Goal: Task Accomplishment & Management: Manage account settings

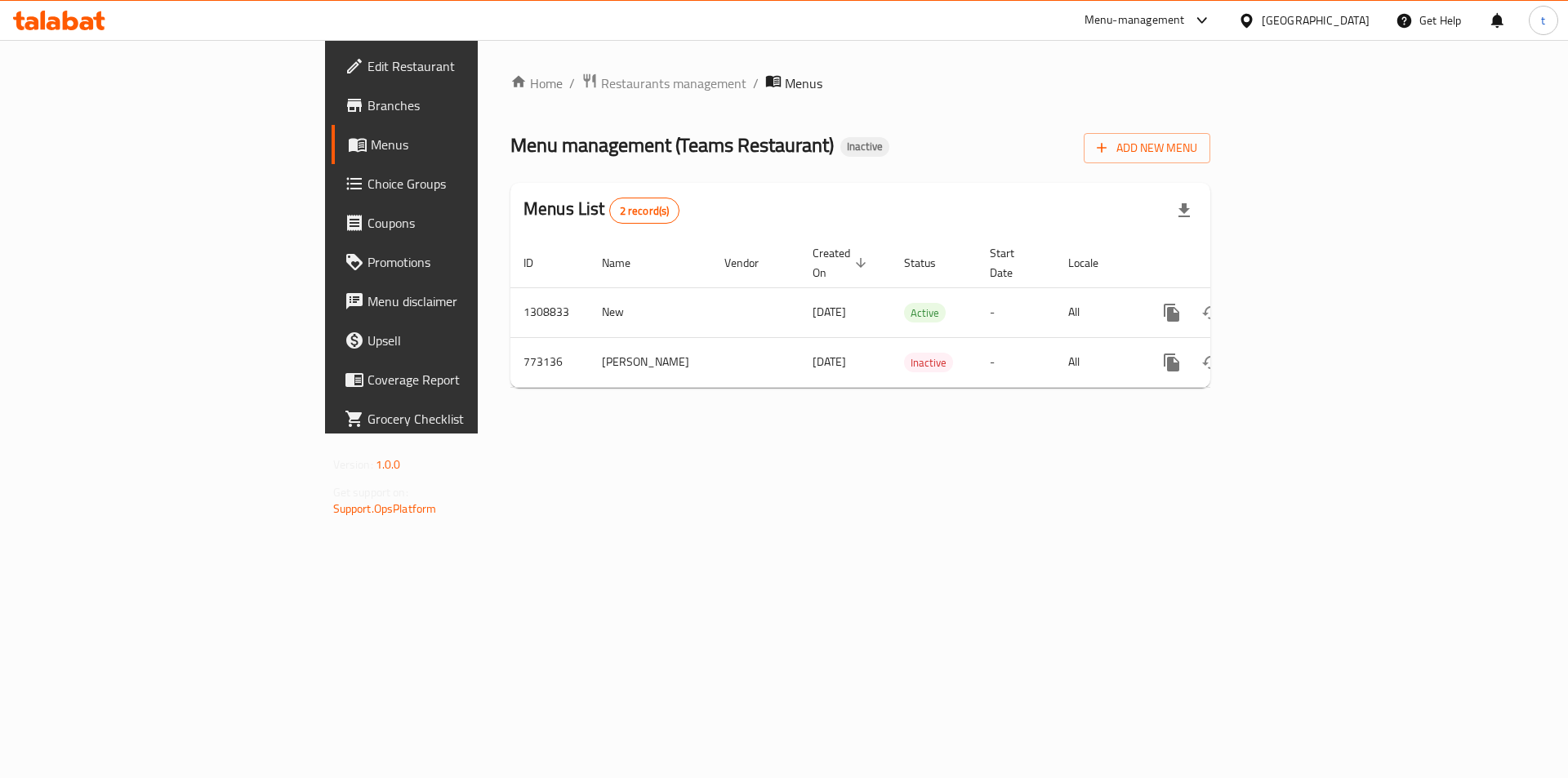
click at [892, 433] on div "Home / Restaurants management / Menus Menu management ( Teams Restaurant ) Inac…" at bounding box center [860, 236] width 766 height 394
click at [1197, 152] on span "Add New Menu" at bounding box center [1147, 148] width 100 height 20
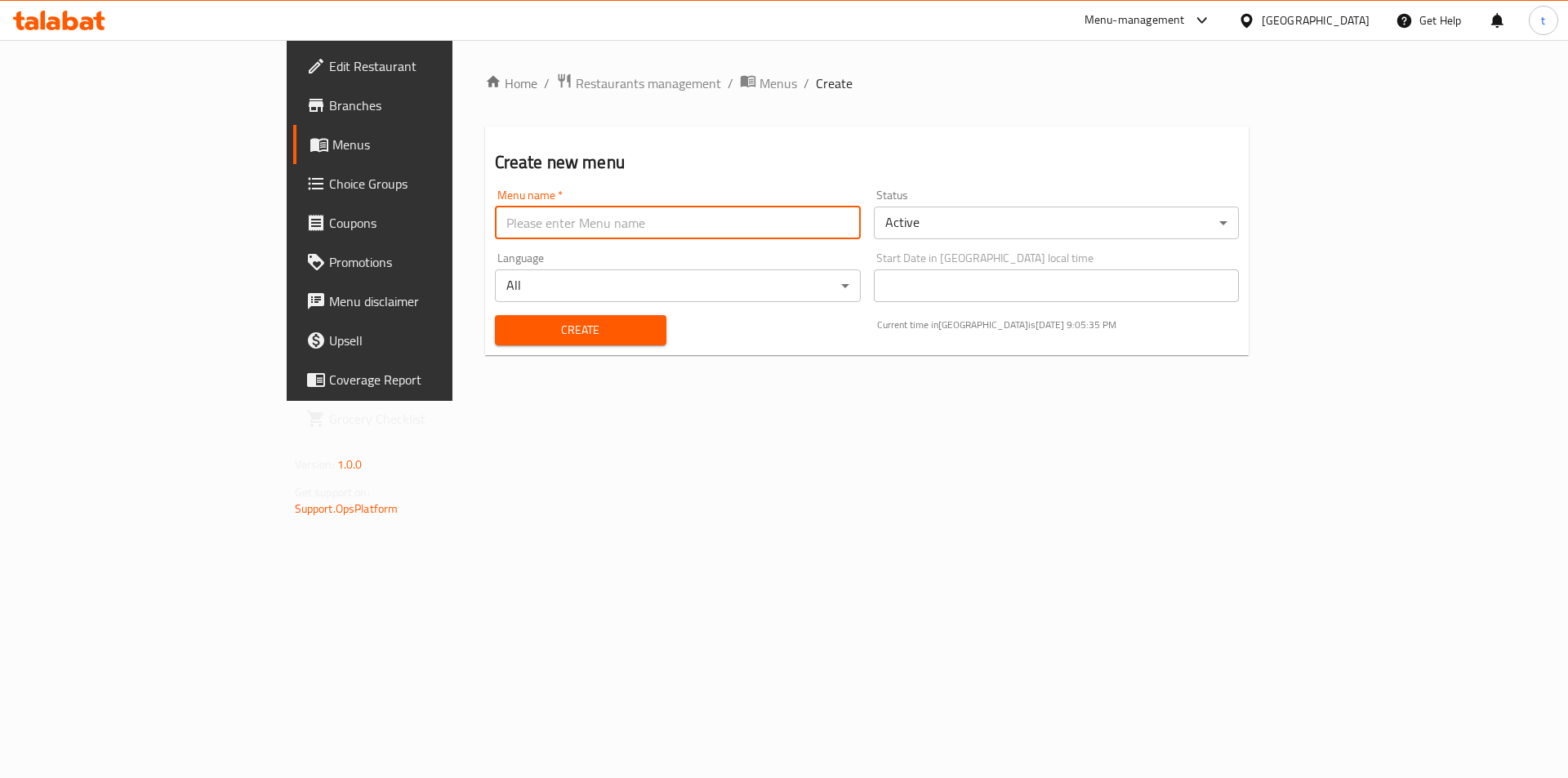
click at [772, 231] on input "text" at bounding box center [678, 223] width 366 height 33
type input "9"
type input "[DATE]"
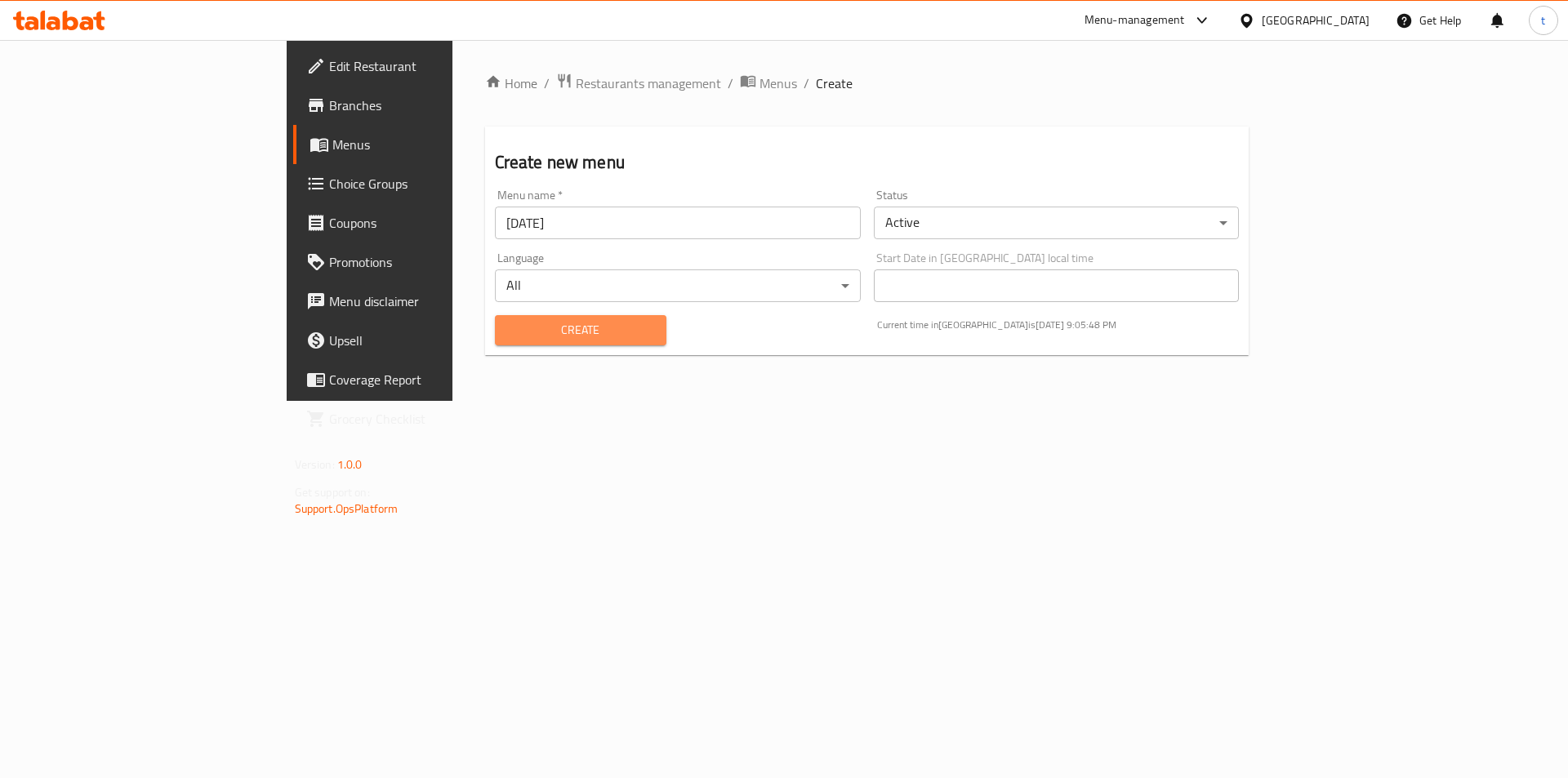
click at [546, 326] on span "Create" at bounding box center [580, 330] width 146 height 20
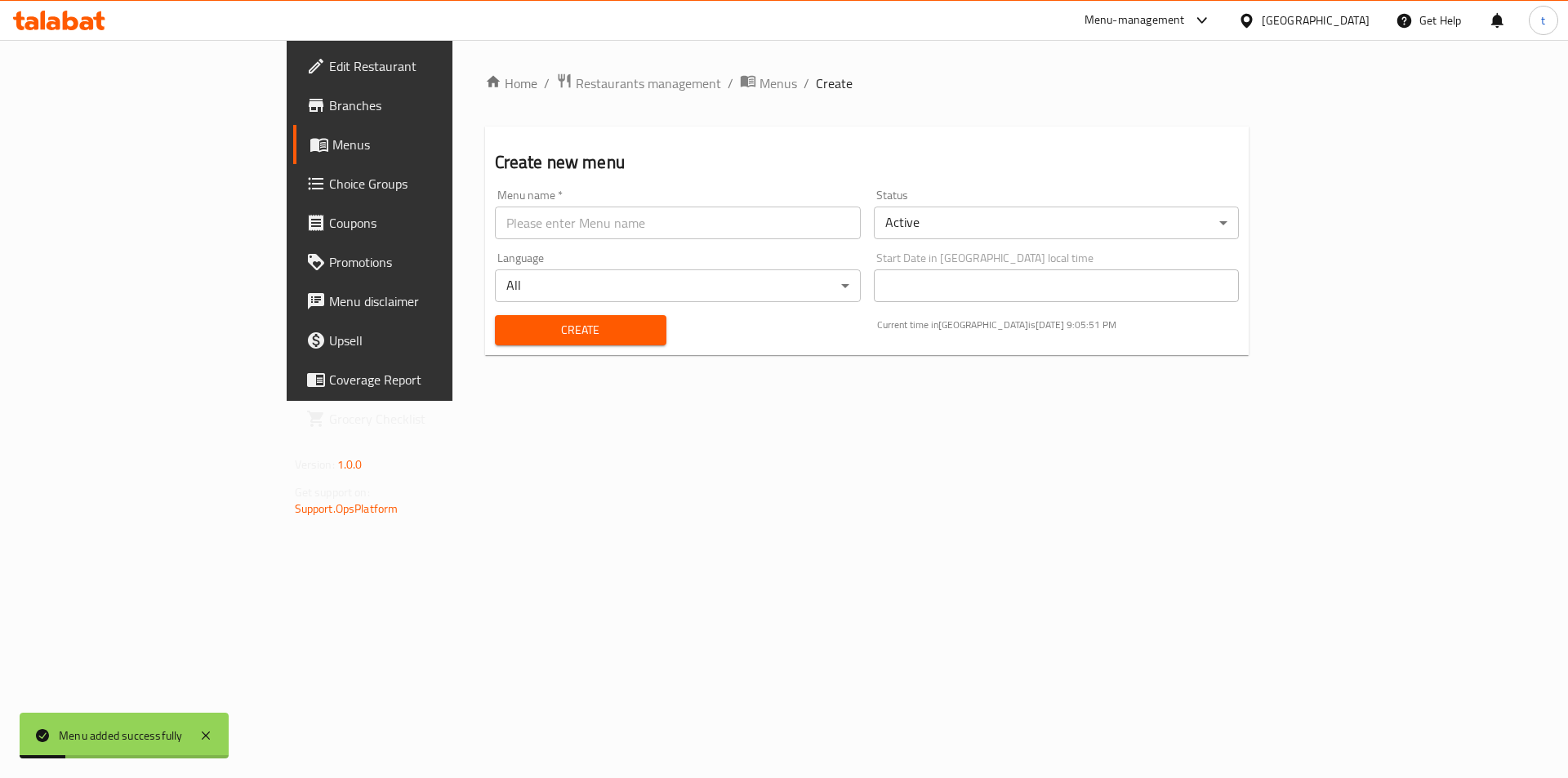
click at [332, 154] on span "Menus" at bounding box center [434, 145] width 204 height 19
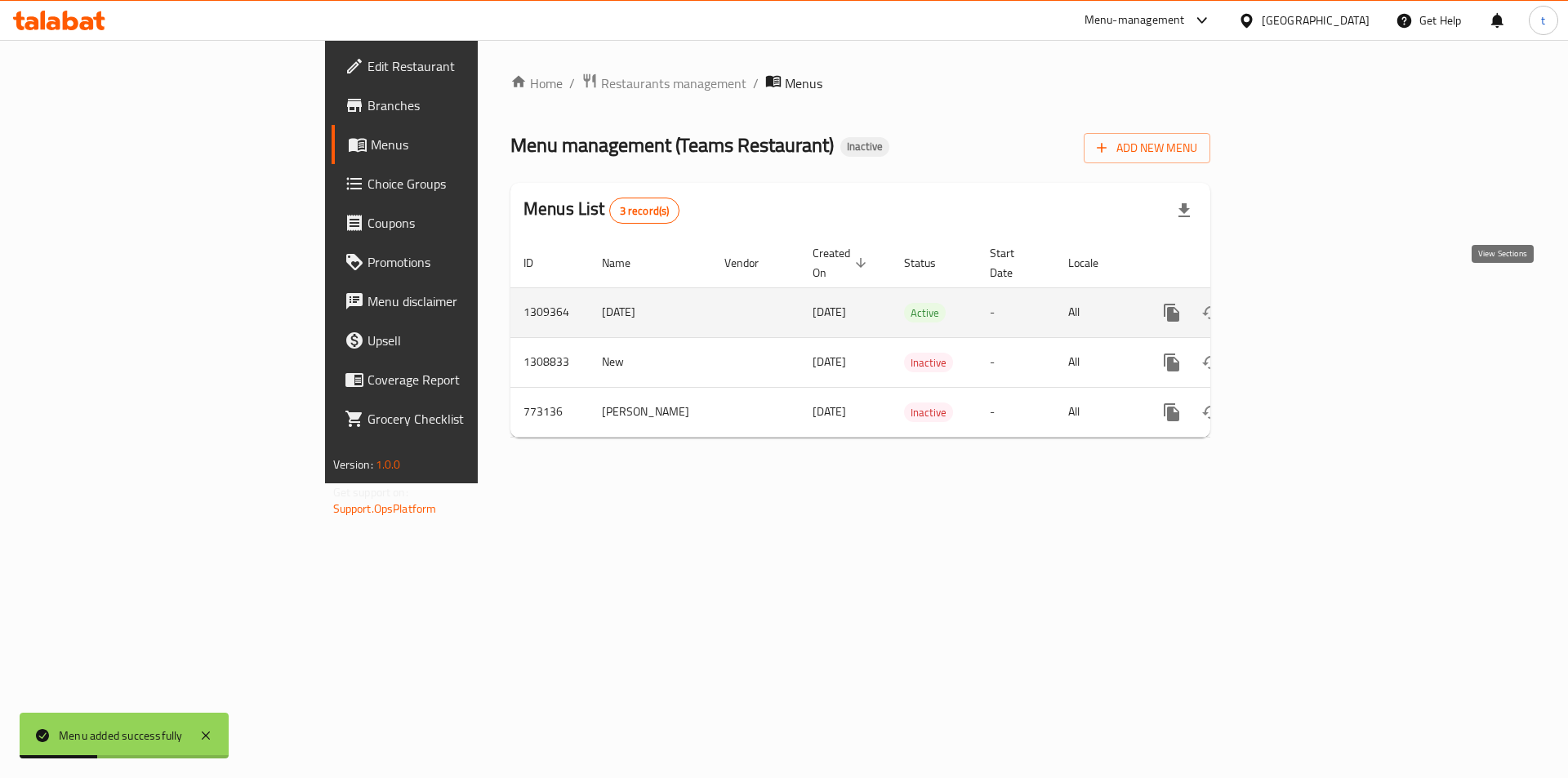
click at [1298, 305] on icon "enhanced table" at bounding box center [1289, 312] width 14 height 14
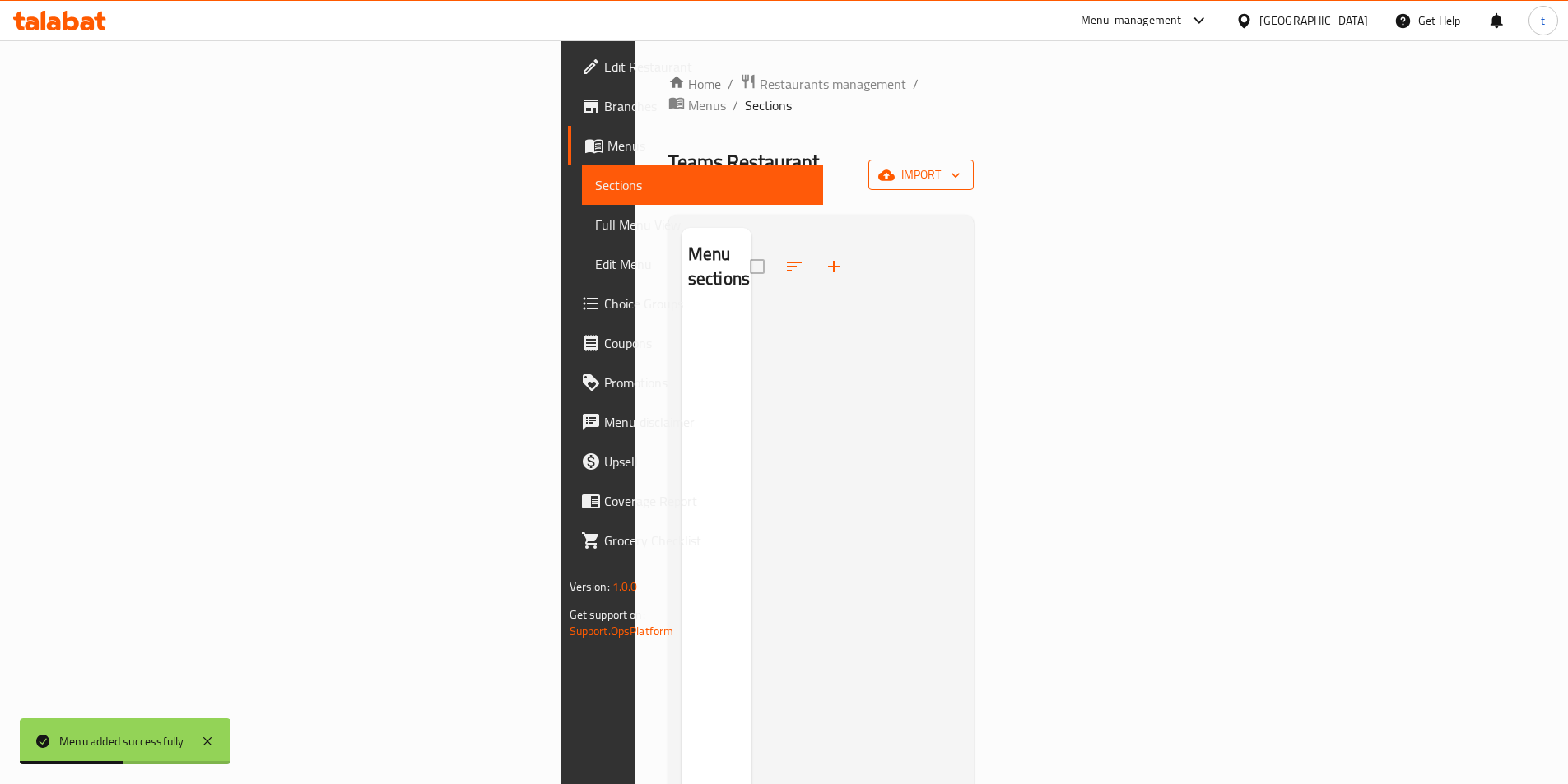
click at [960, 164] on span "import" at bounding box center [920, 174] width 79 height 20
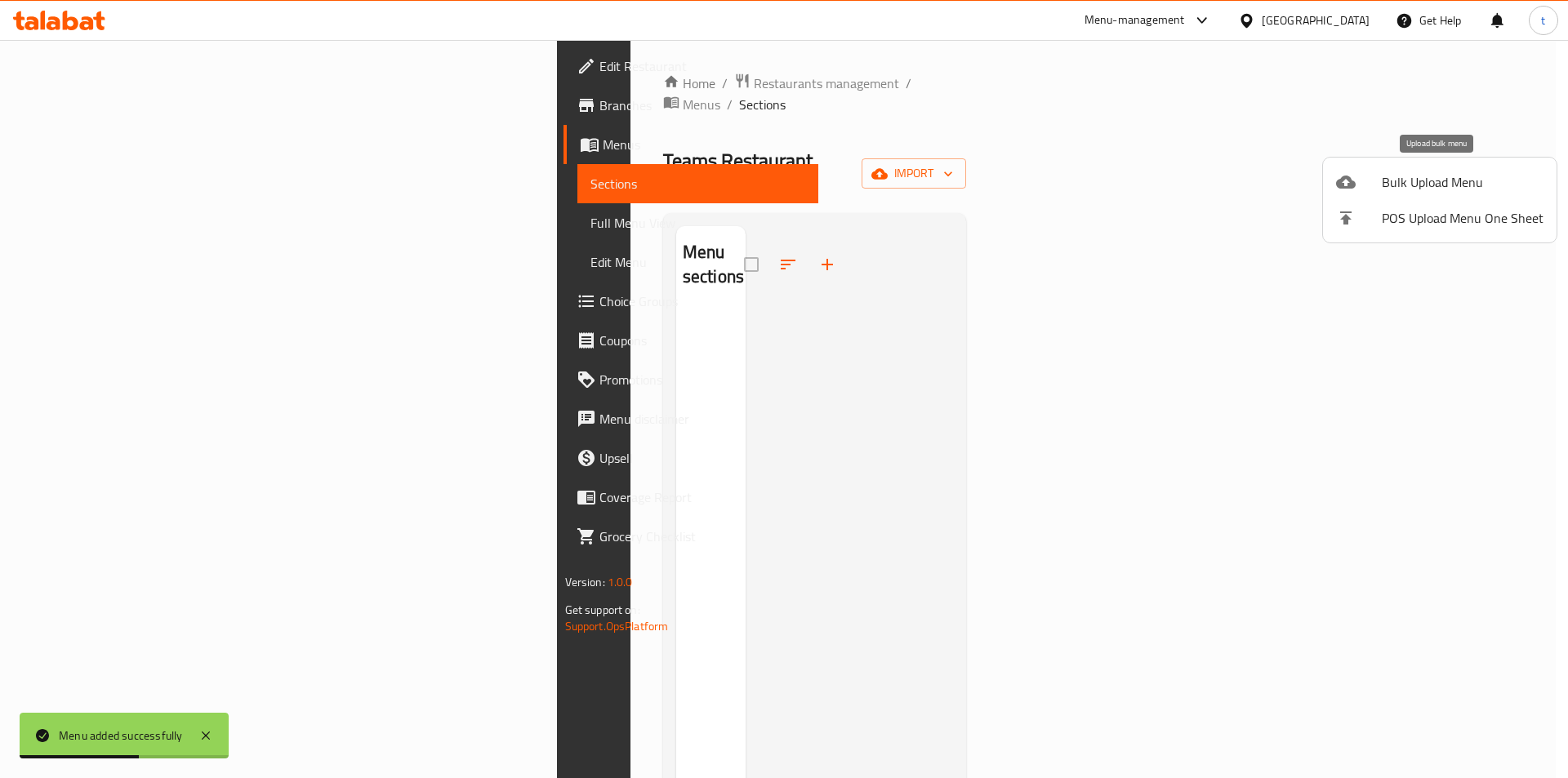
click at [1377, 183] on div at bounding box center [1358, 182] width 45 height 19
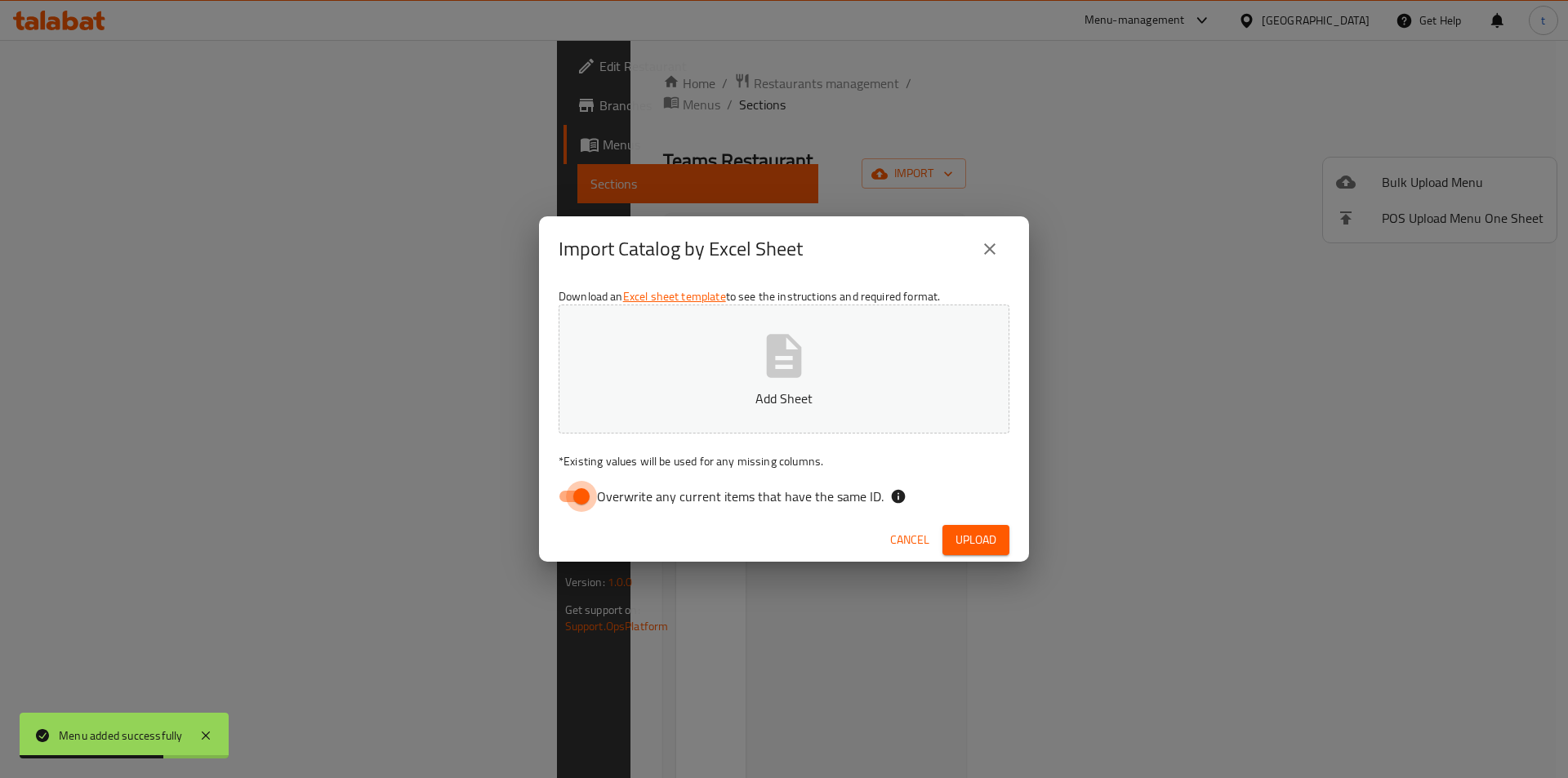
click at [586, 487] on input "Overwrite any current items that have the same ID." at bounding box center [581, 496] width 93 height 31
checkbox input "false"
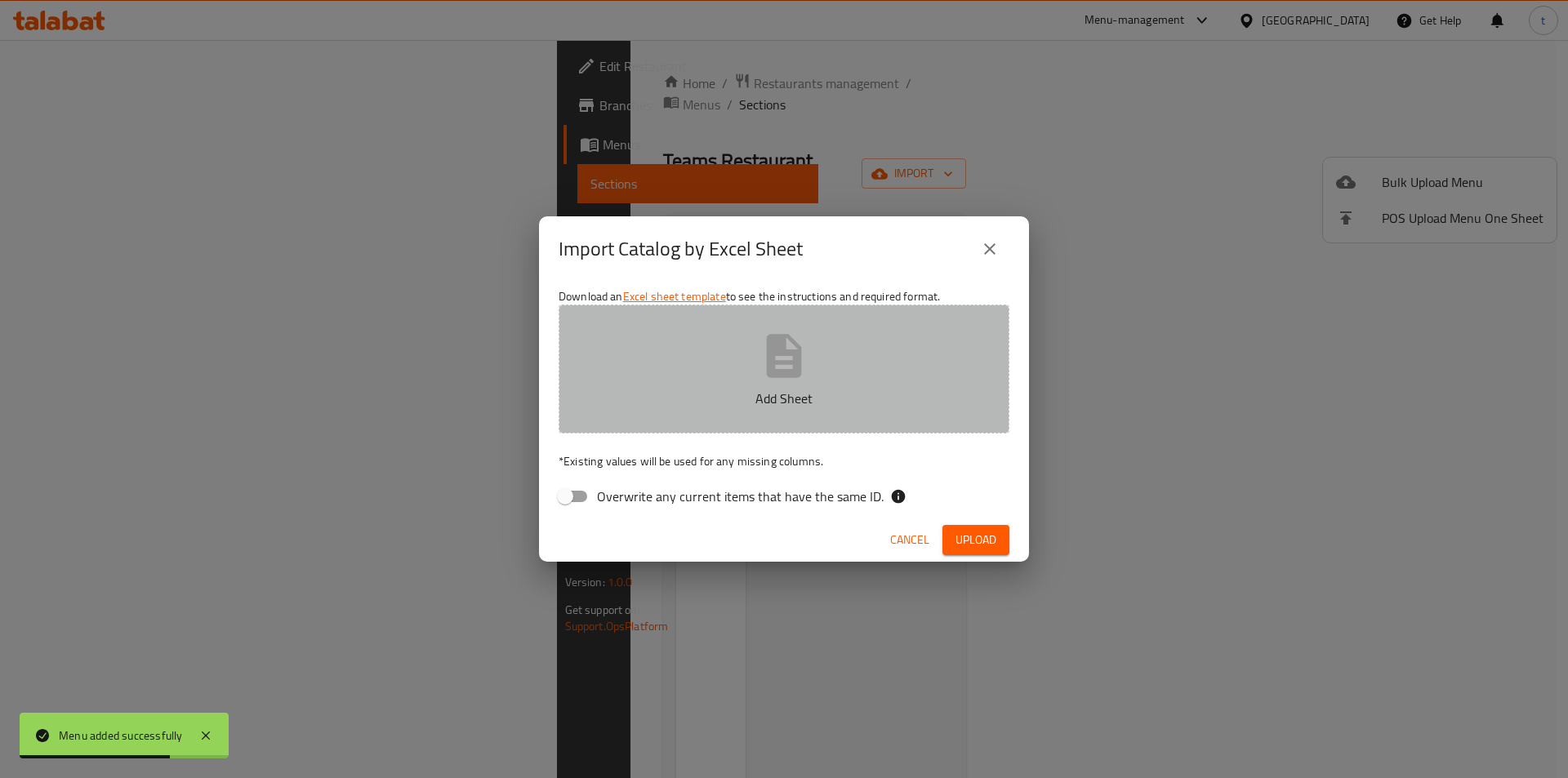
click at [815, 370] on button "Add Sheet" at bounding box center [784, 370] width 451 height 129
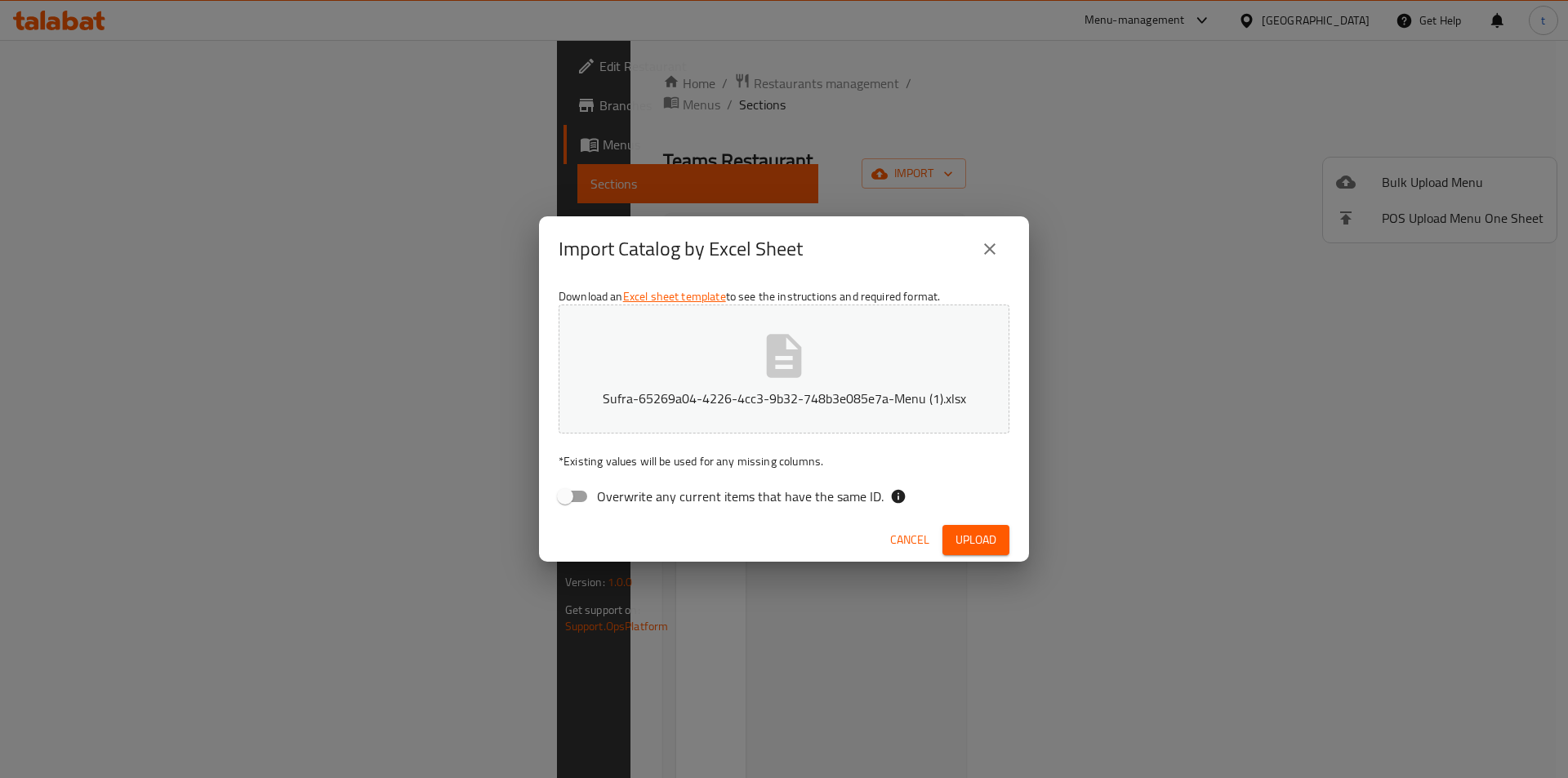
click at [981, 546] on span "Upload" at bounding box center [976, 540] width 41 height 20
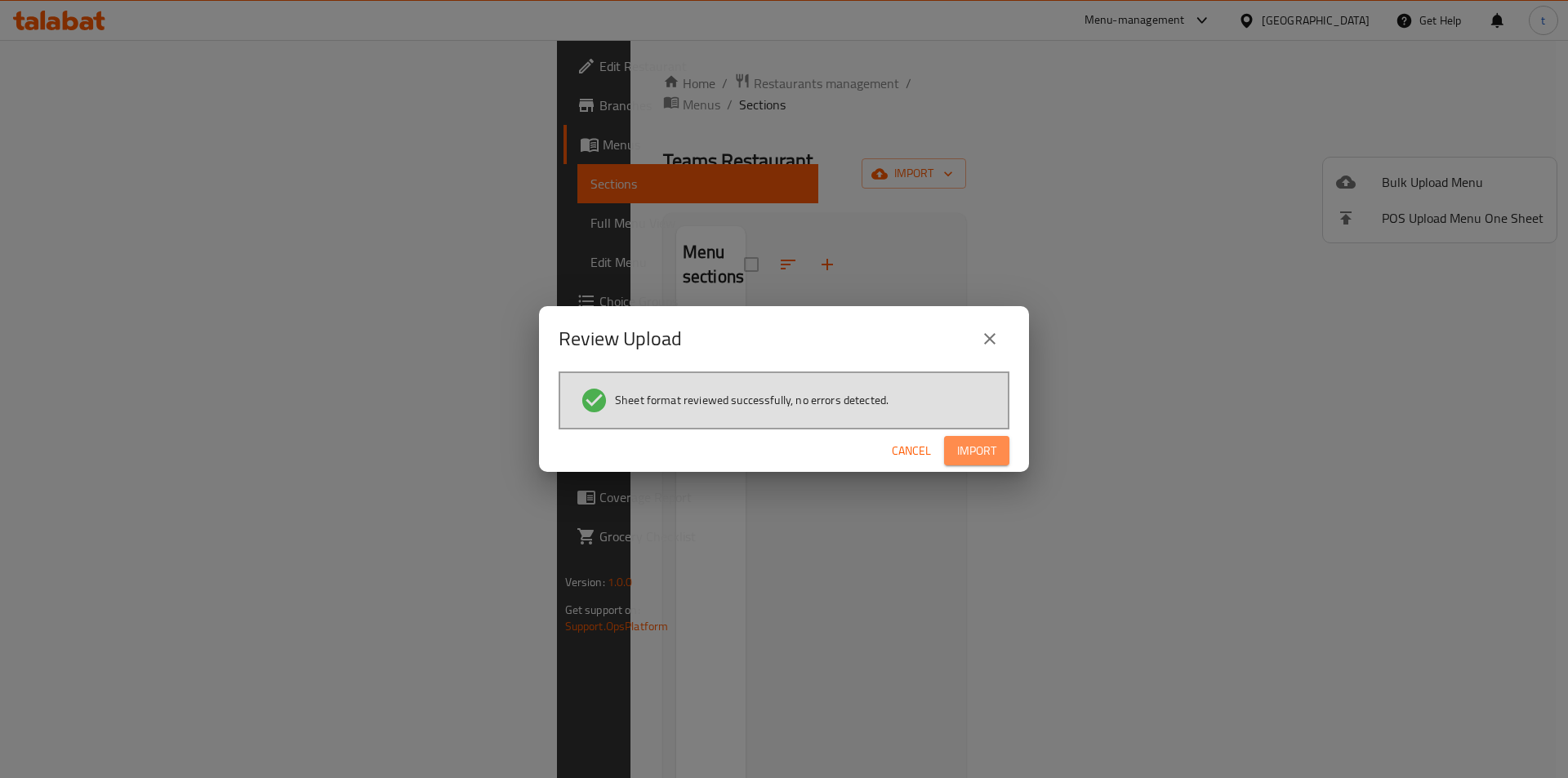
click at [984, 458] on span "Import" at bounding box center [977, 451] width 40 height 20
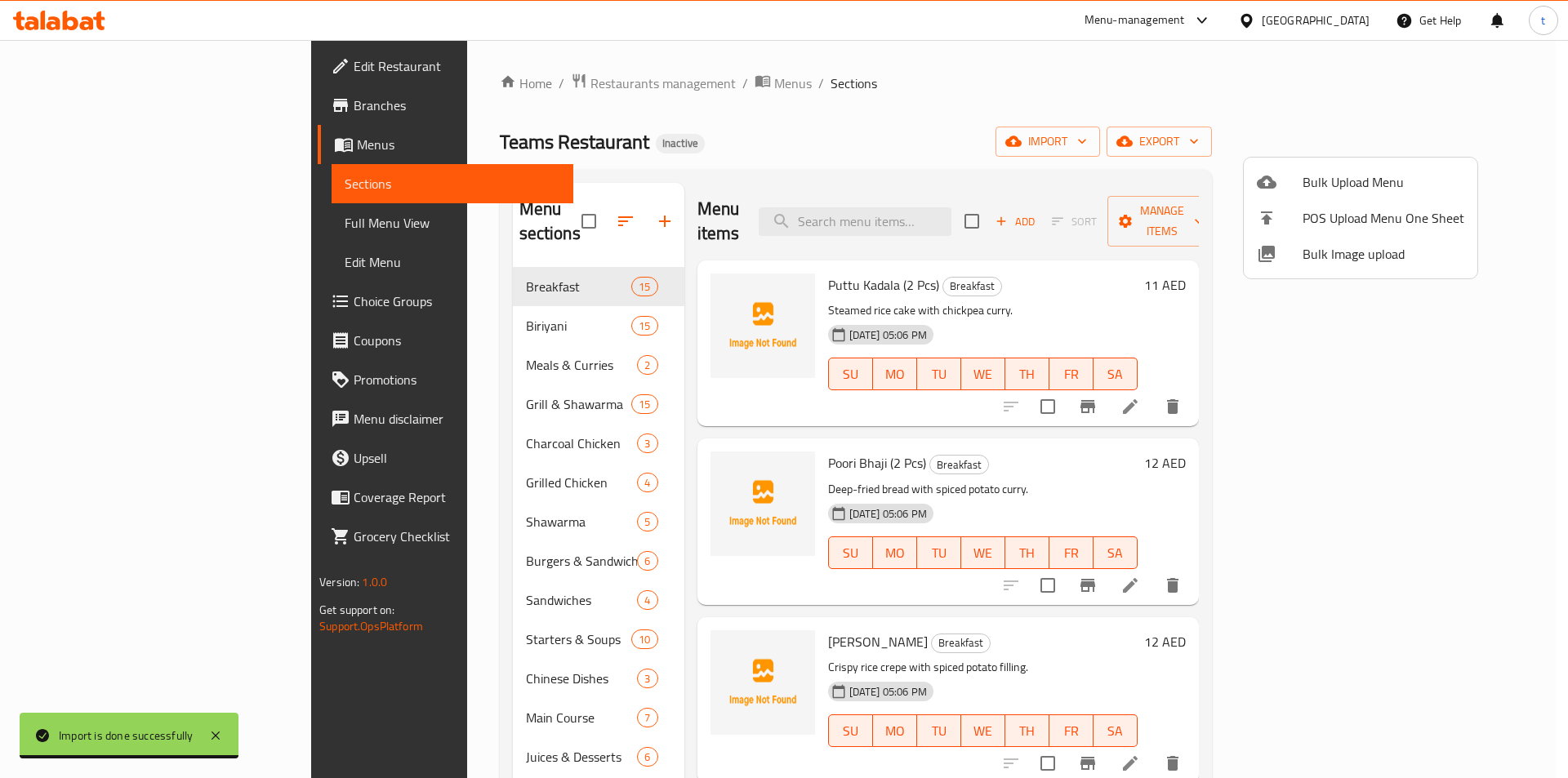
click at [35, 229] on div at bounding box center [784, 389] width 1568 height 778
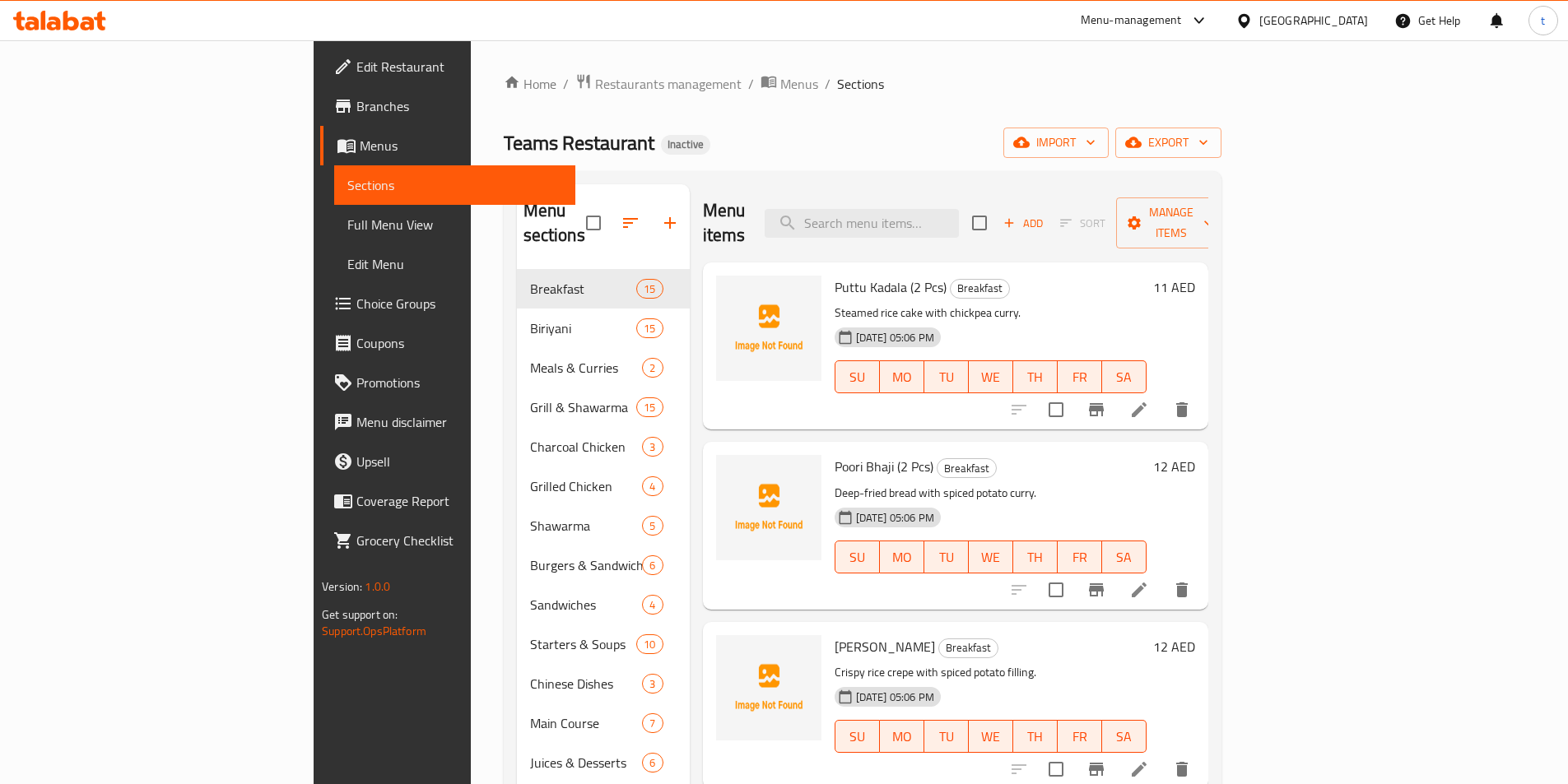
click at [334, 238] on link "Full Menu View" at bounding box center [454, 225] width 241 height 40
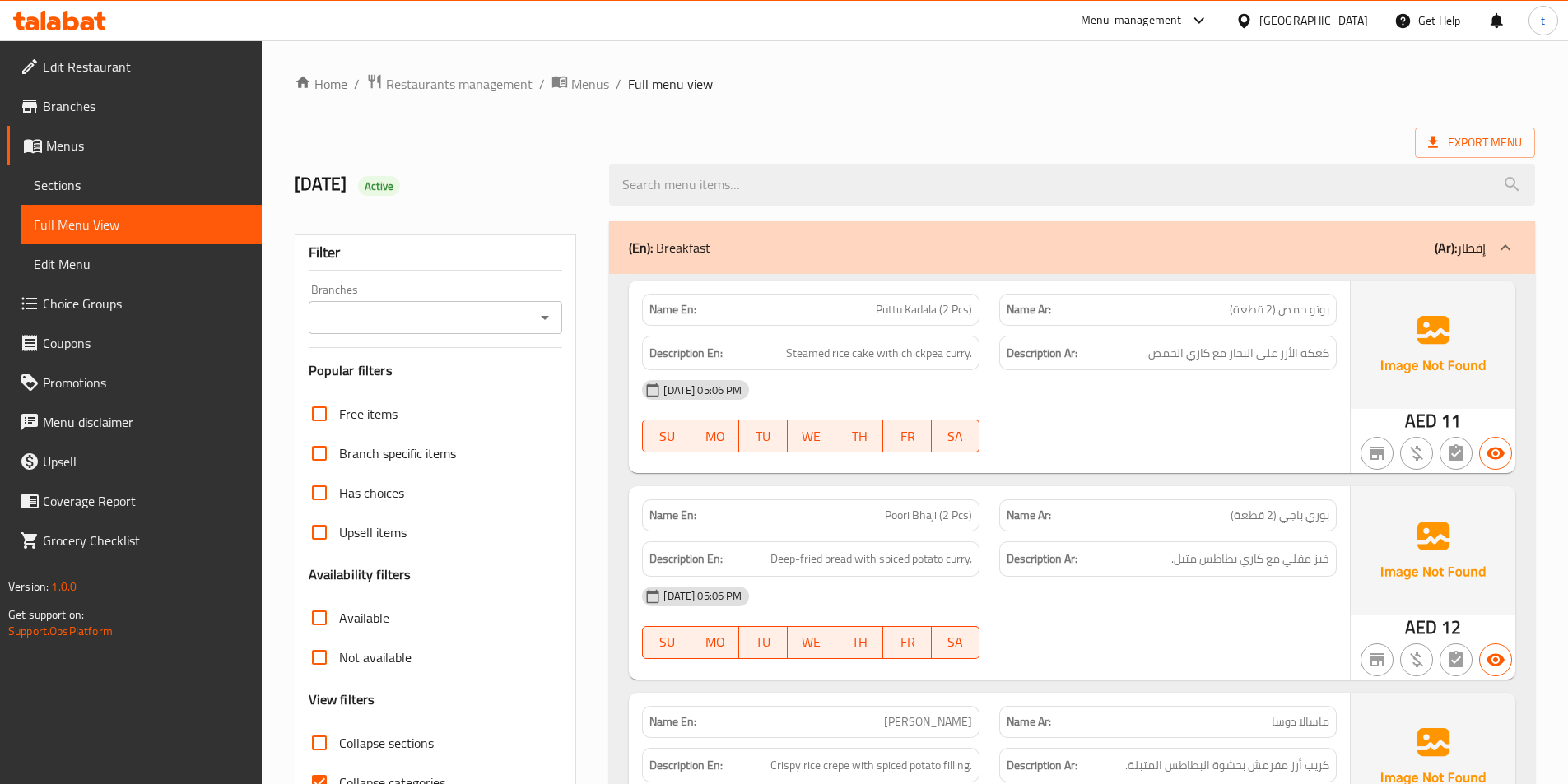
scroll to position [329, 0]
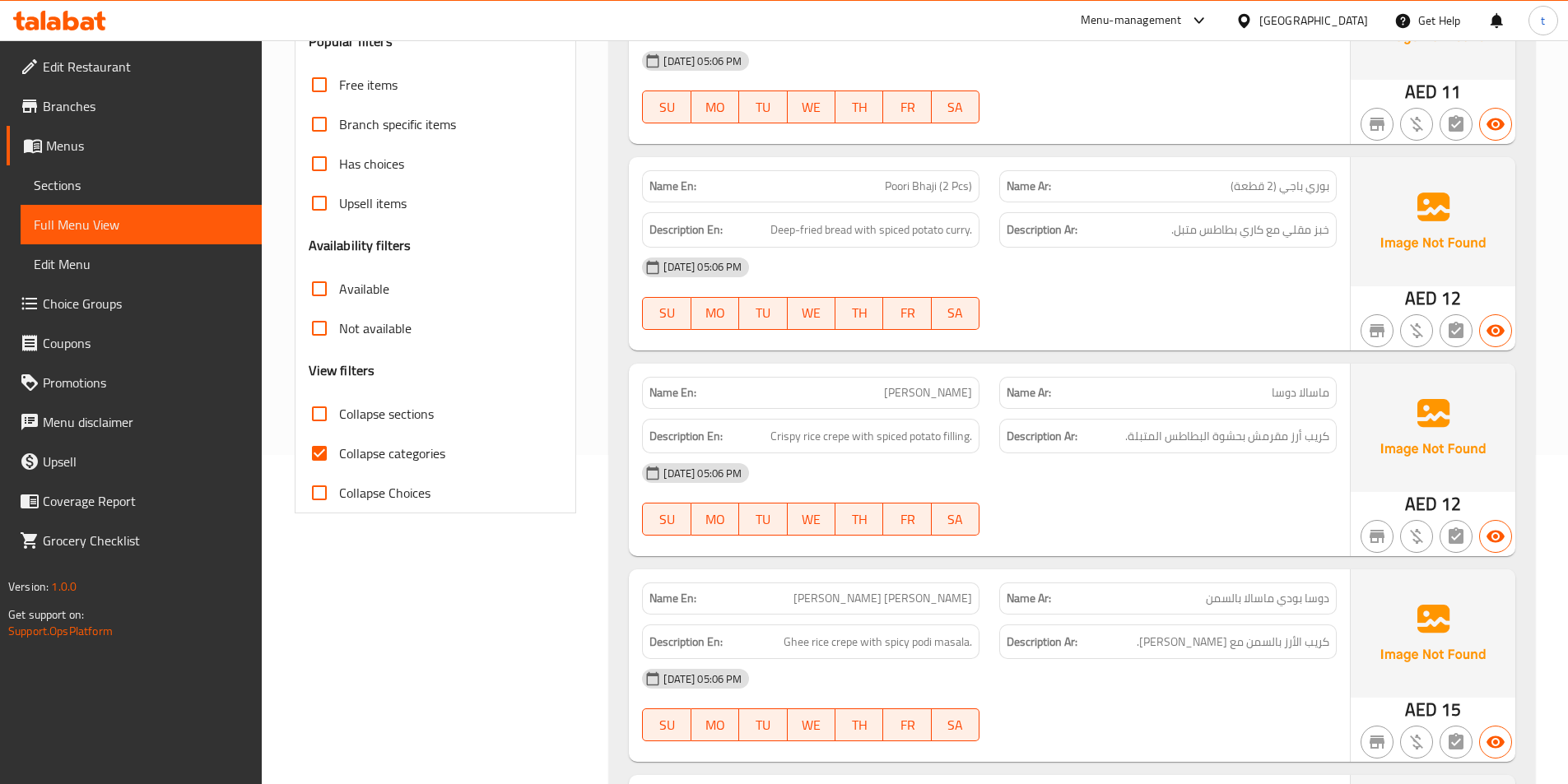
click at [315, 447] on input "Collapse categories" at bounding box center [319, 453] width 40 height 40
checkbox input "false"
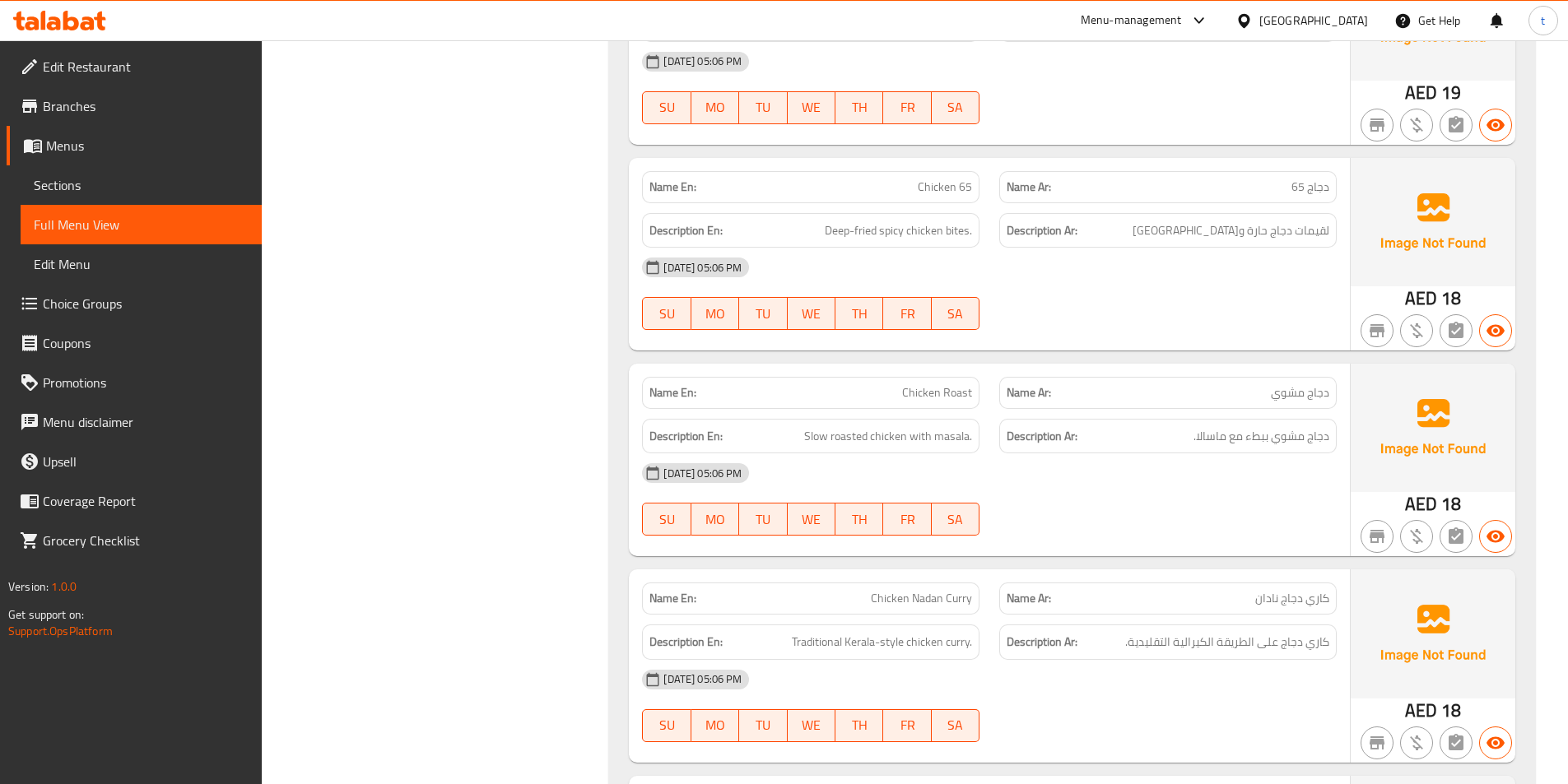
scroll to position [7235, 0]
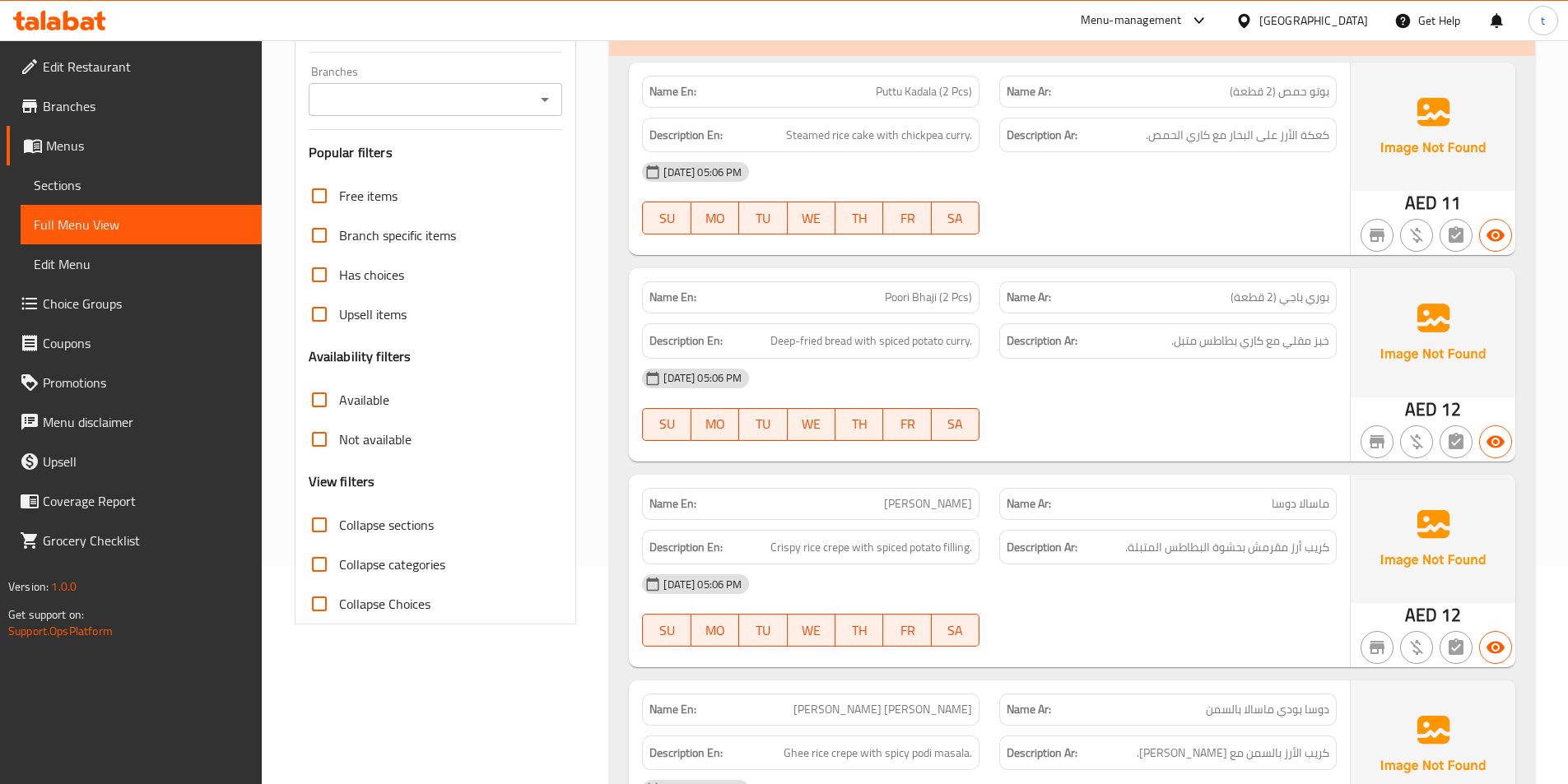
scroll to position [247, 0]
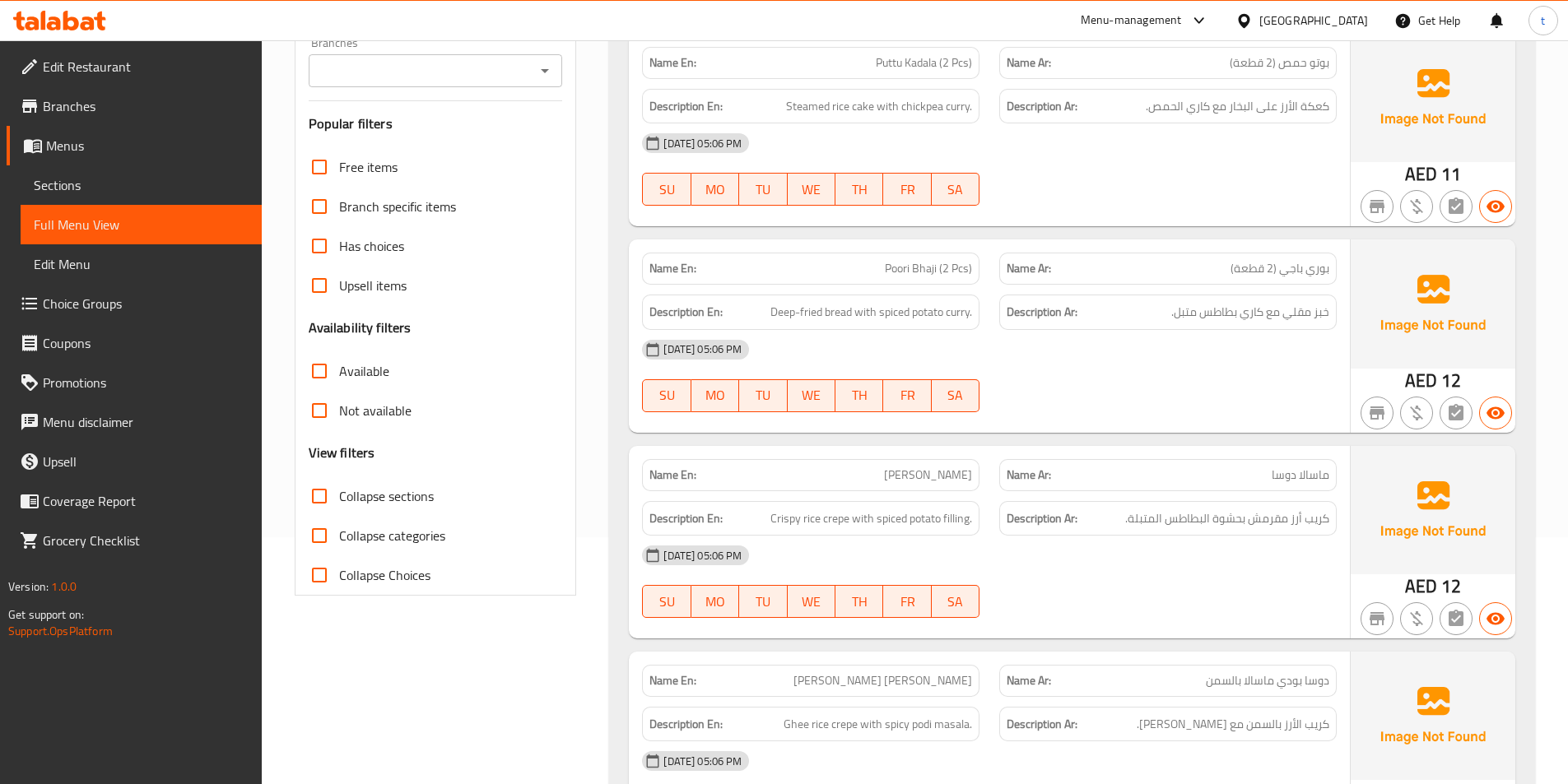
click at [897, 271] on span "Poori Bhaji (2 Pcs)" at bounding box center [929, 268] width 88 height 18
click at [1202, 303] on span "خبز مقلي مع كاري بطاطس متبل." at bounding box center [1250, 312] width 158 height 20
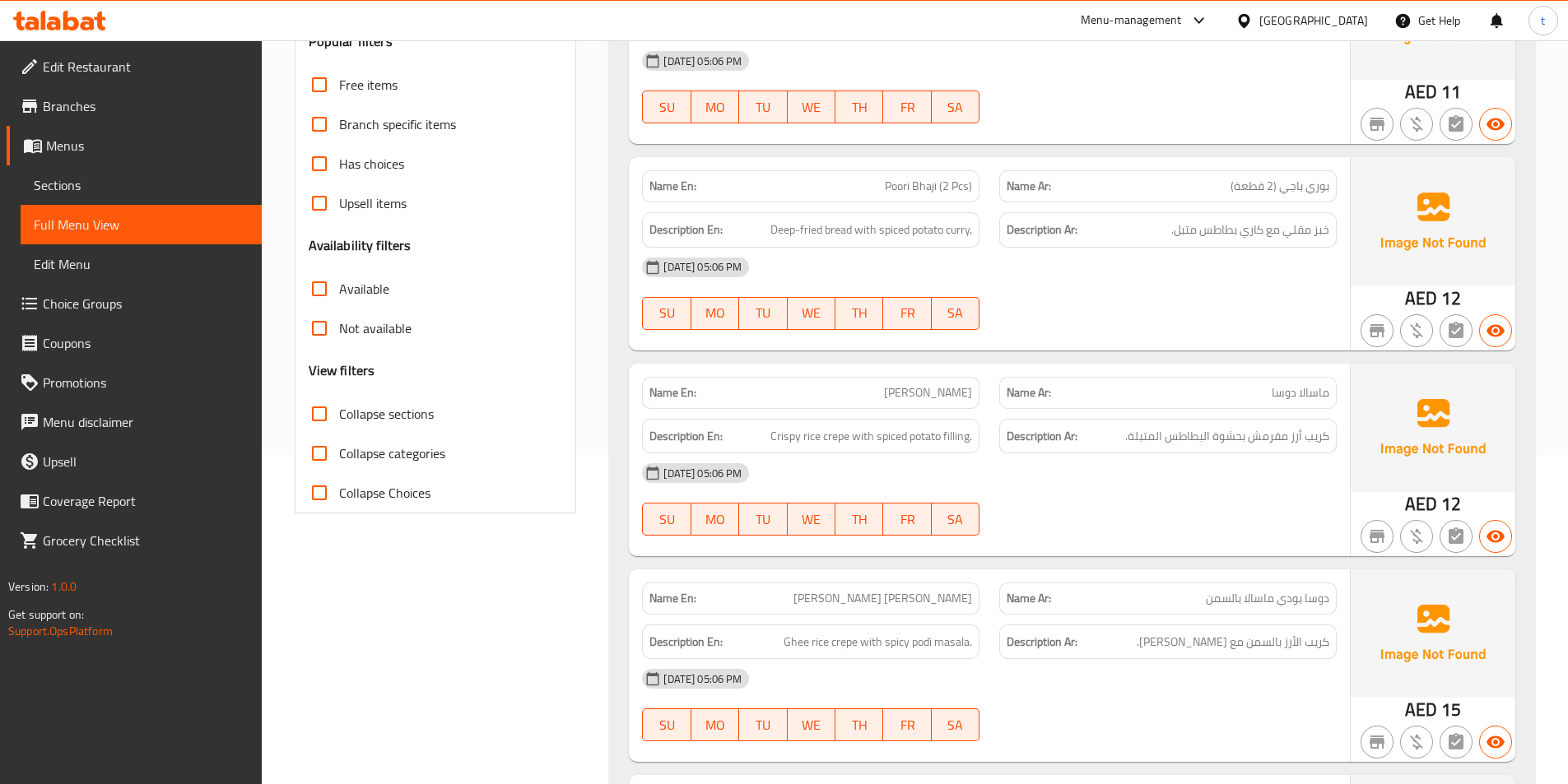
scroll to position [0, 0]
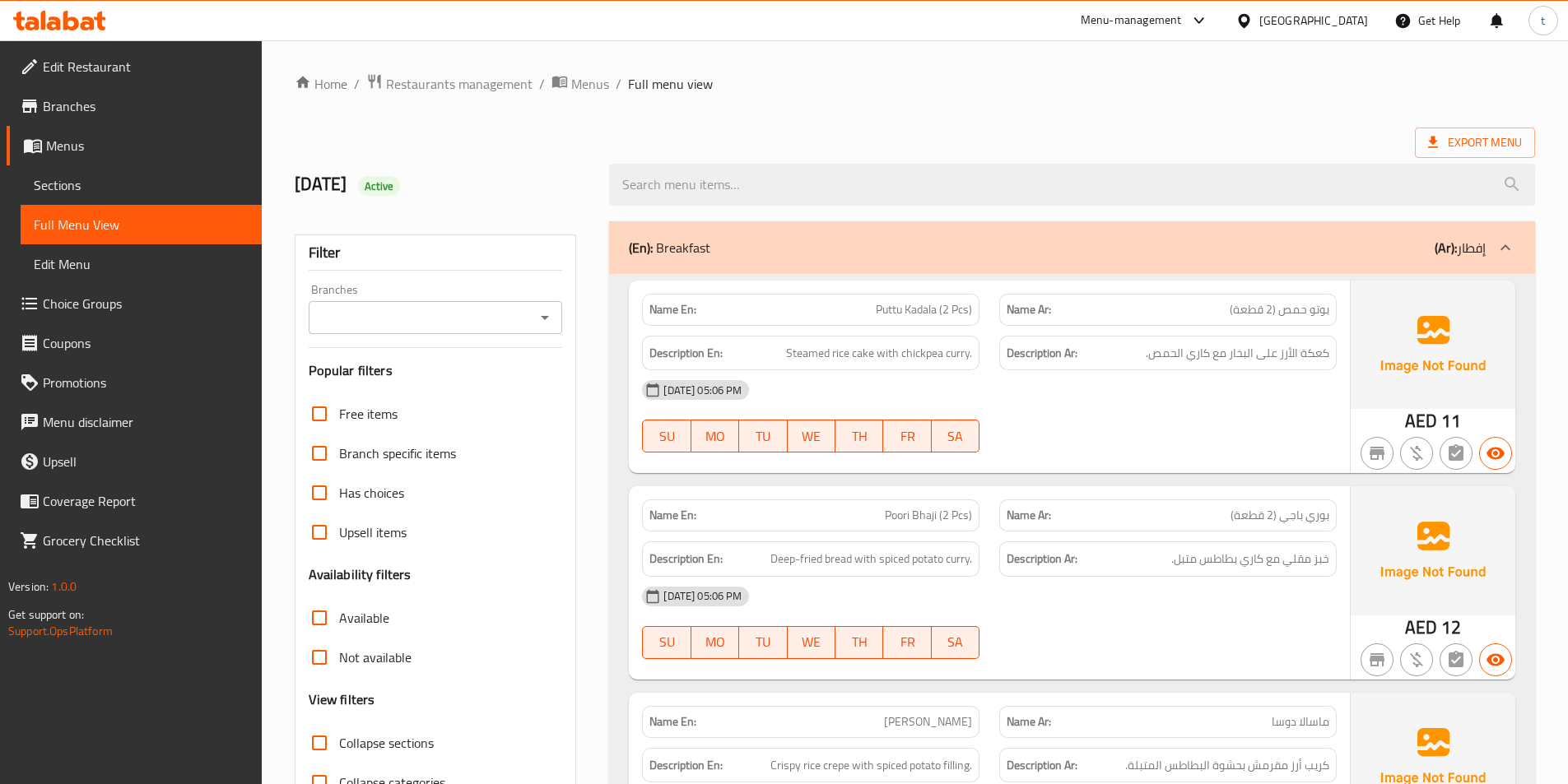
click at [928, 310] on span "Puttu Kadala (2 Pcs)" at bounding box center [923, 310] width 96 height 18
copy span "Kadala"
click at [1227, 333] on div "Description Ar: كعكة الأرز على البخار مع كاري الحمص." at bounding box center [1167, 353] width 357 height 55
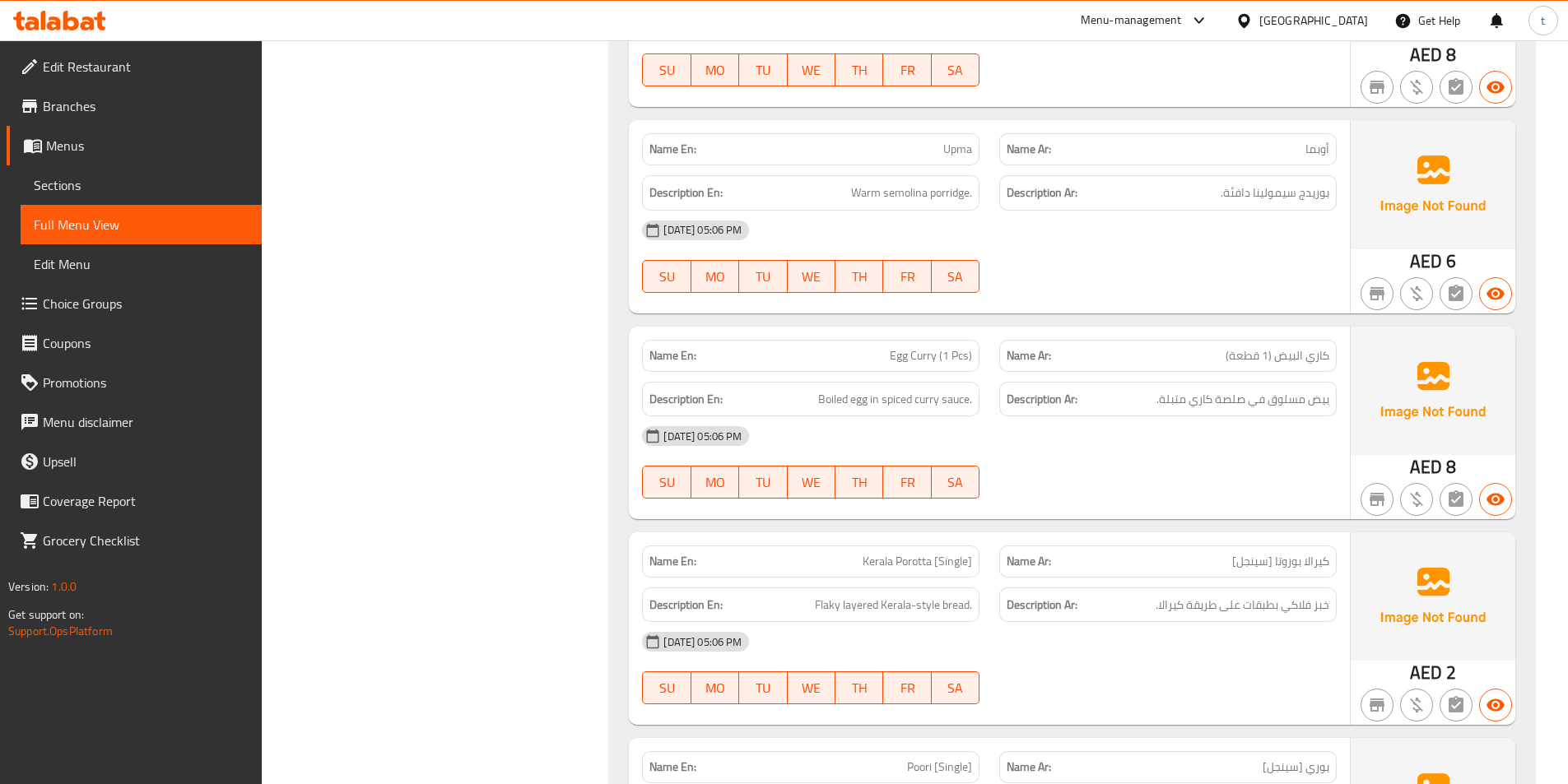
scroll to position [2222, 0]
drag, startPoint x: 893, startPoint y: 358, endPoint x: 981, endPoint y: 350, distance: 88.4
click at [981, 350] on div "Name En: Egg Curry (1 Pcs)" at bounding box center [810, 354] width 357 height 52
copy span "Egg Curry (1 Pcs)"
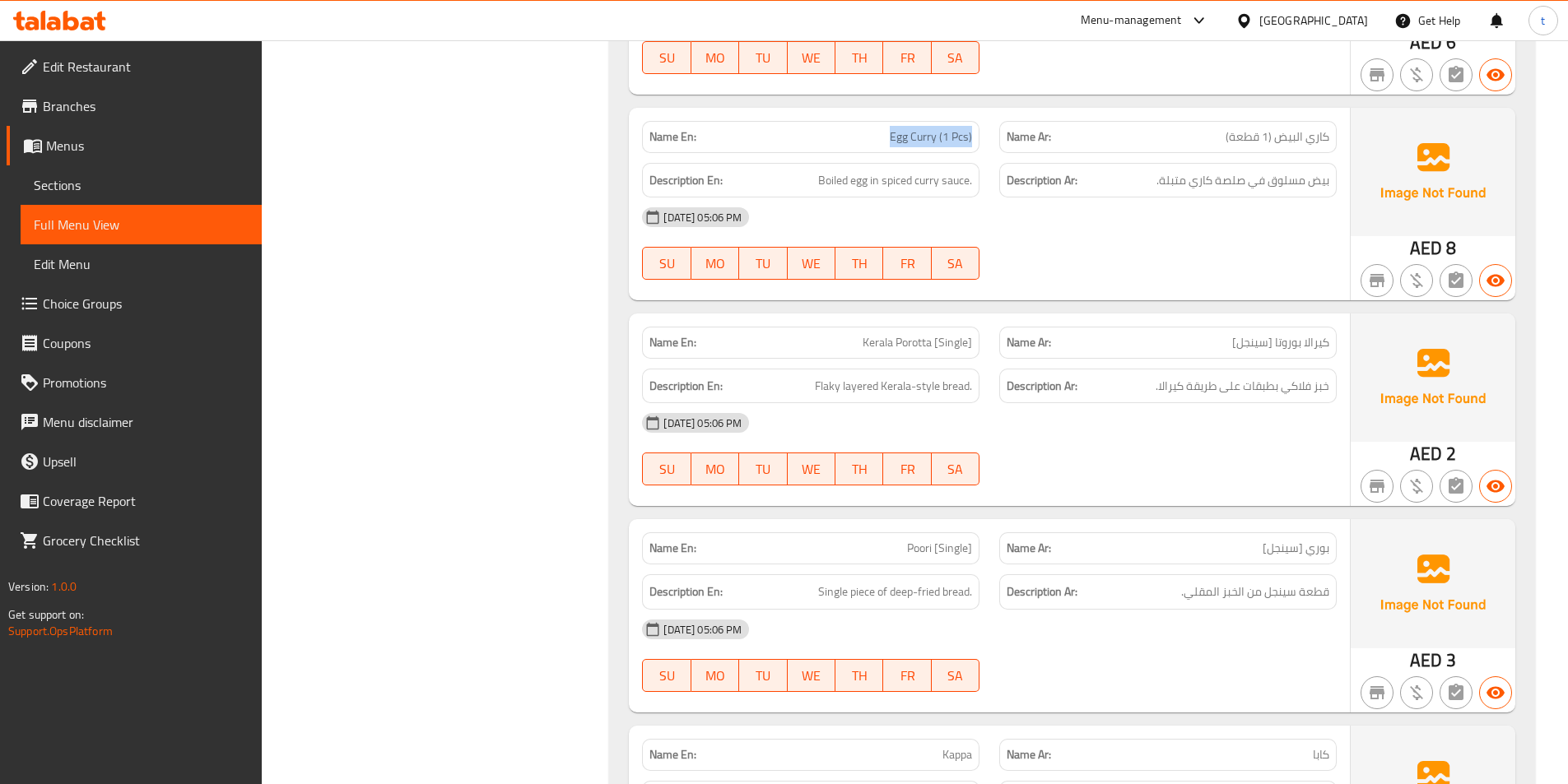
scroll to position [2469, 0]
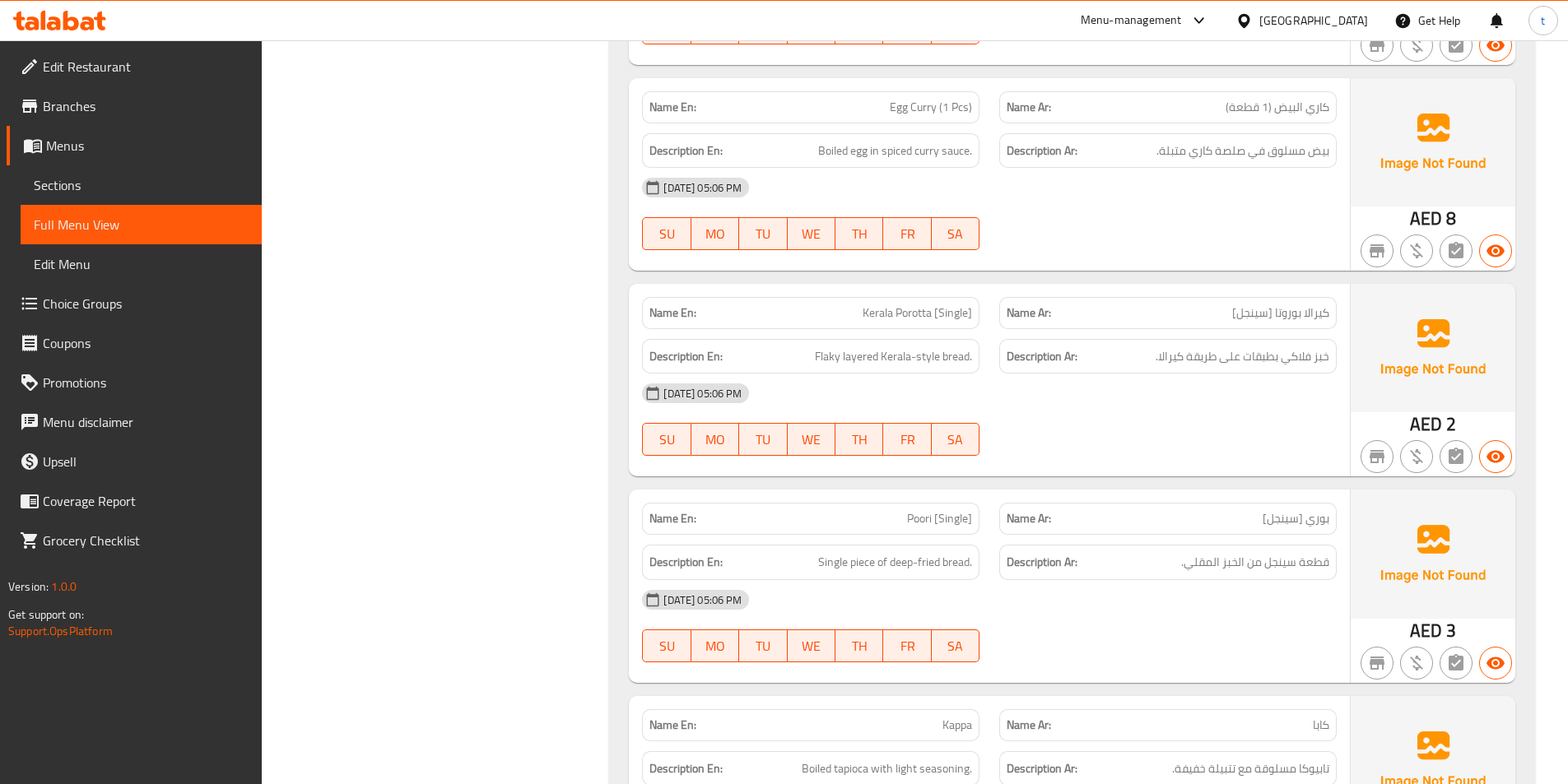
click at [915, 320] on span "Kerala Porotta [Single]" at bounding box center [917, 313] width 110 height 18
click at [913, 320] on span "Kerala Porotta [Single]" at bounding box center [917, 313] width 110 height 18
copy span "Porotta"
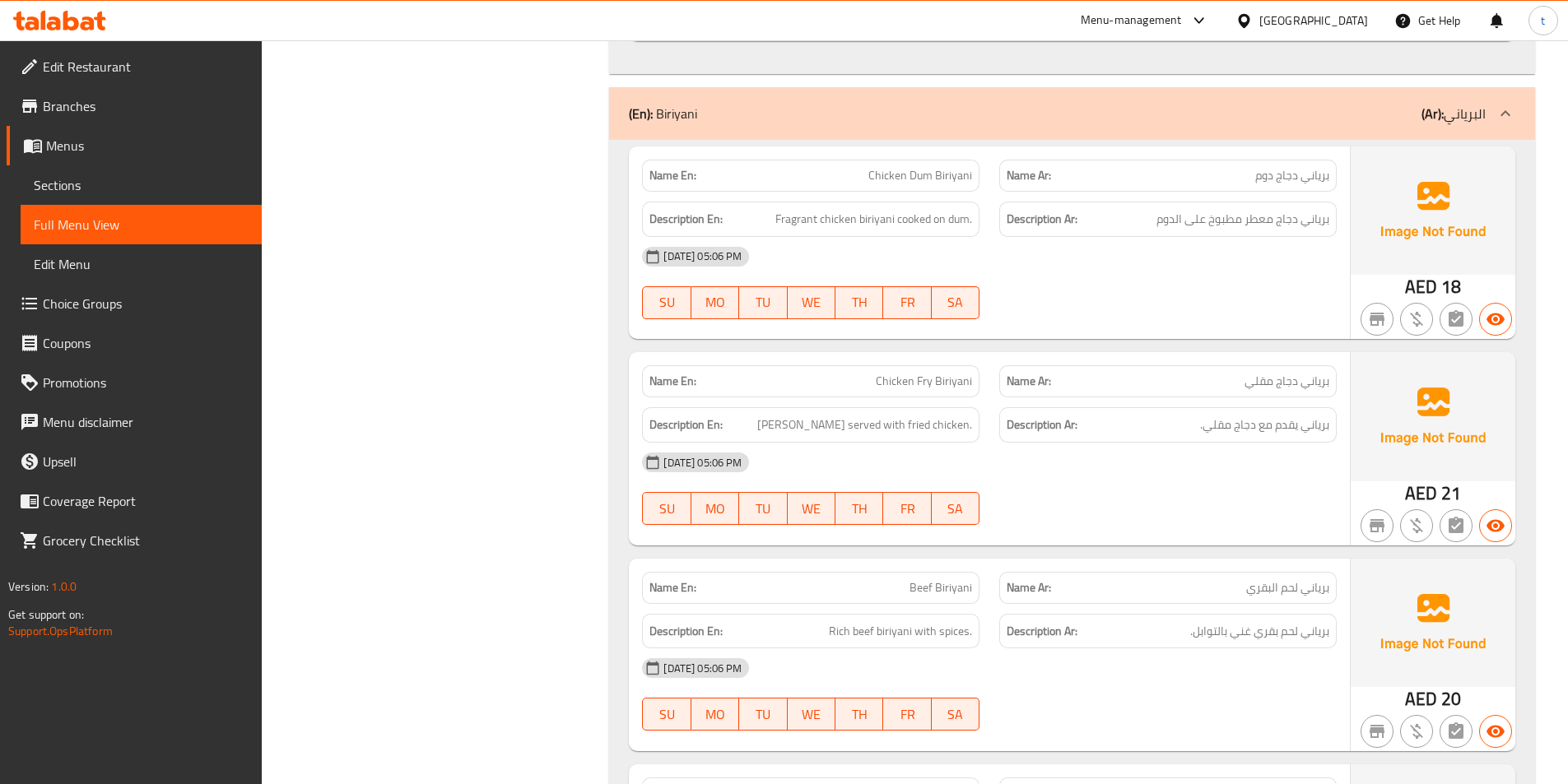
scroll to position [3374, 0]
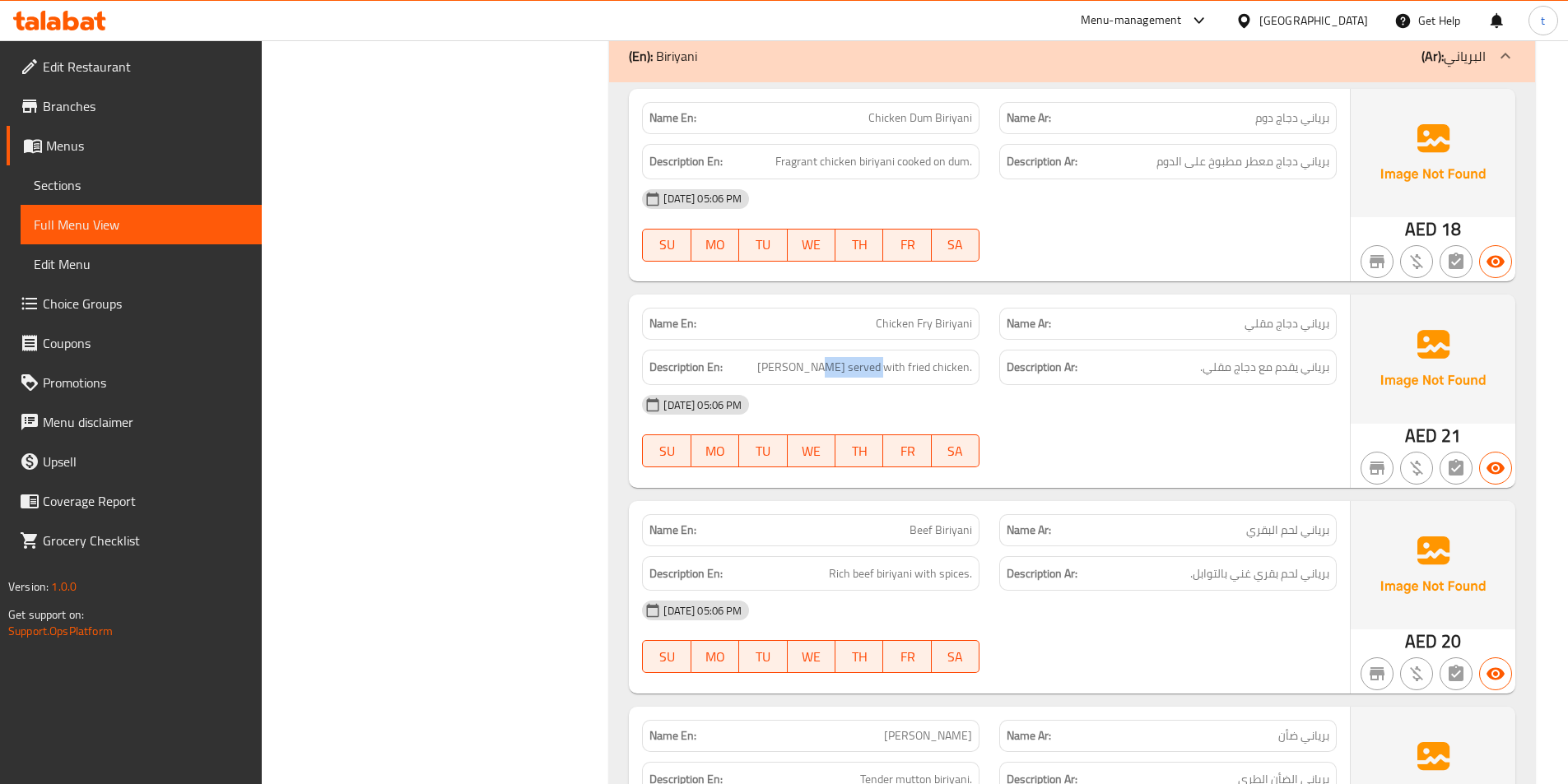
drag, startPoint x: 853, startPoint y: 370, endPoint x: 909, endPoint y: 377, distance: 56.4
drag, startPoint x: 879, startPoint y: 324, endPoint x: 1002, endPoint y: 329, distance: 123.1
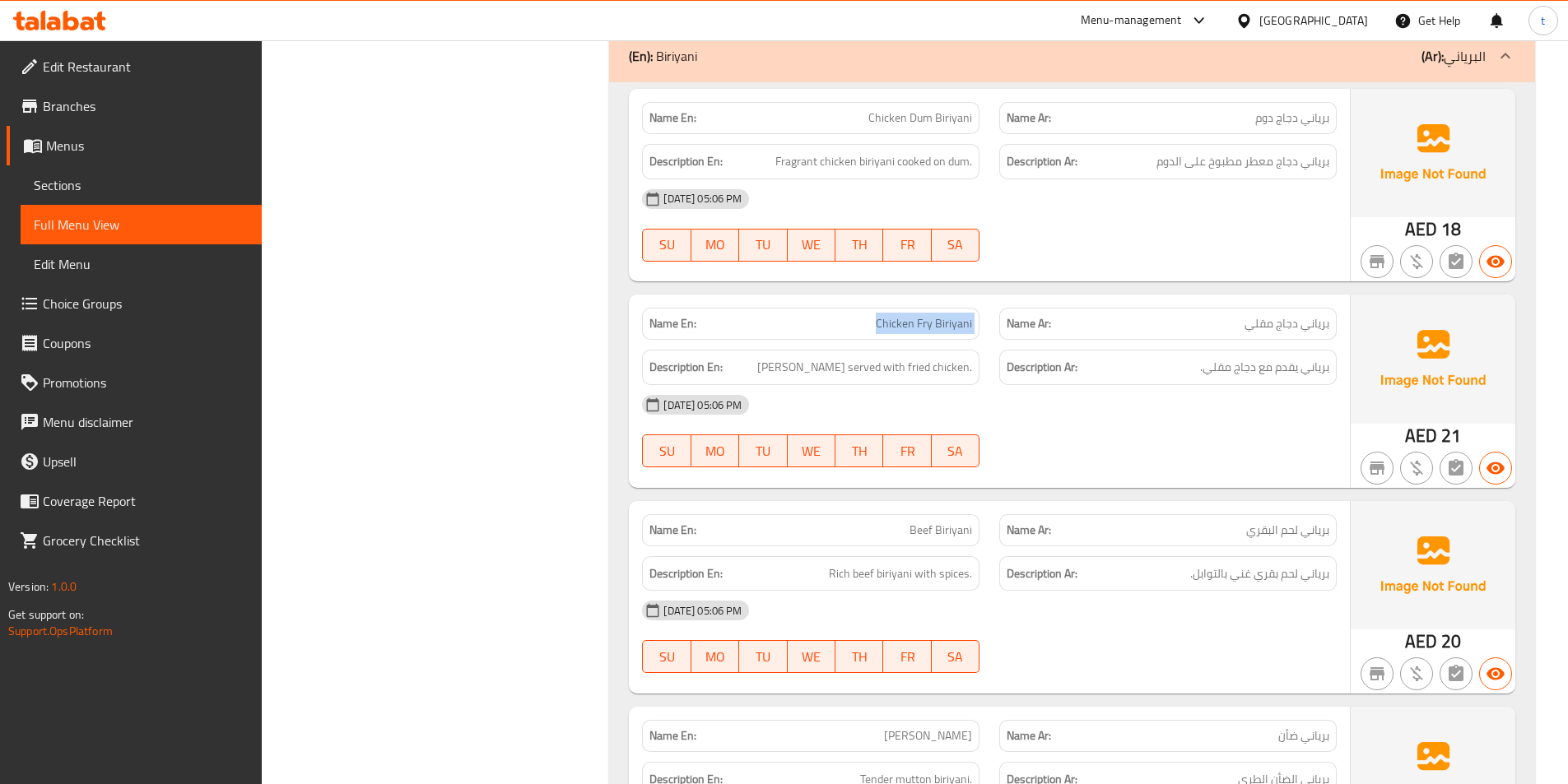
copy span "Chicken Fry Biriyani"
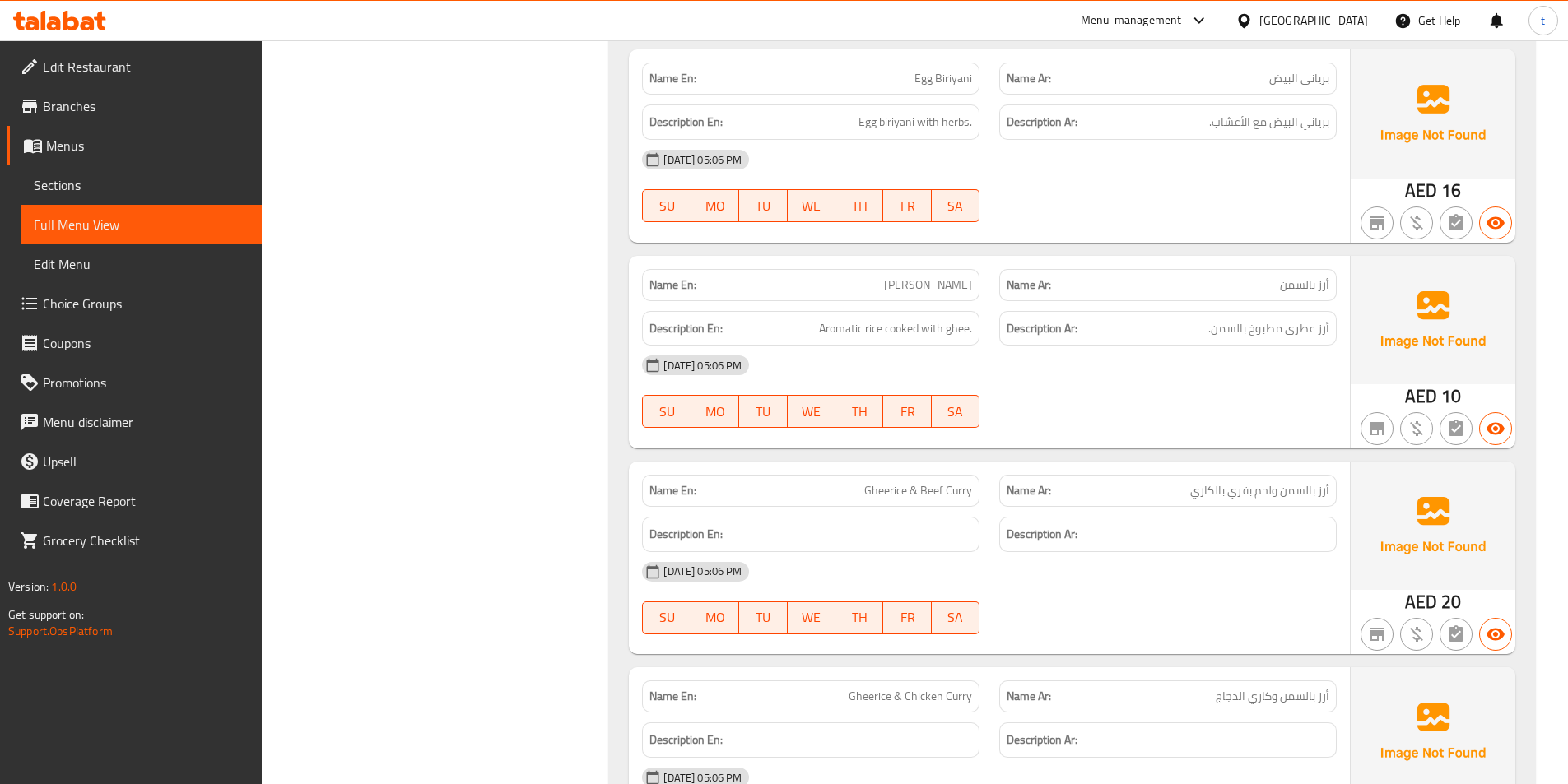
scroll to position [4937, 0]
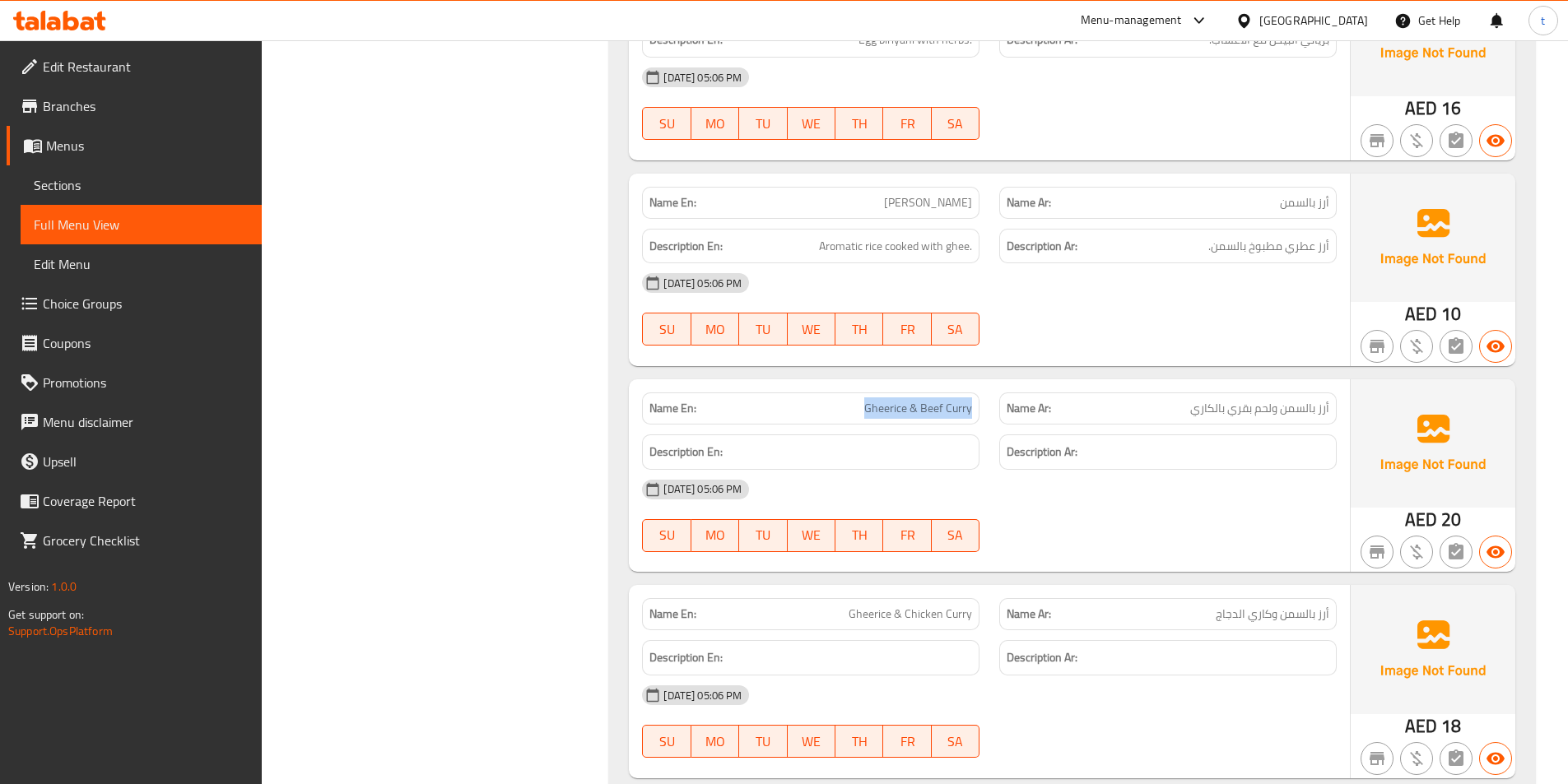
drag, startPoint x: 864, startPoint y: 409, endPoint x: 980, endPoint y: 419, distance: 116.4
copy span "Gheerice & Beef Curry"
drag, startPoint x: 856, startPoint y: 607, endPoint x: 982, endPoint y: 625, distance: 127.3
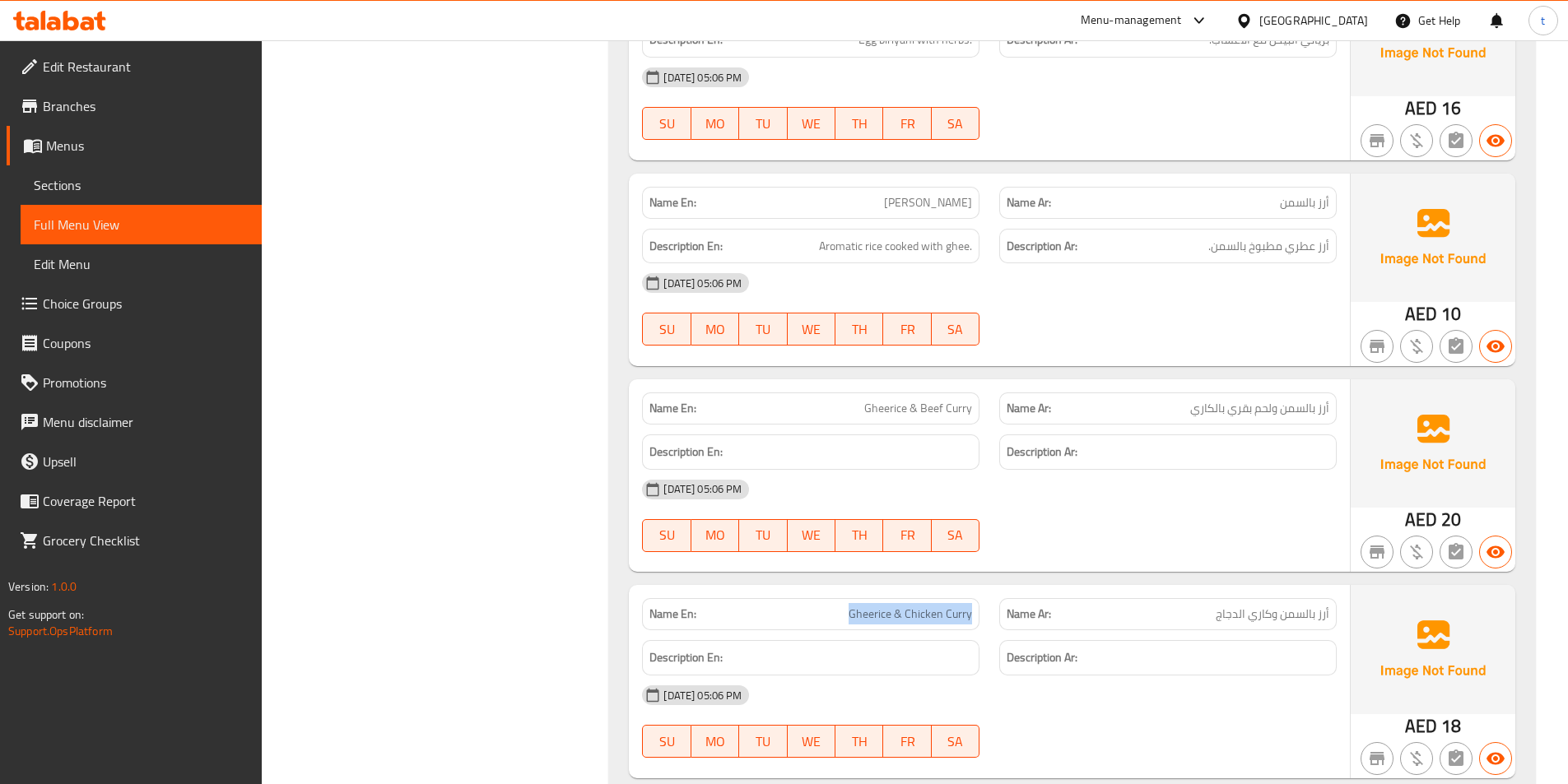
copy span "Gheerice & Chicken Curry"
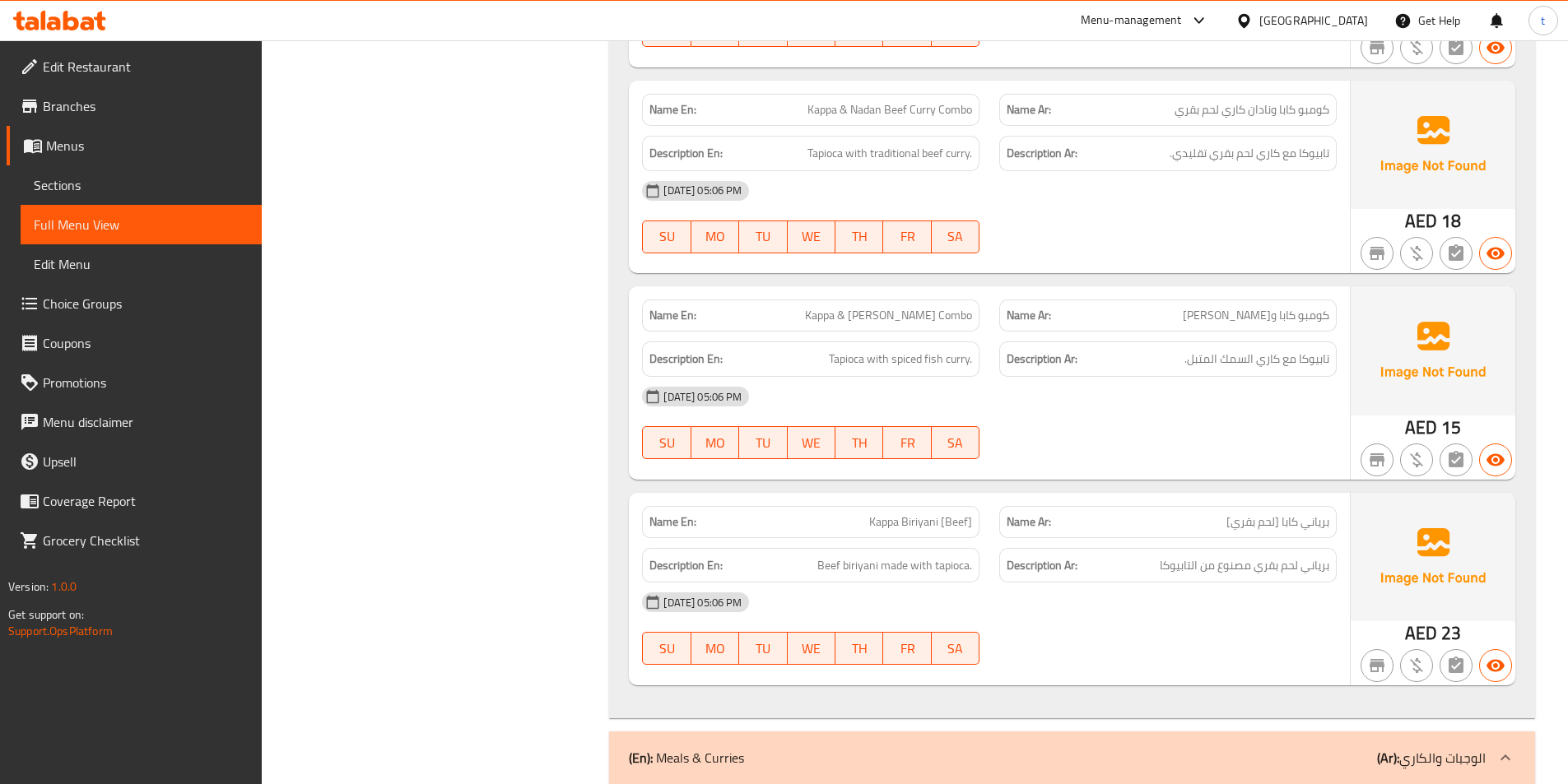
scroll to position [5926, 0]
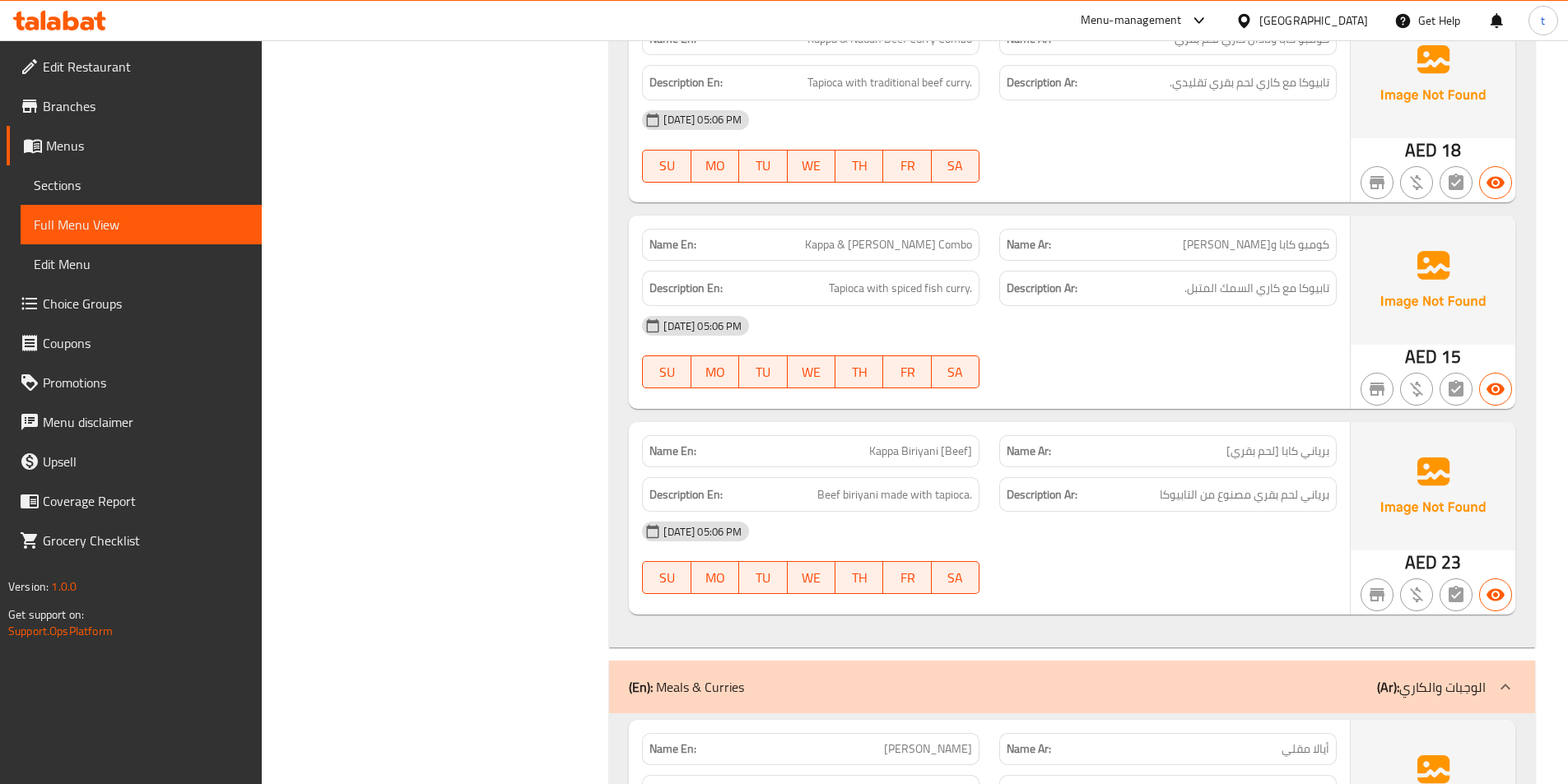
copy span "Meen"
click at [863, 293] on span "Tapioca with spiced fish curry." at bounding box center [900, 288] width 143 height 20
drag, startPoint x: 832, startPoint y: 289, endPoint x: 981, endPoint y: 290, distance: 149.0
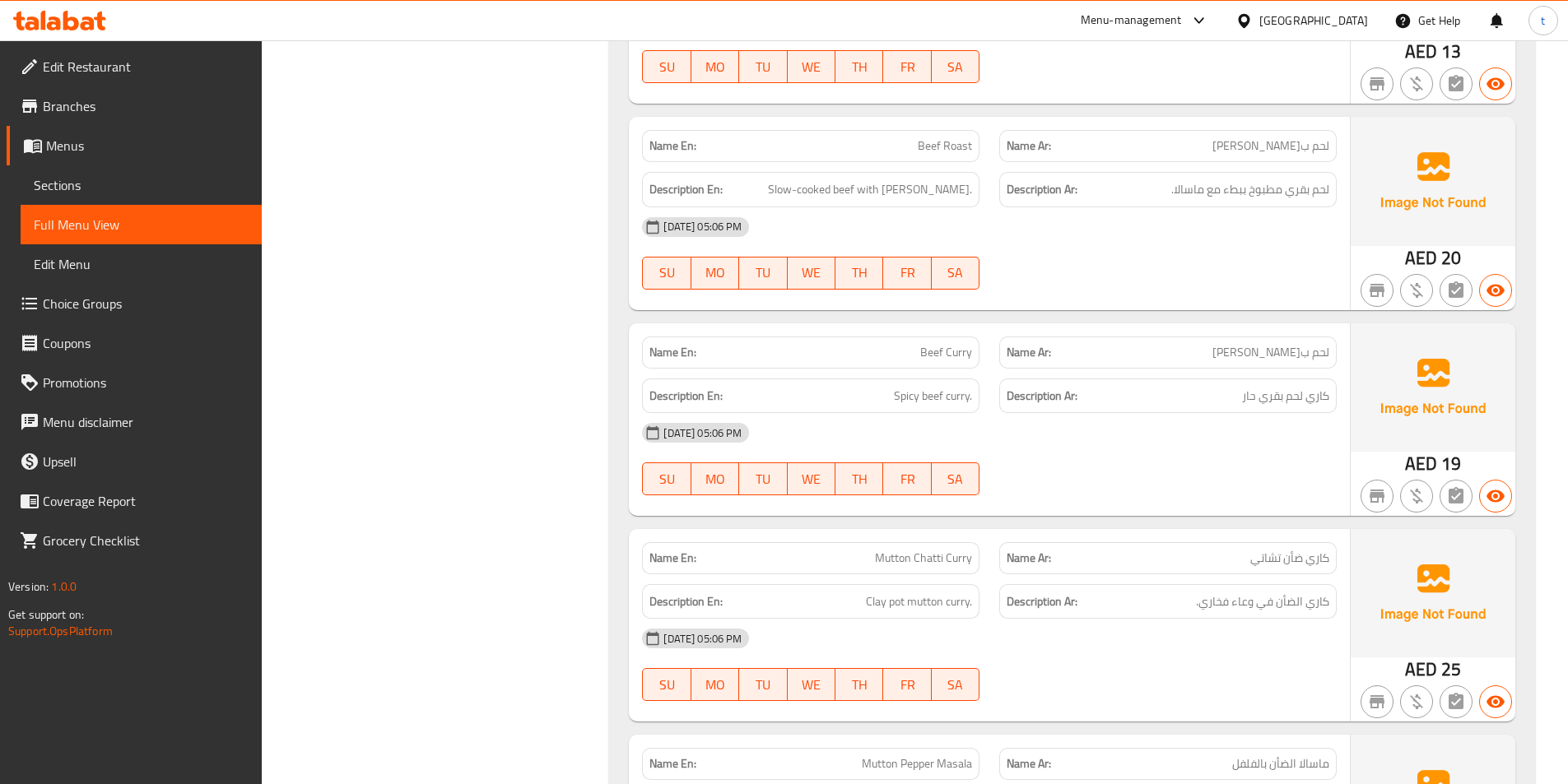
scroll to position [7736, 0]
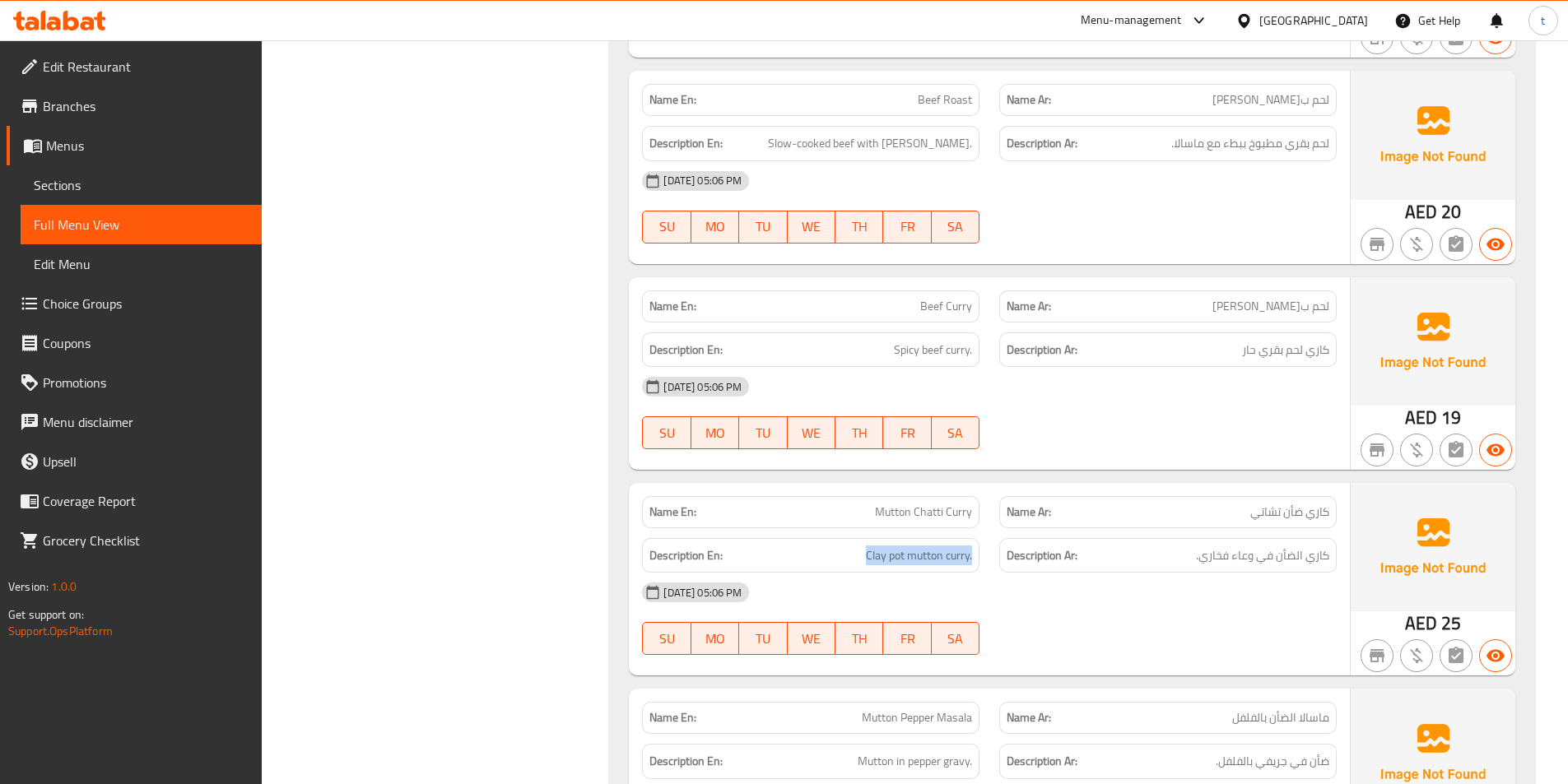
drag, startPoint x: 865, startPoint y: 558, endPoint x: 992, endPoint y: 559, distance: 127.0
copy span "Clay pot mutton curry."
click at [1273, 560] on span "كاري الضأن في وعاء فخاري." at bounding box center [1262, 555] width 133 height 20
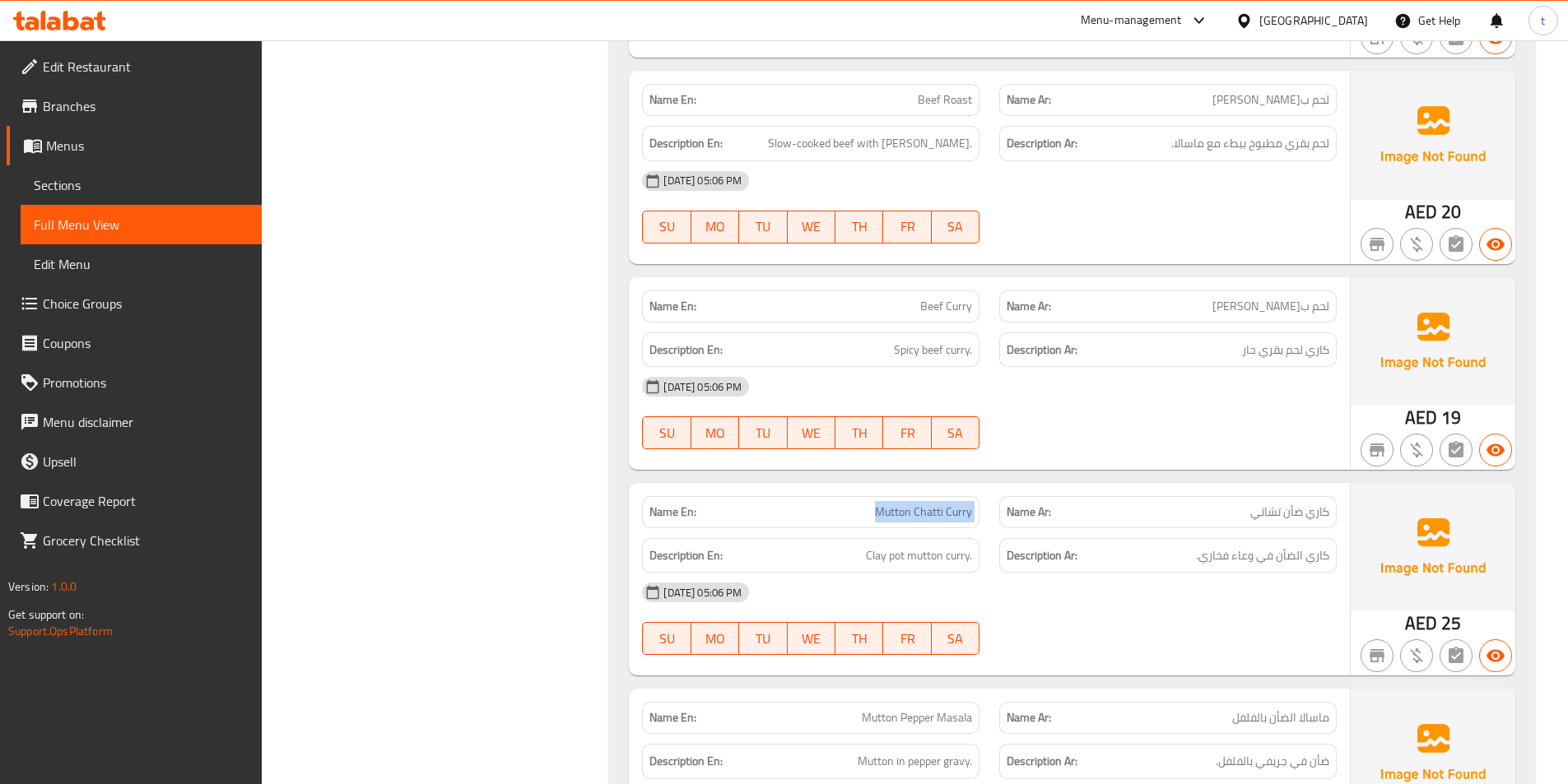
drag, startPoint x: 875, startPoint y: 511, endPoint x: 990, endPoint y: 515, distance: 115.1
copy span "Mutton Chatti Curry"
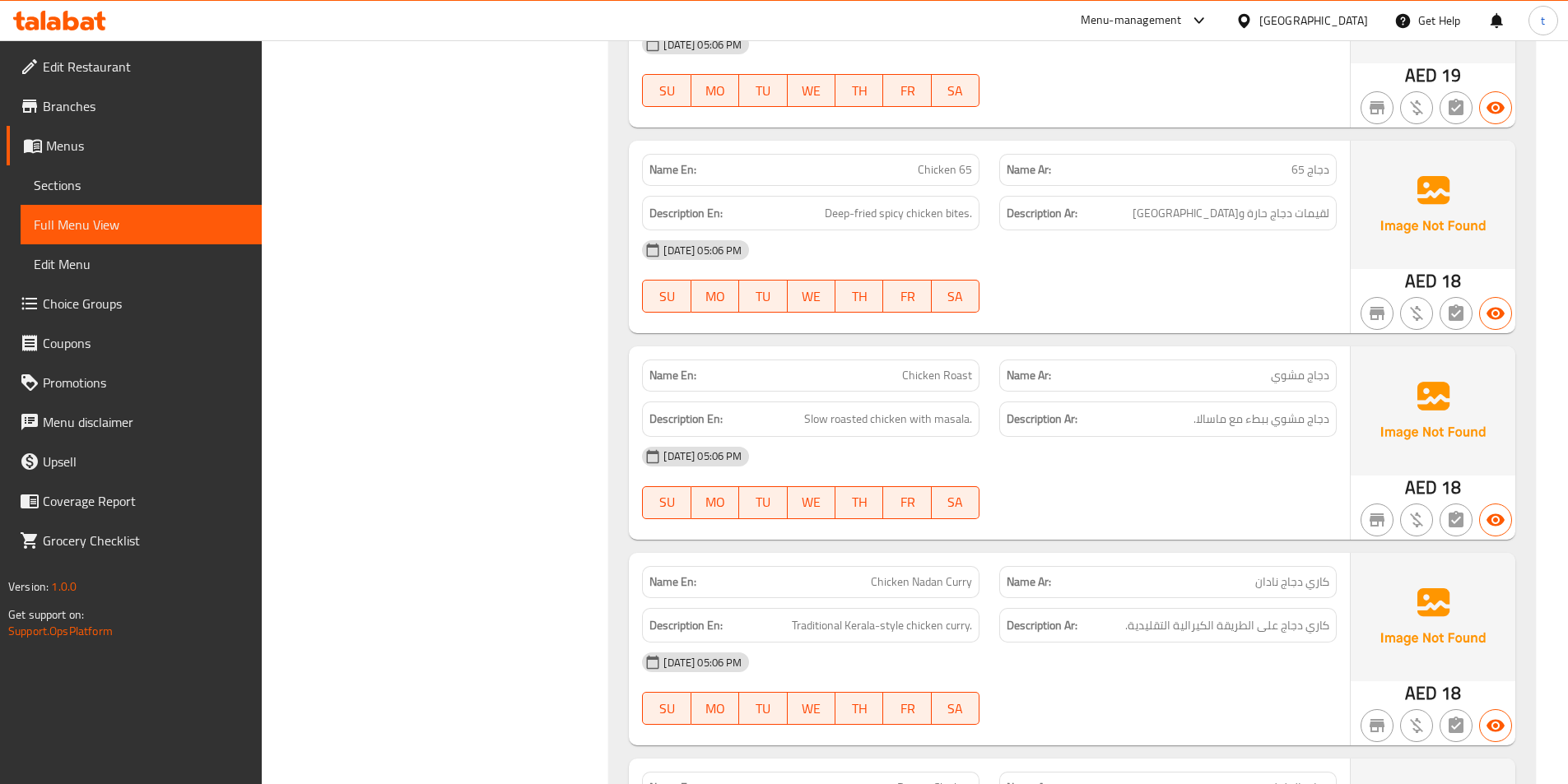
scroll to position [8723, 0]
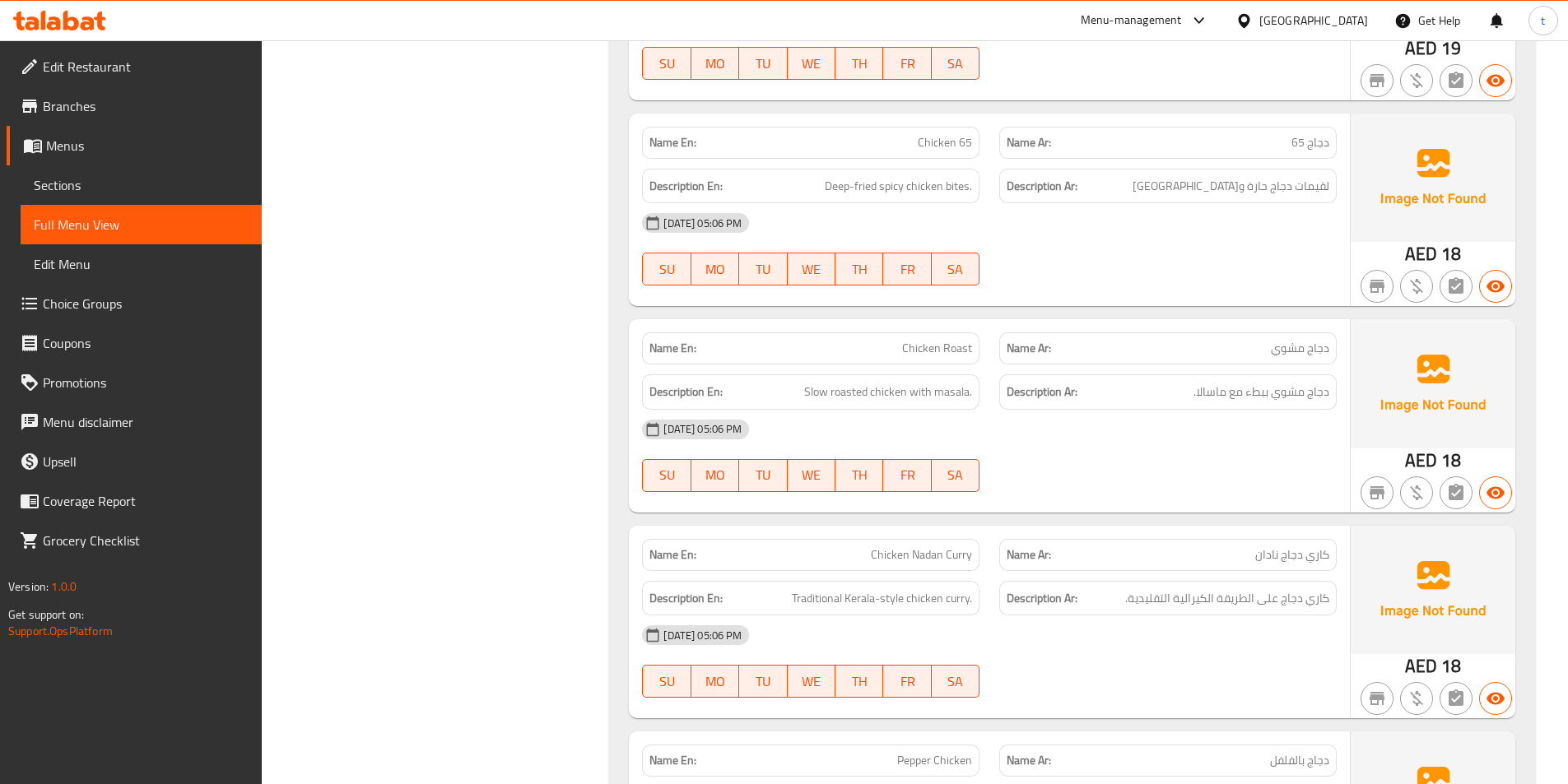
copy span "Nadan"
drag, startPoint x: 793, startPoint y: 593, endPoint x: 901, endPoint y: 593, distance: 108.0
click at [883, 592] on span "Traditional Kerala-style chicken curry." at bounding box center [881, 598] width 180 height 20
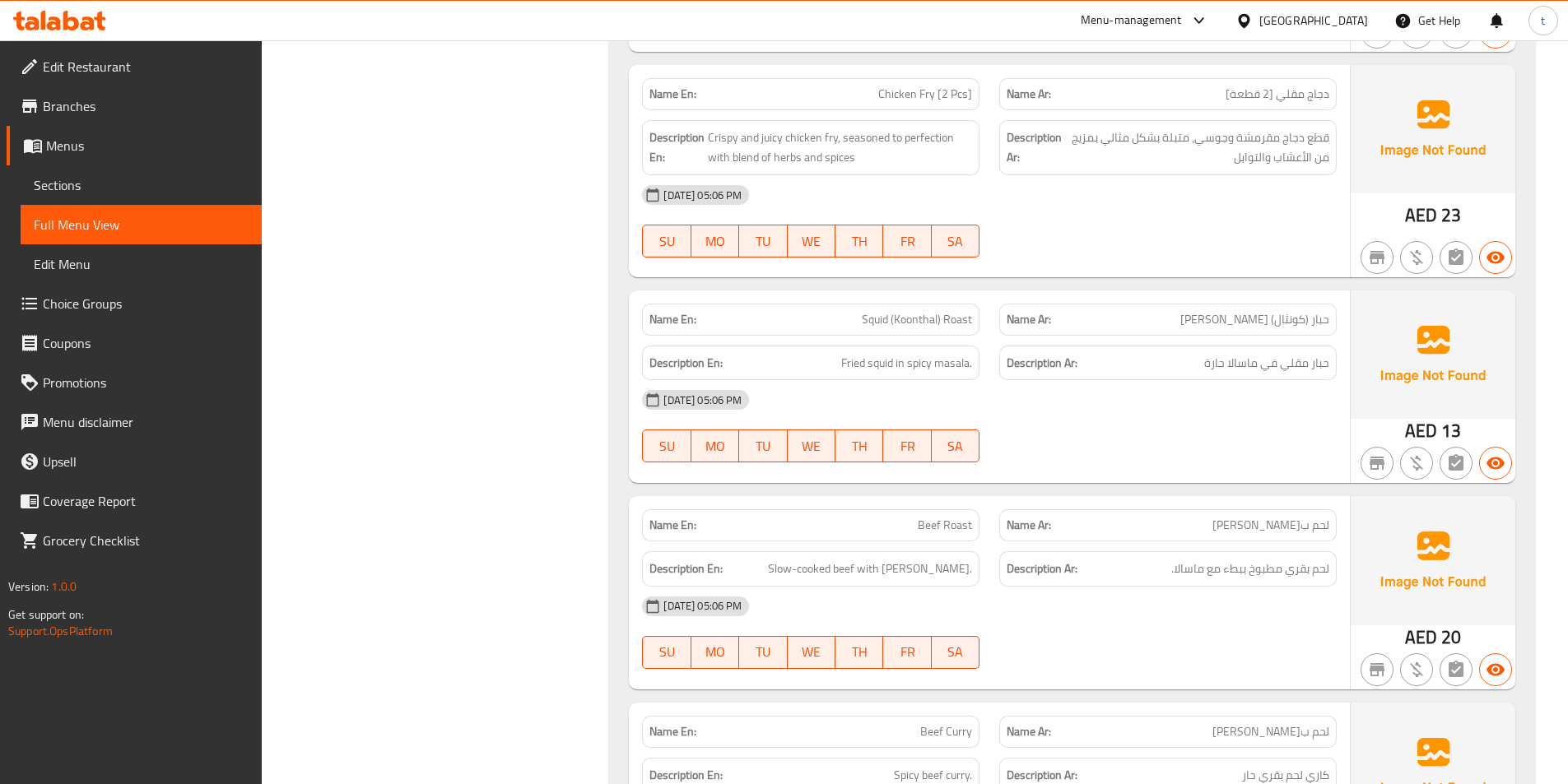
scroll to position [7324, 0]
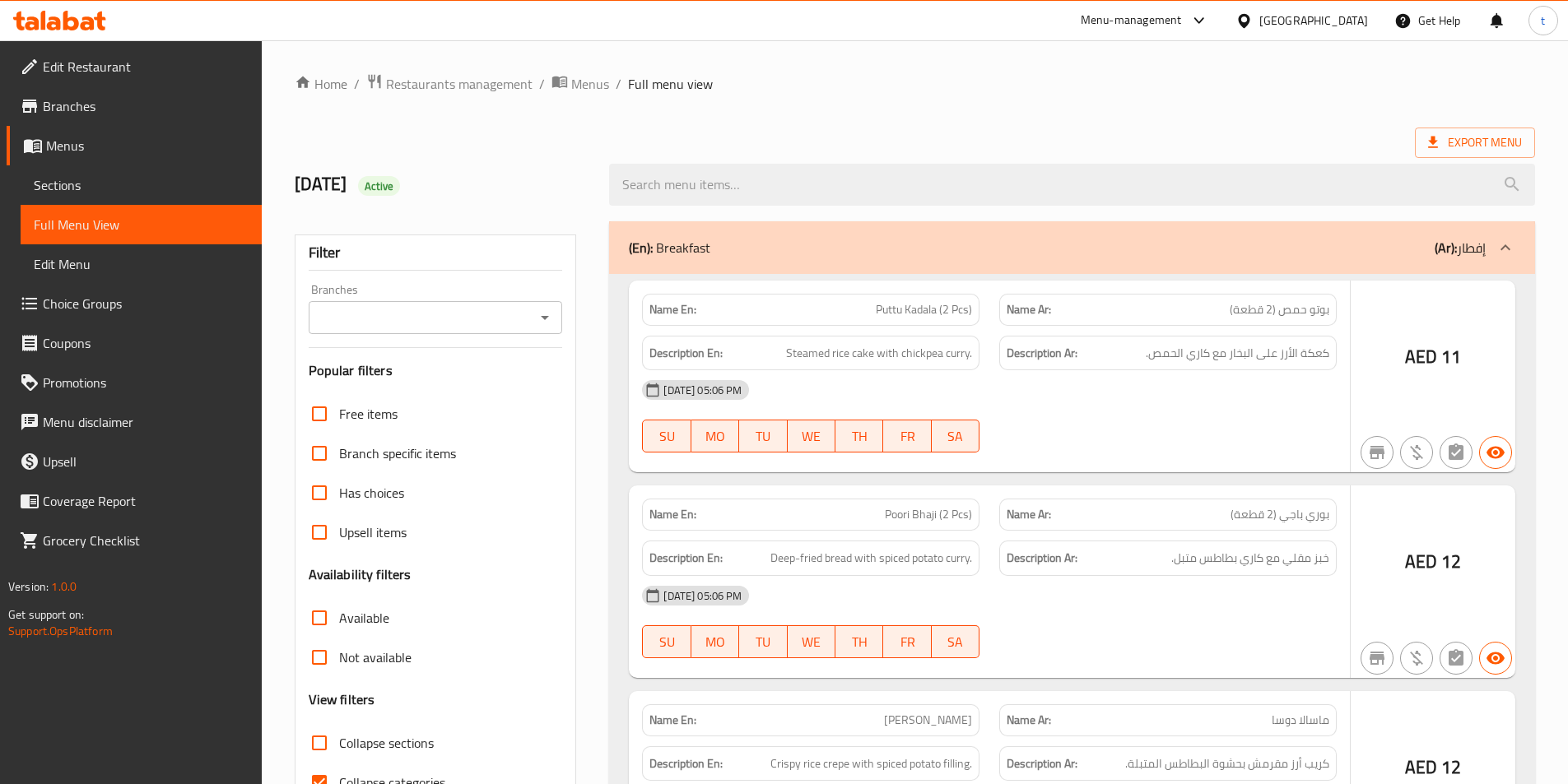
click at [94, 188] on div at bounding box center [784, 392] width 1568 height 784
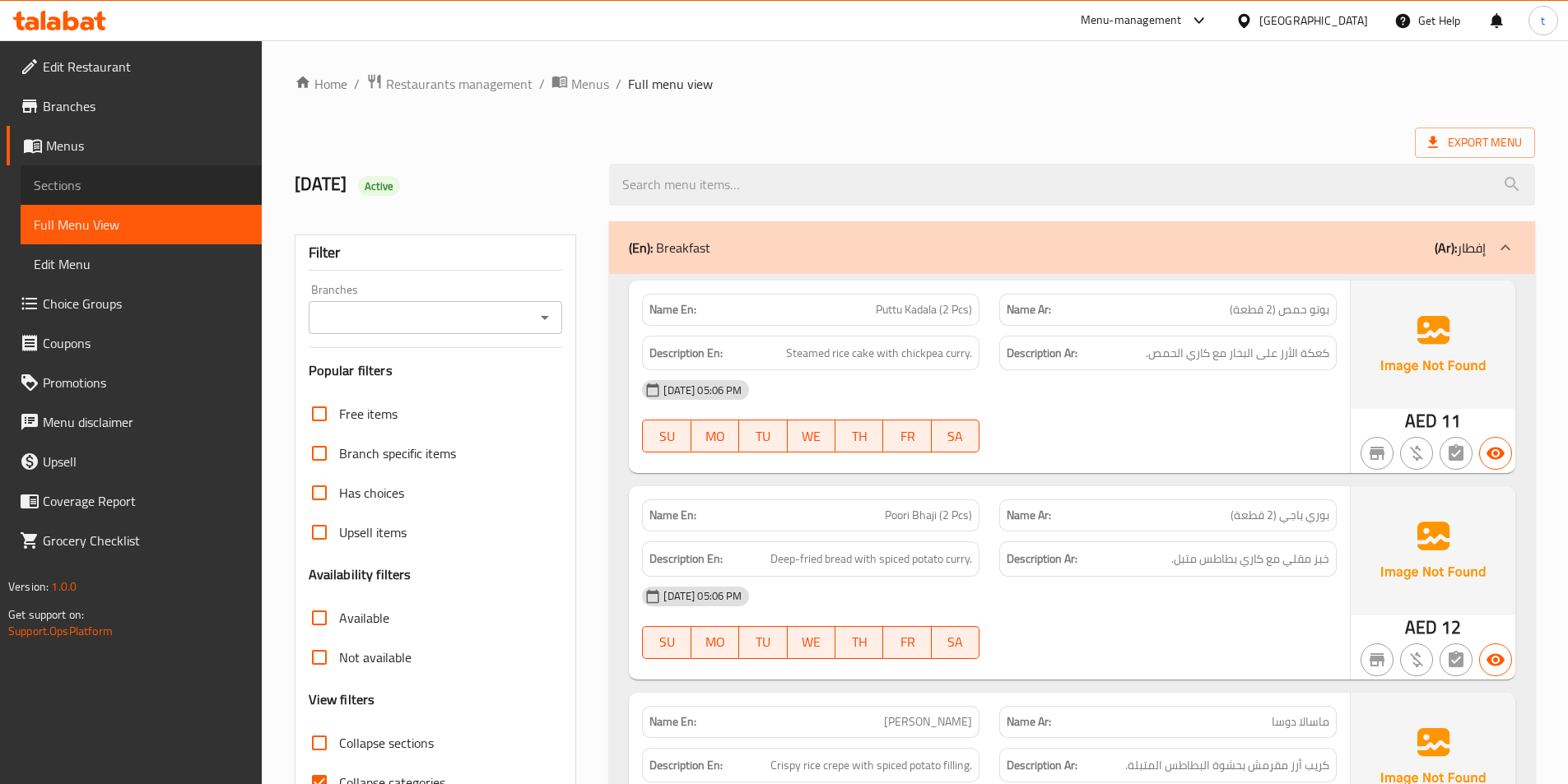
click at [89, 185] on span "Sections" at bounding box center [141, 185] width 215 height 19
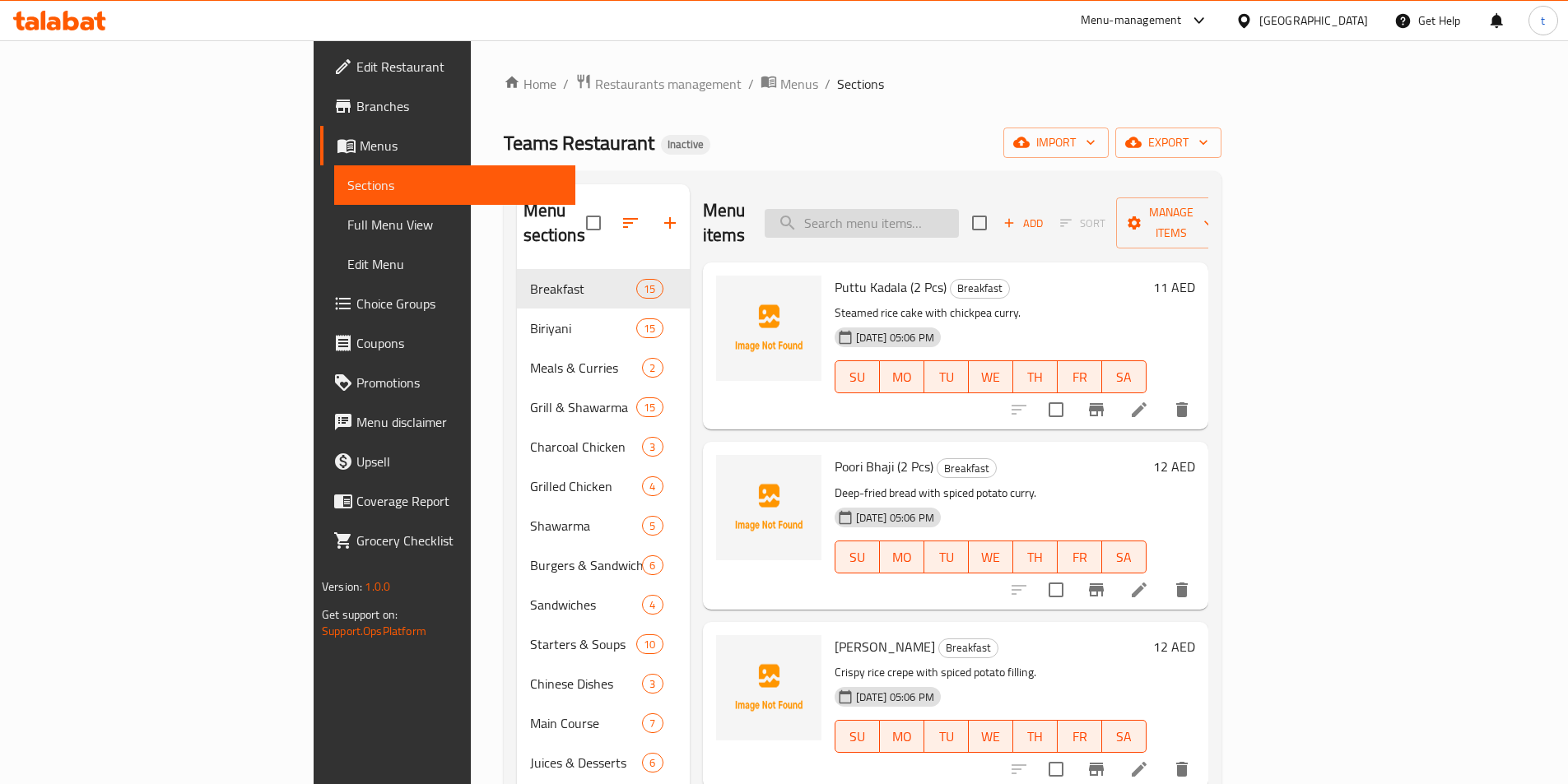
click at [919, 217] on input "search" at bounding box center [862, 224] width 195 height 29
paste input "Egg Curry (1 Pcs)"
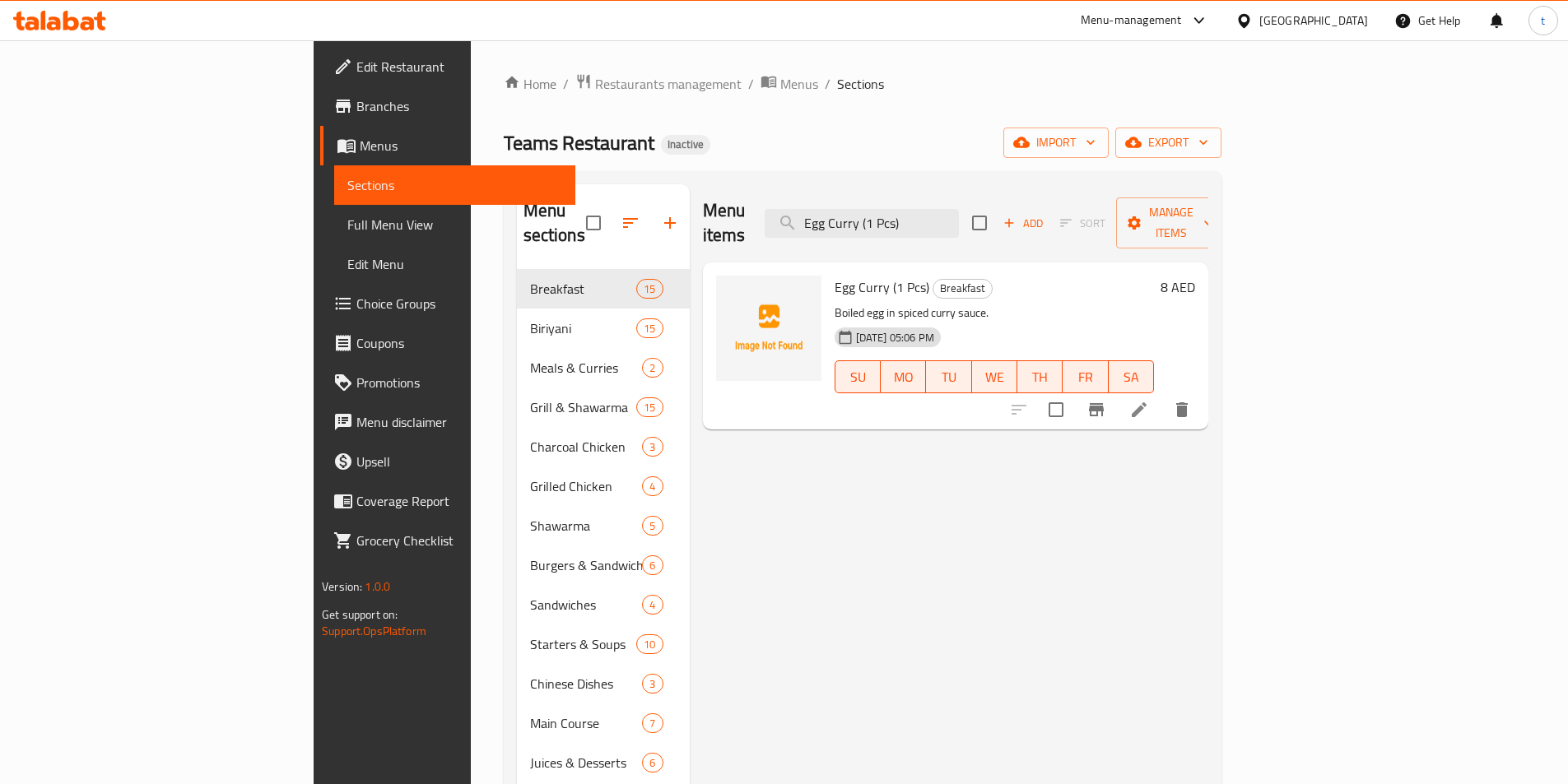
type input "Egg Curry (1 Pcs)"
click at [1162, 395] on li at bounding box center [1138, 410] width 46 height 29
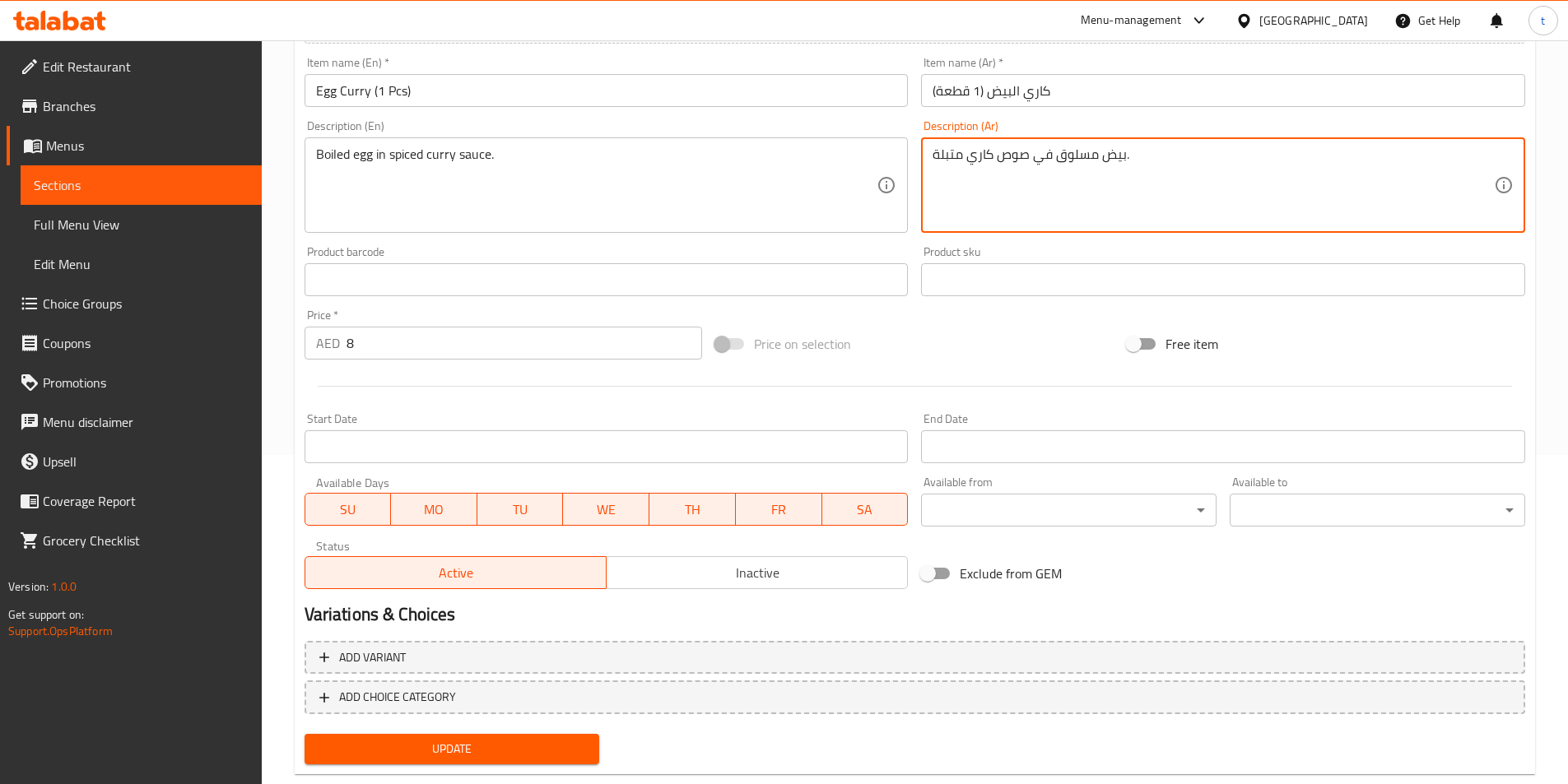
scroll to position [366, 0]
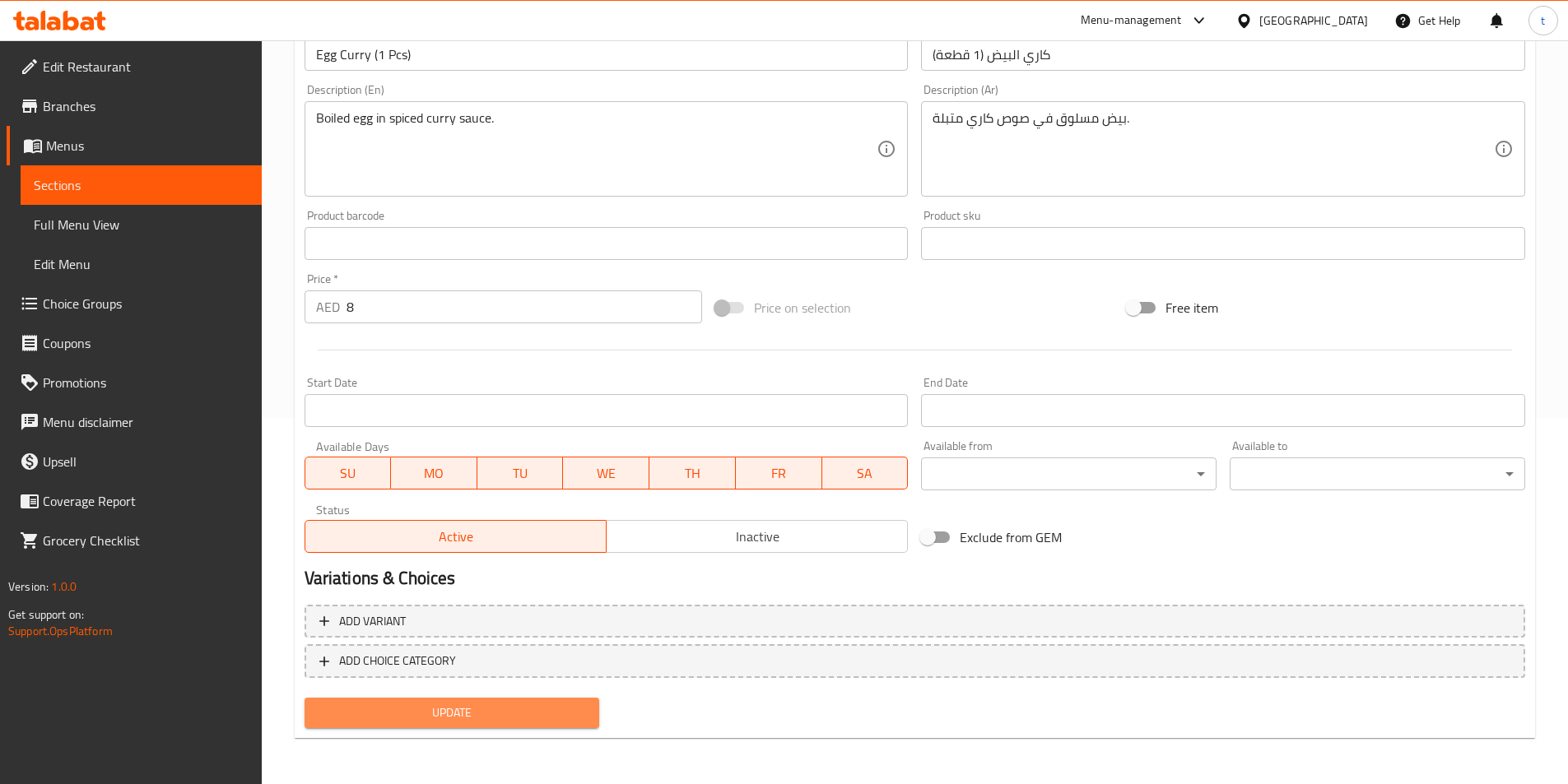
click at [519, 717] on span "Update" at bounding box center [452, 713] width 269 height 20
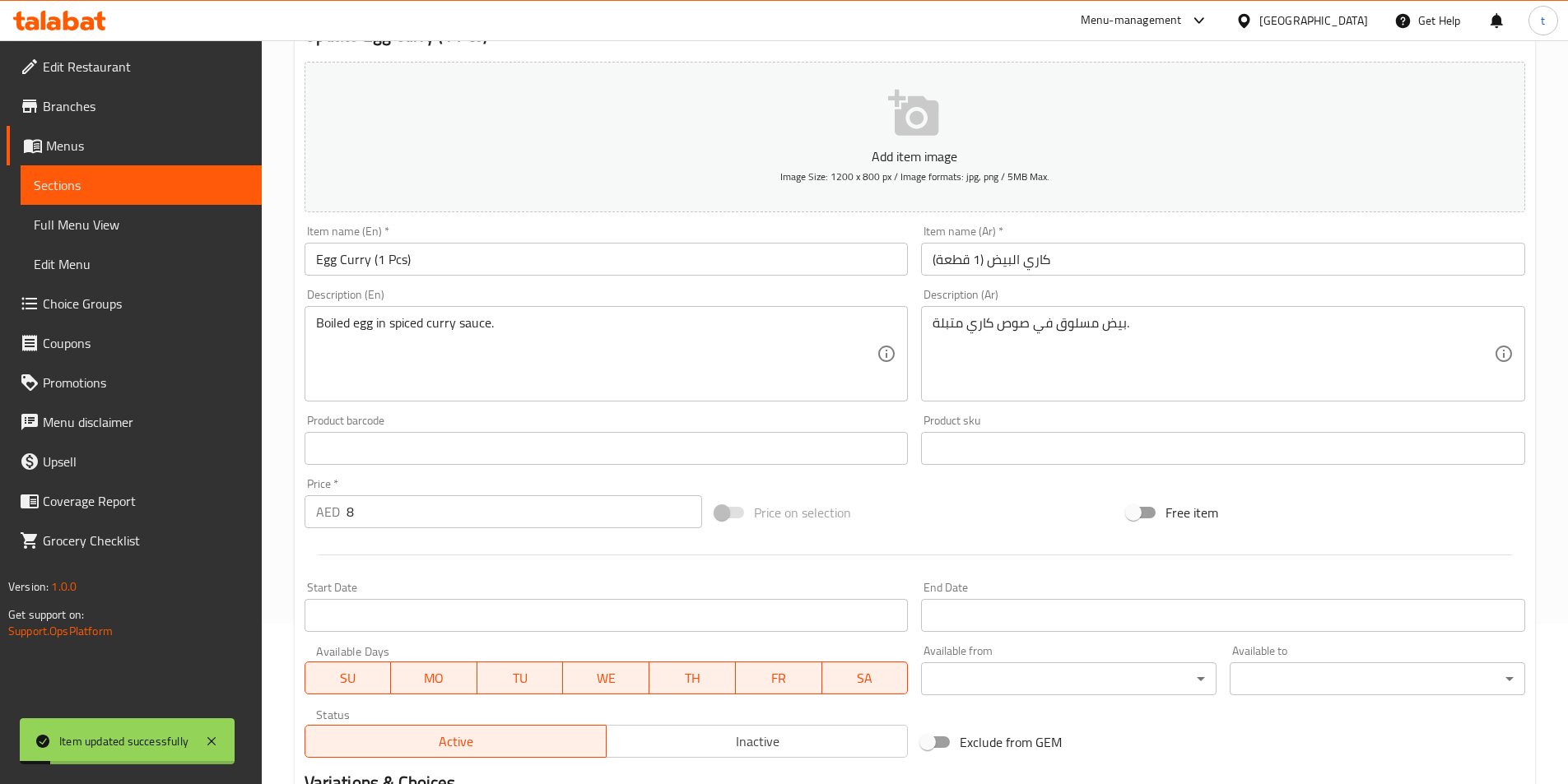
scroll to position [119, 0]
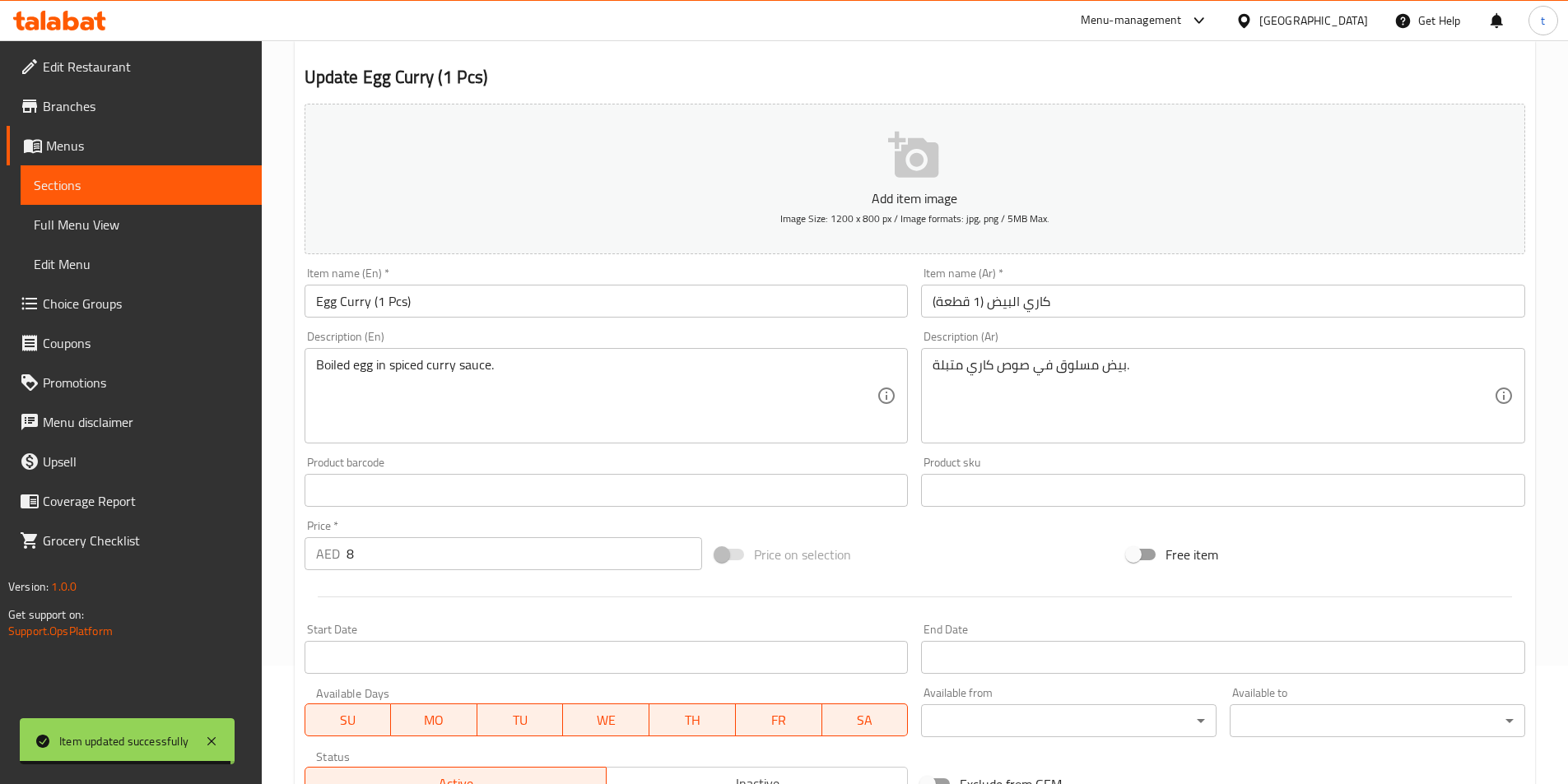
click at [928, 365] on div "بيض مسلوق في صوص كاري متبلة. Description (Ar)" at bounding box center [1223, 396] width 604 height 95
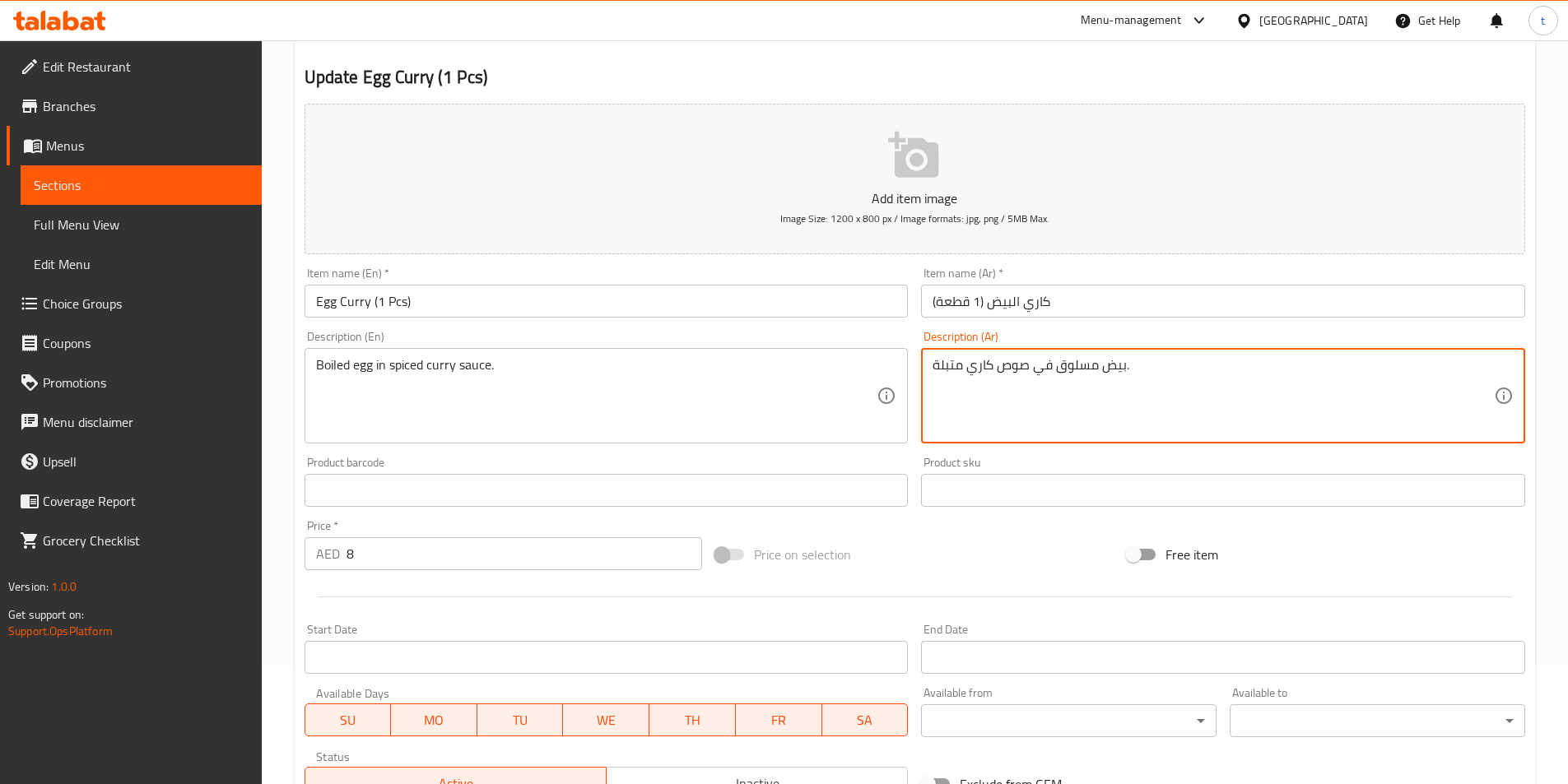
click at [1254, 381] on textarea "بيض مسلوق في صوص كاري متبلة." at bounding box center [1213, 396] width 561 height 78
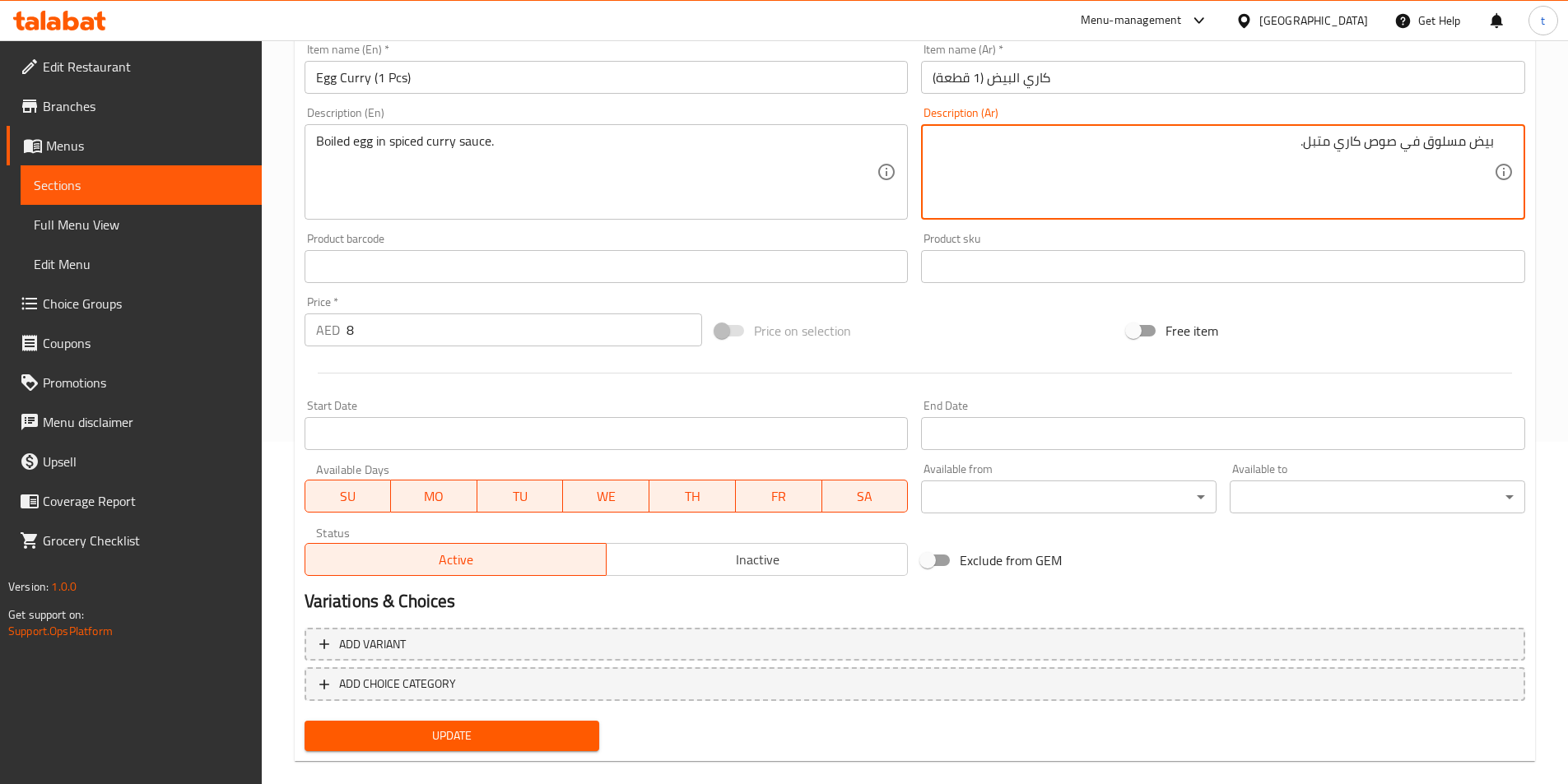
scroll to position [366, 0]
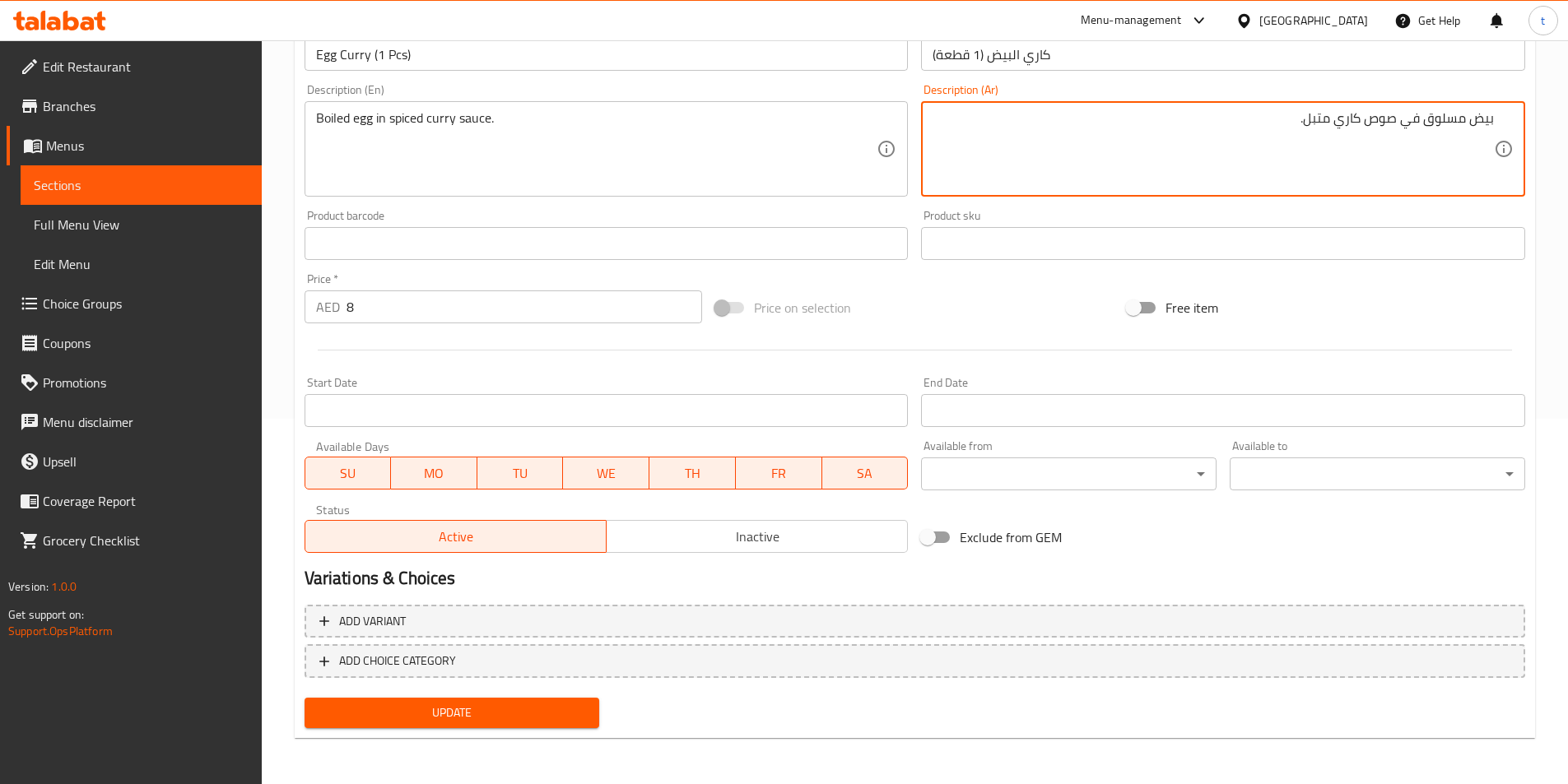
type textarea "بيض مسلوق في صوص كاري متبل."
click at [521, 721] on span "Update" at bounding box center [452, 713] width 269 height 20
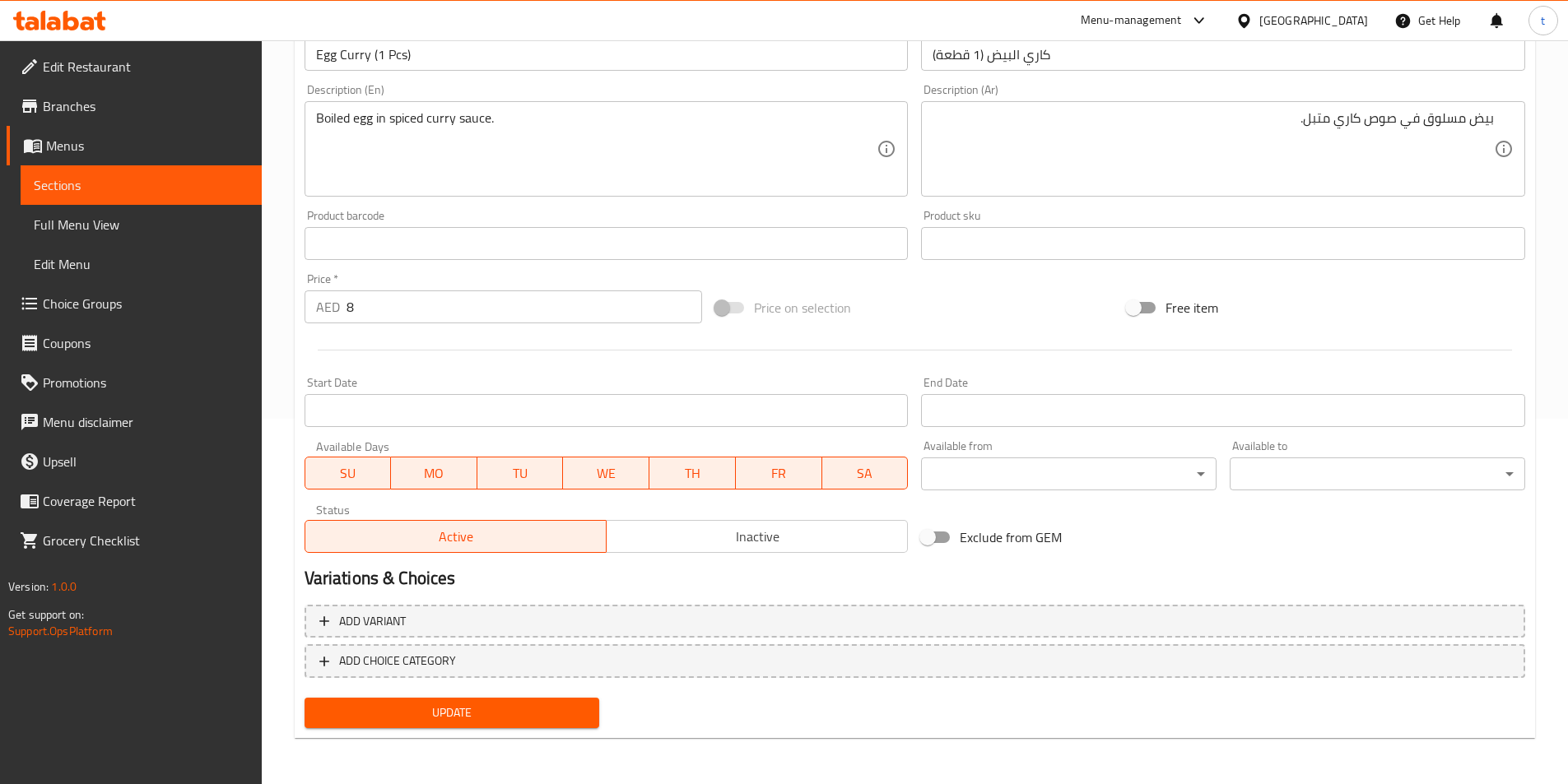
click at [438, 703] on span "Update" at bounding box center [452, 713] width 269 height 20
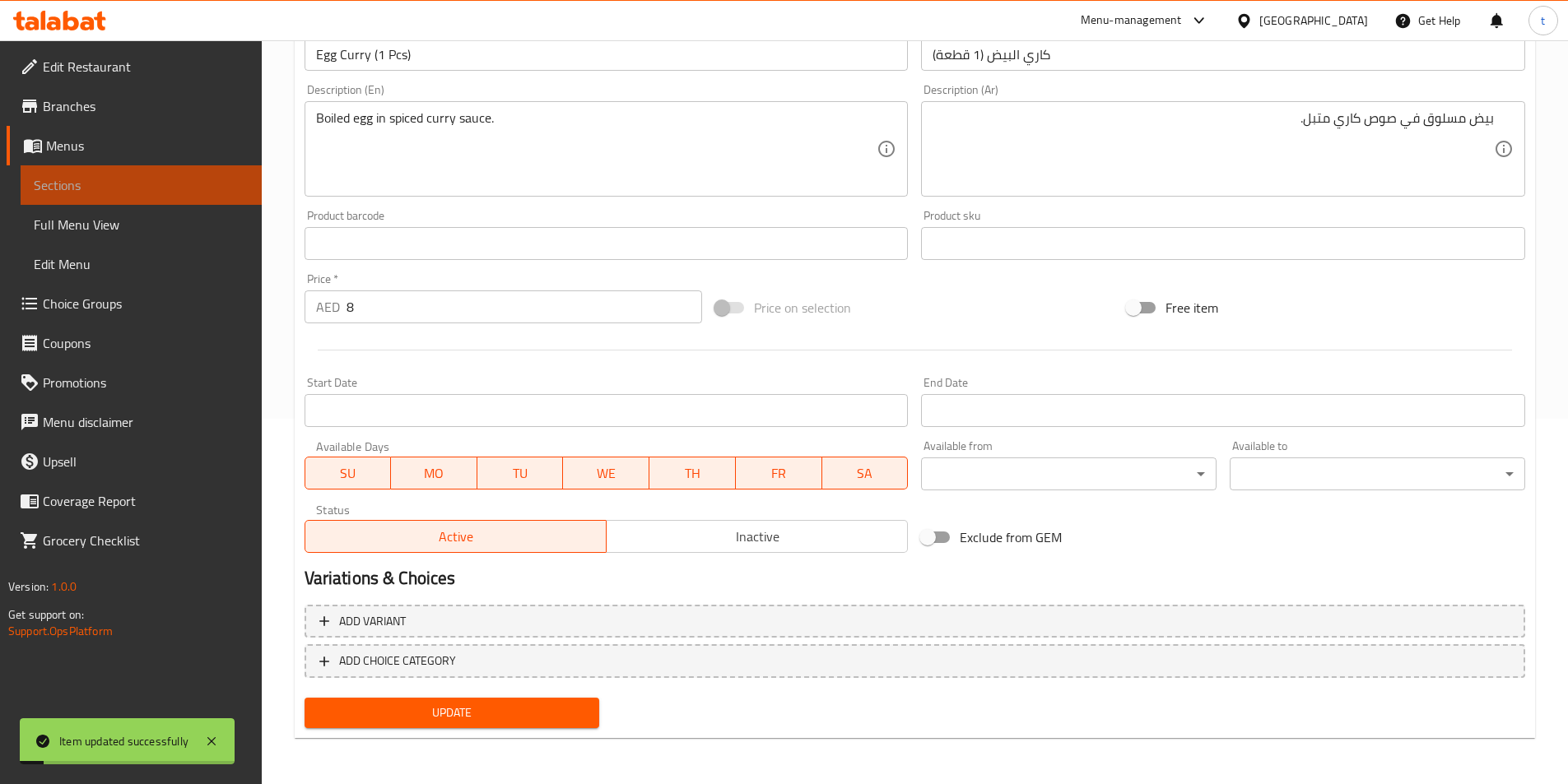
click at [138, 190] on span "Sections" at bounding box center [141, 185] width 215 height 19
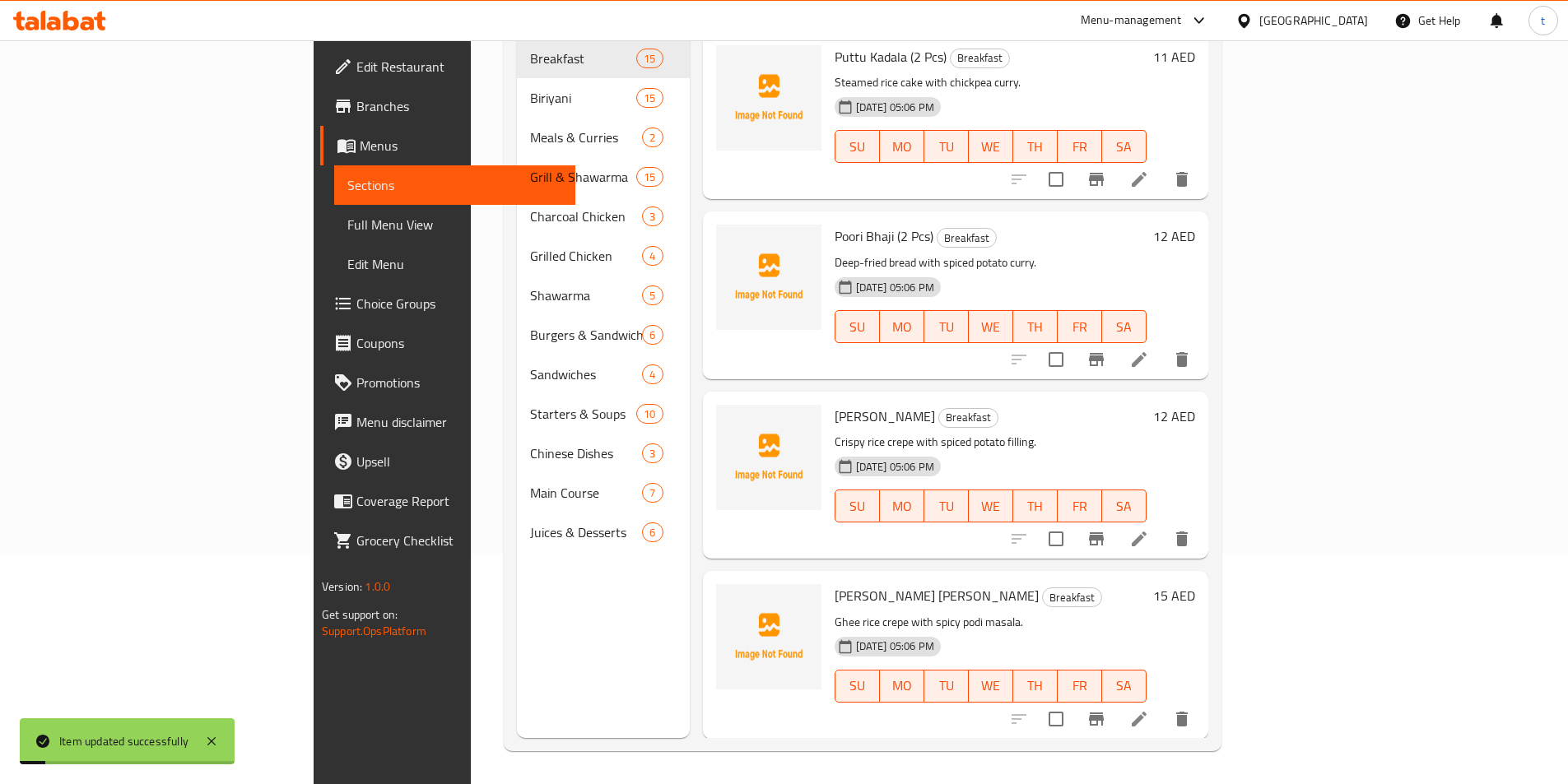
scroll to position [231, 0]
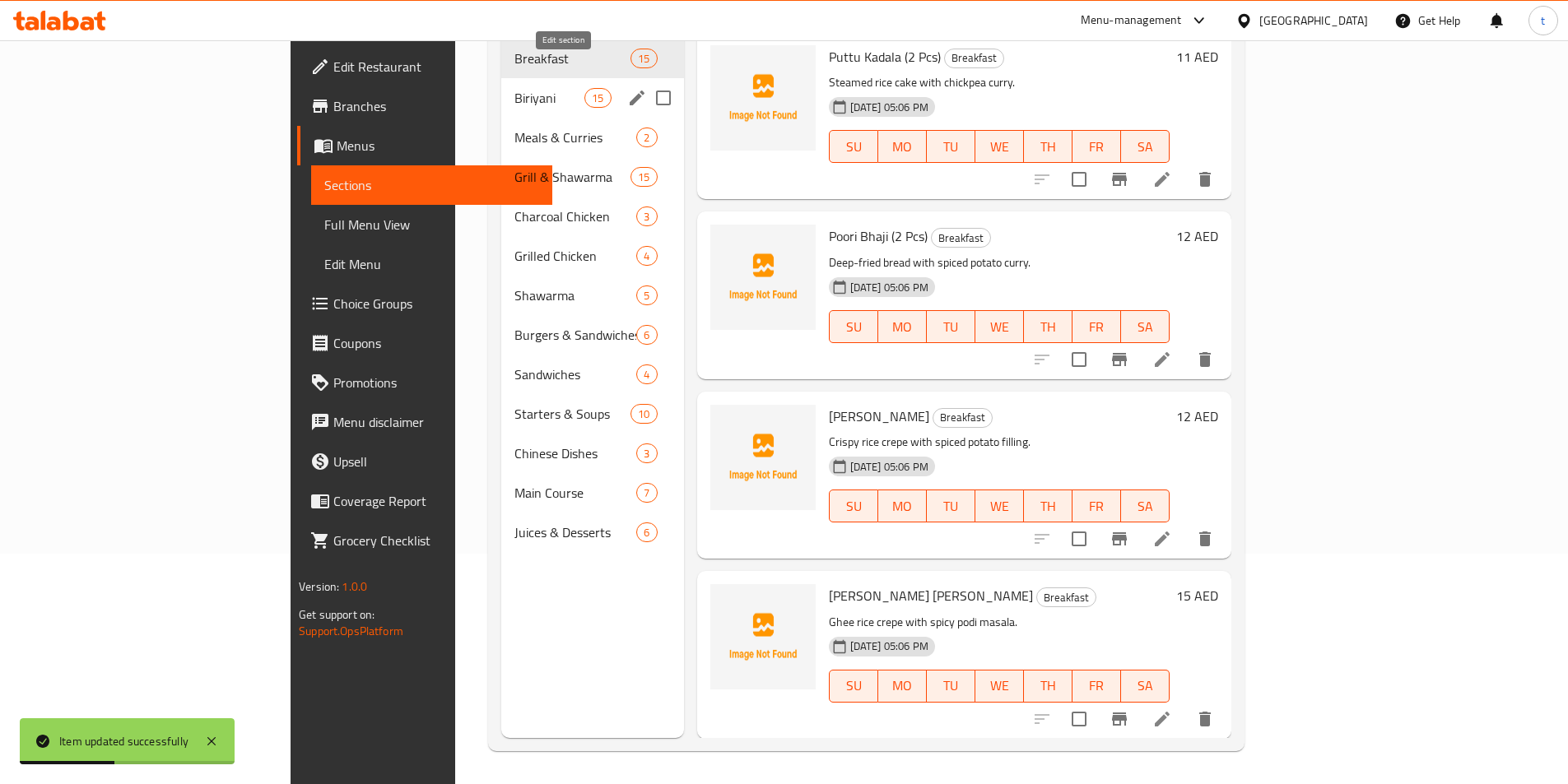
click at [624, 86] on button "edit" at bounding box center [636, 97] width 24 height 24
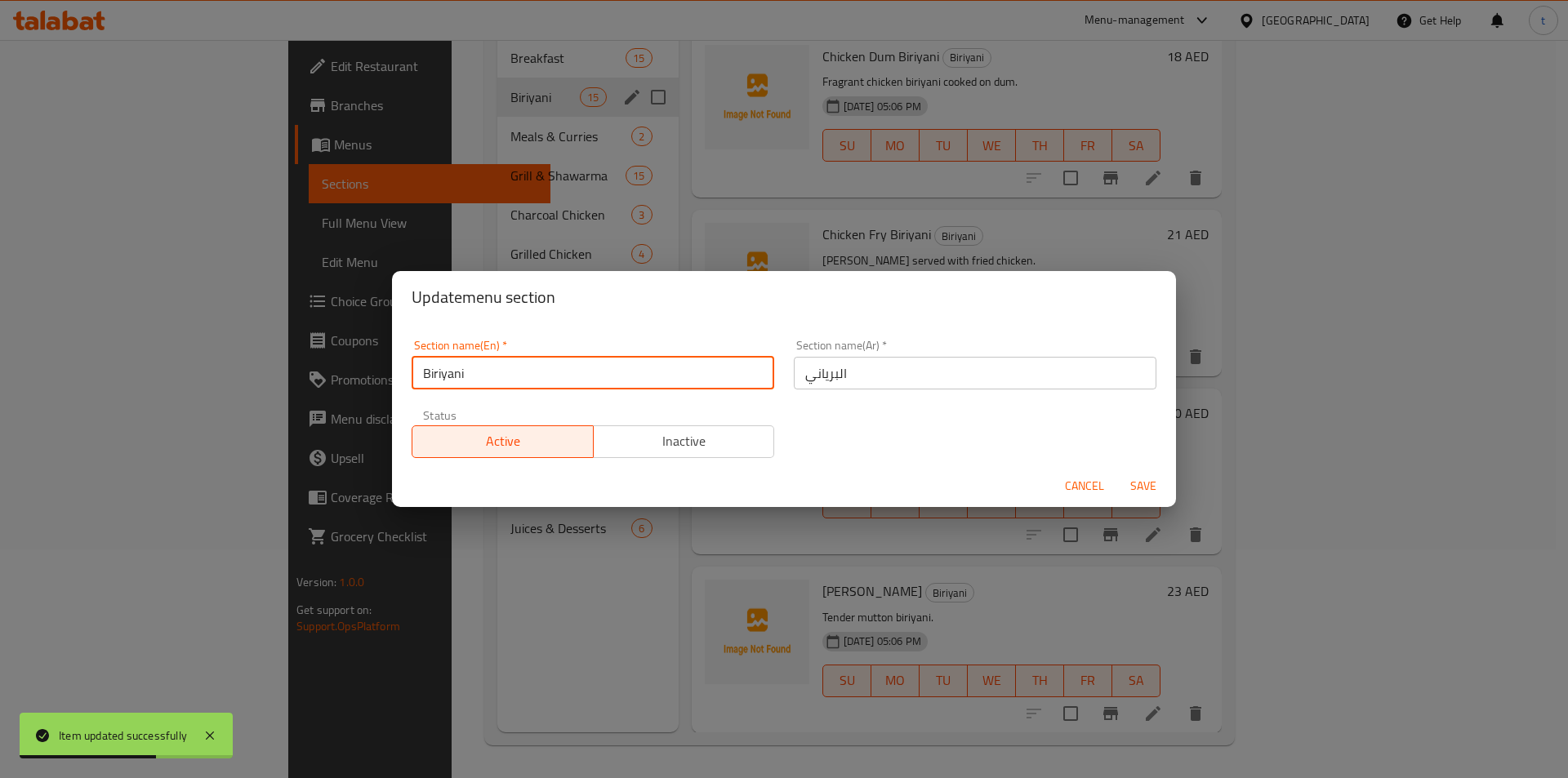
click at [541, 369] on input "Biriyani" at bounding box center [593, 374] width 363 height 33
type input "Biriyani & Rice"
click at [1005, 375] on input "البرياني" at bounding box center [975, 374] width 363 height 33
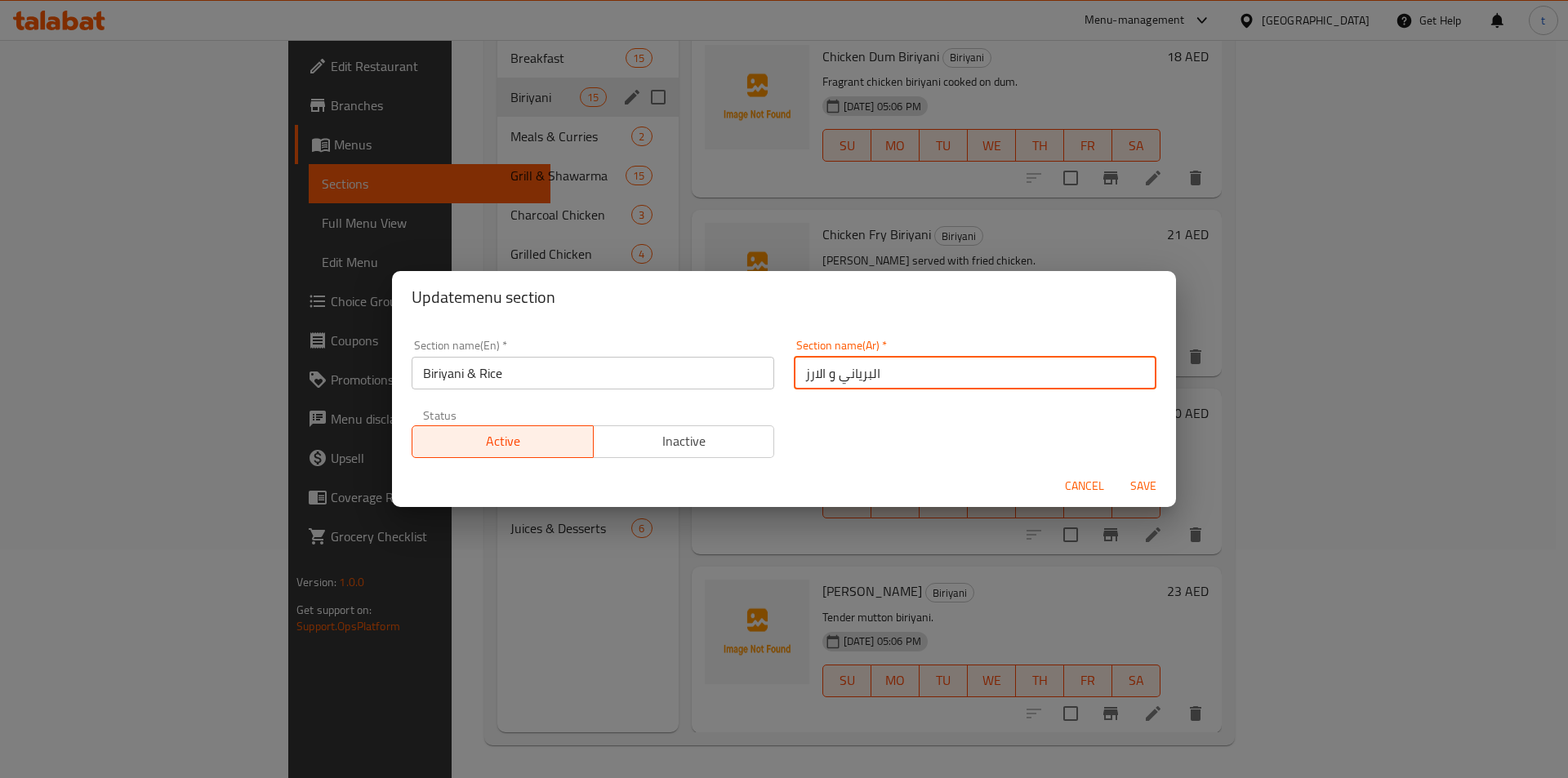
type input "البرياني و الارز"
click at [1141, 492] on span "Save" at bounding box center [1143, 486] width 40 height 20
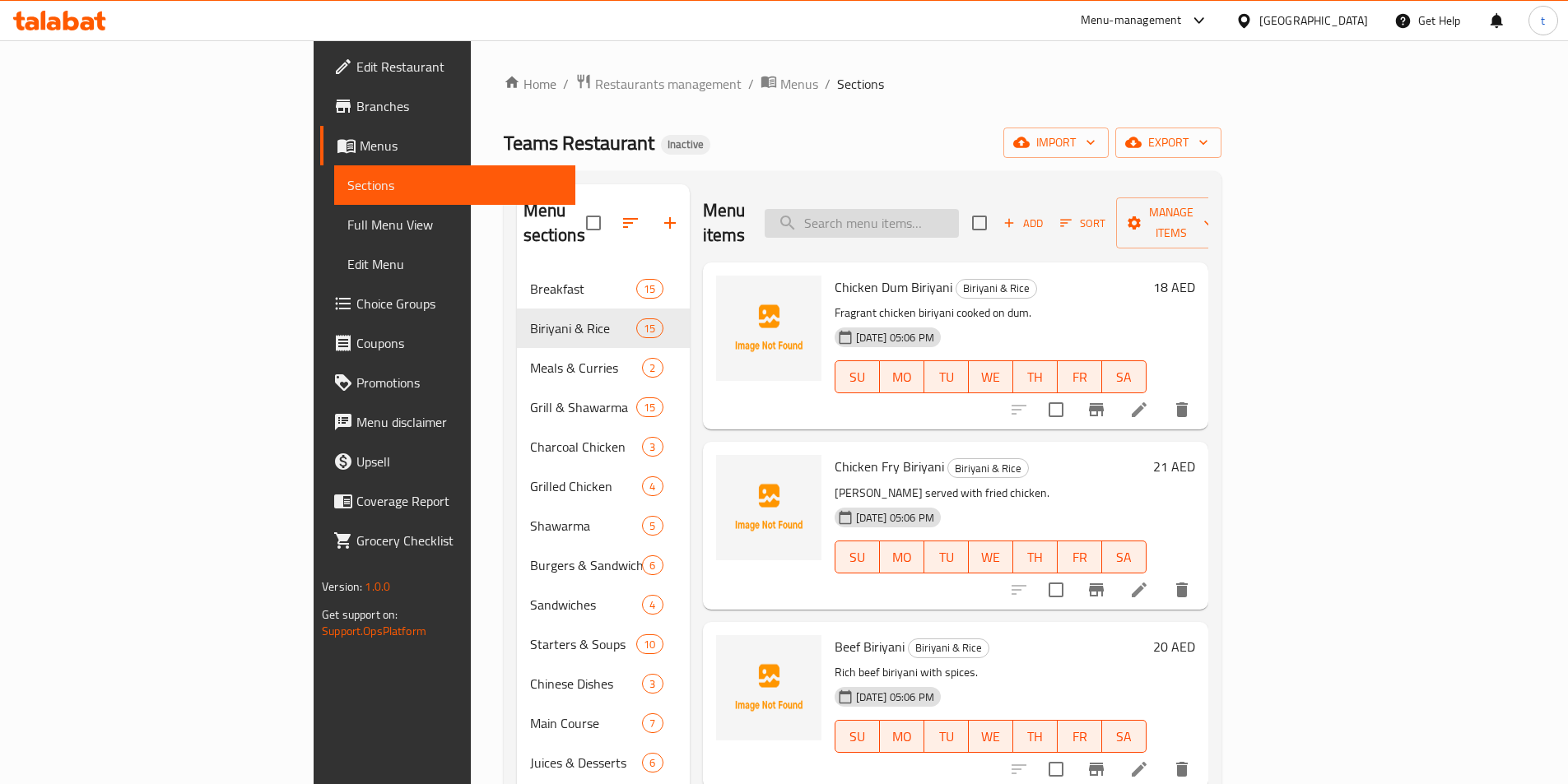
click at [949, 209] on input "search" at bounding box center [862, 224] width 195 height 29
paste input "Chicken Fry Biriyani"
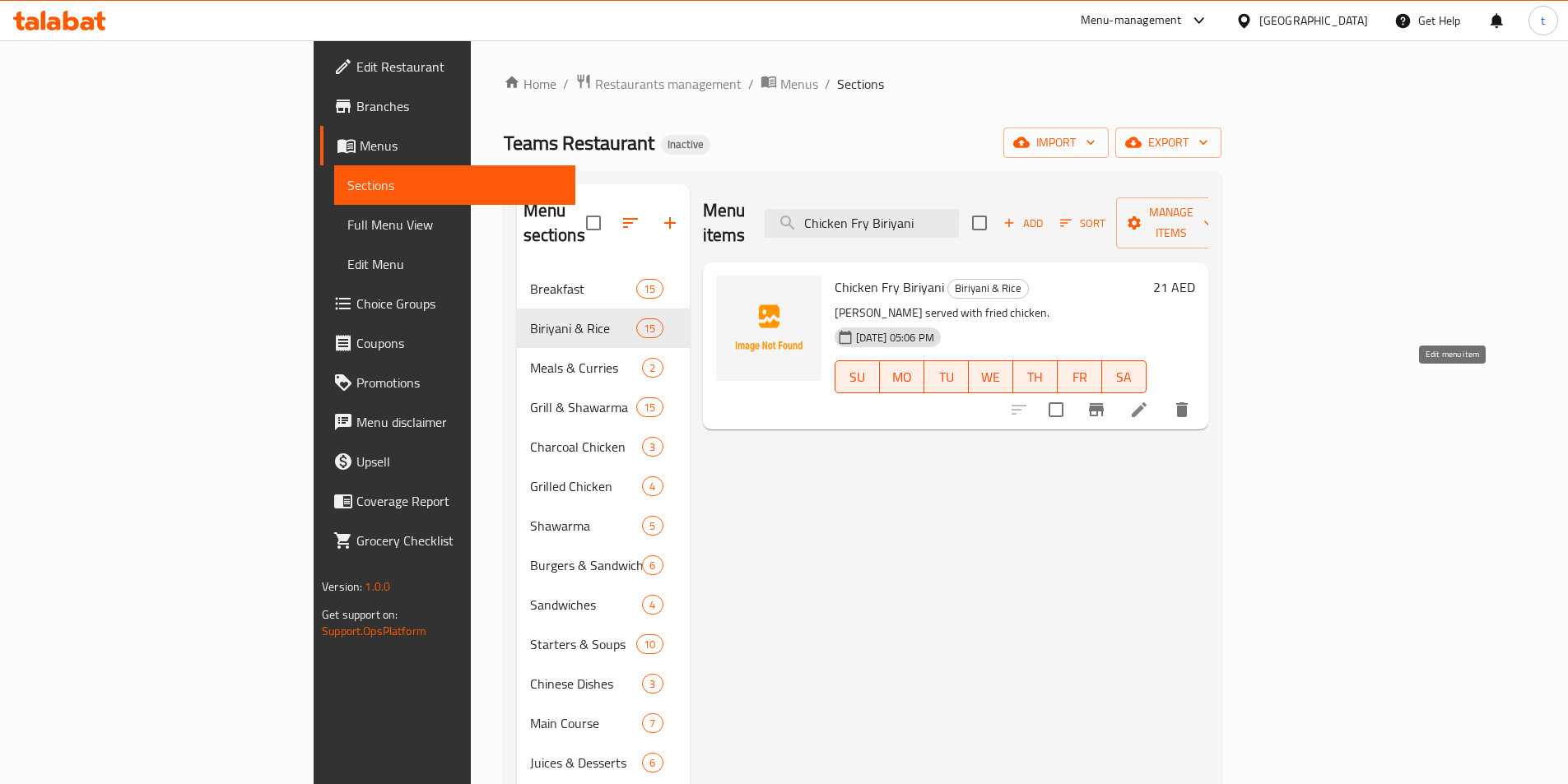
type input "Chicken Fry Biriyani"
click at [1149, 400] on icon at bounding box center [1139, 410] width 19 height 19
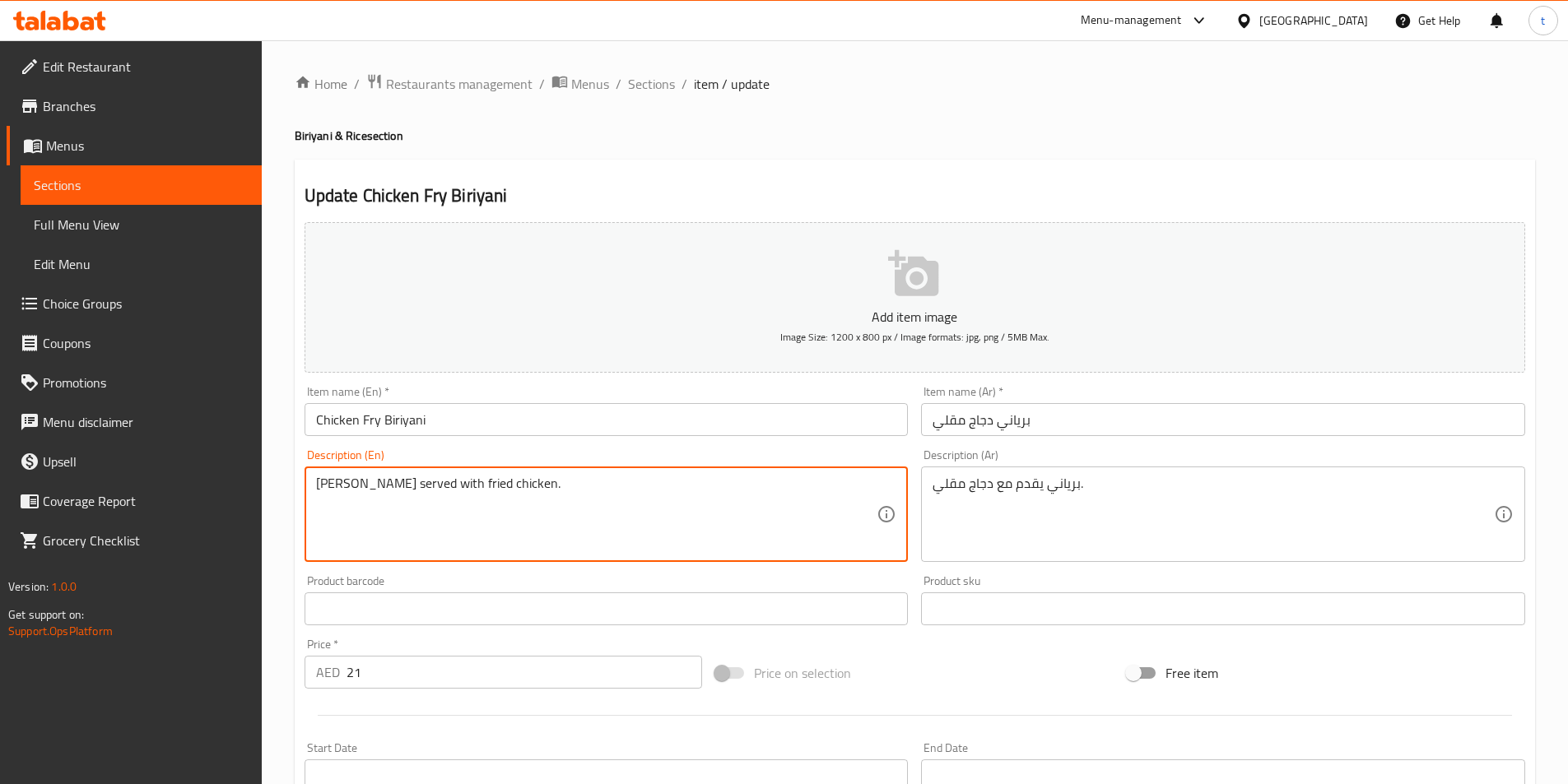
click at [650, 489] on textarea "[PERSON_NAME] served with fried chicken." at bounding box center [596, 515] width 561 height 78
paste textarea "Succulent fried chicken pieces layered with fragrant biryani rice"
type textarea "Succulent fried chicken pieces layered with fragrant biryani rice"
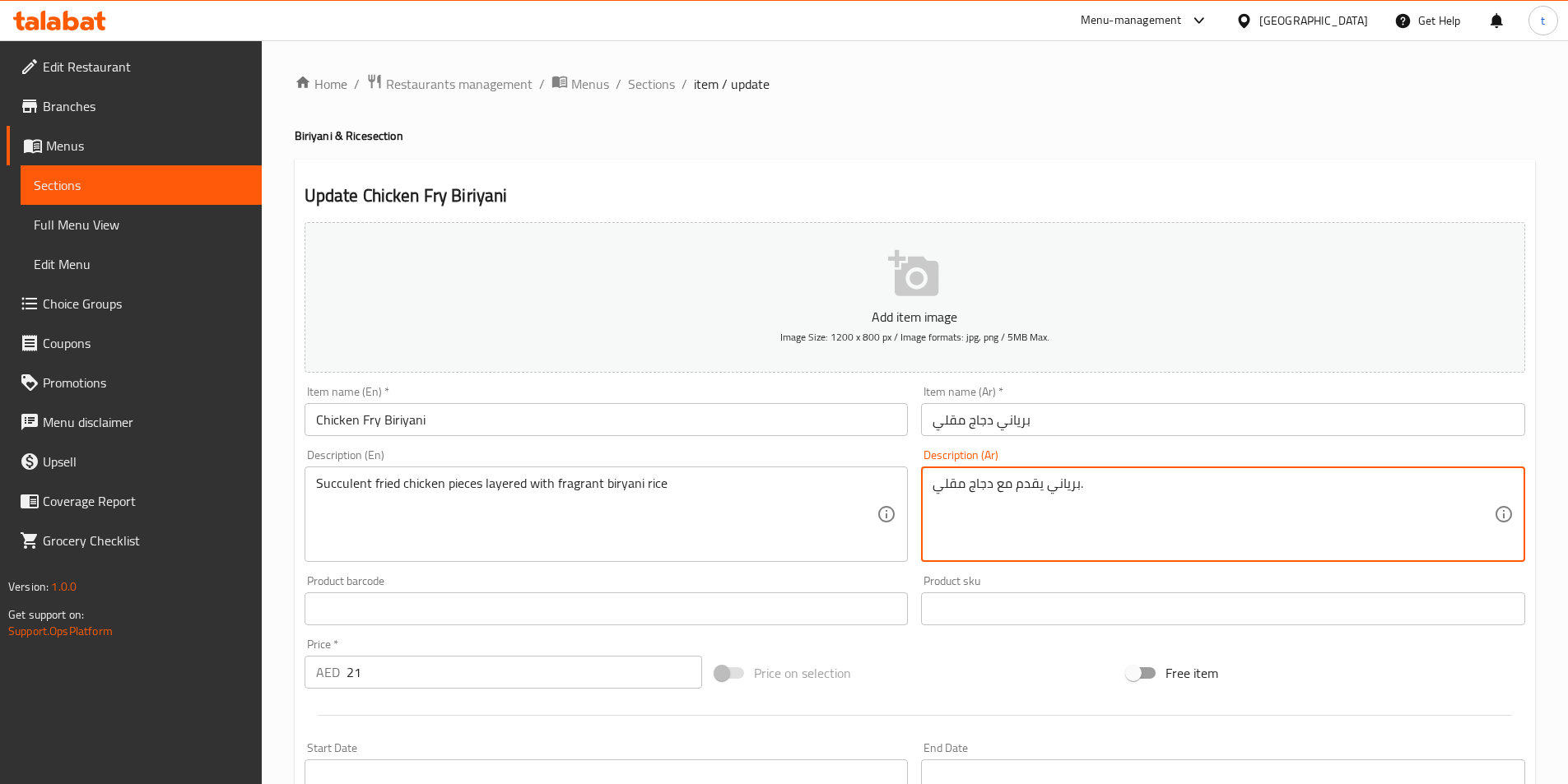
drag, startPoint x: 1158, startPoint y: 489, endPoint x: 1078, endPoint y: 481, distance: 80.4
click at [1007, 483] on textarea "برياني يقدم مع دجاج مقلي." at bounding box center [1213, 515] width 561 height 78
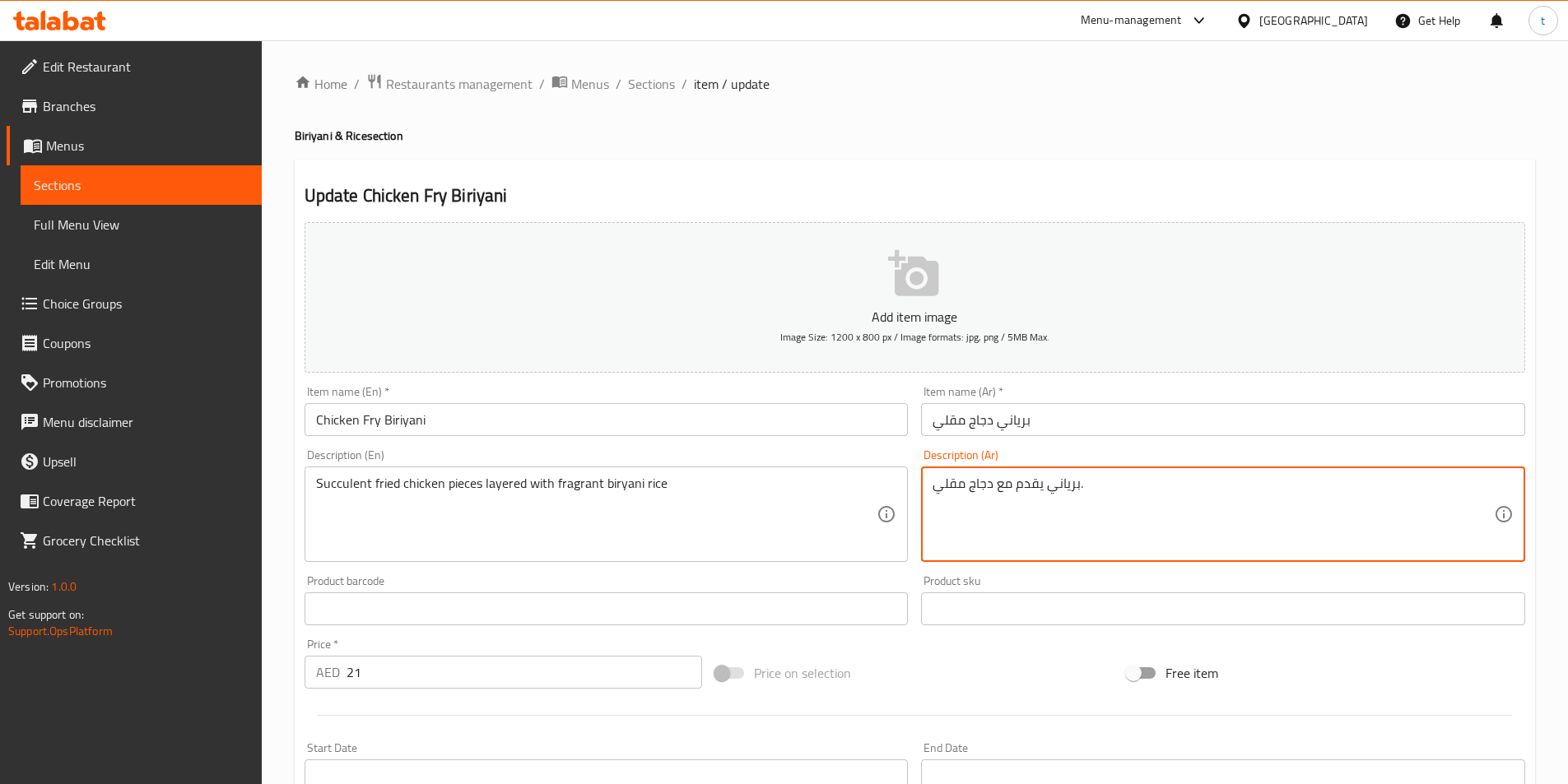
paste textarea "قطع الدجاج المقلية العصارية مع طبقات الأرز البرياني العطري"
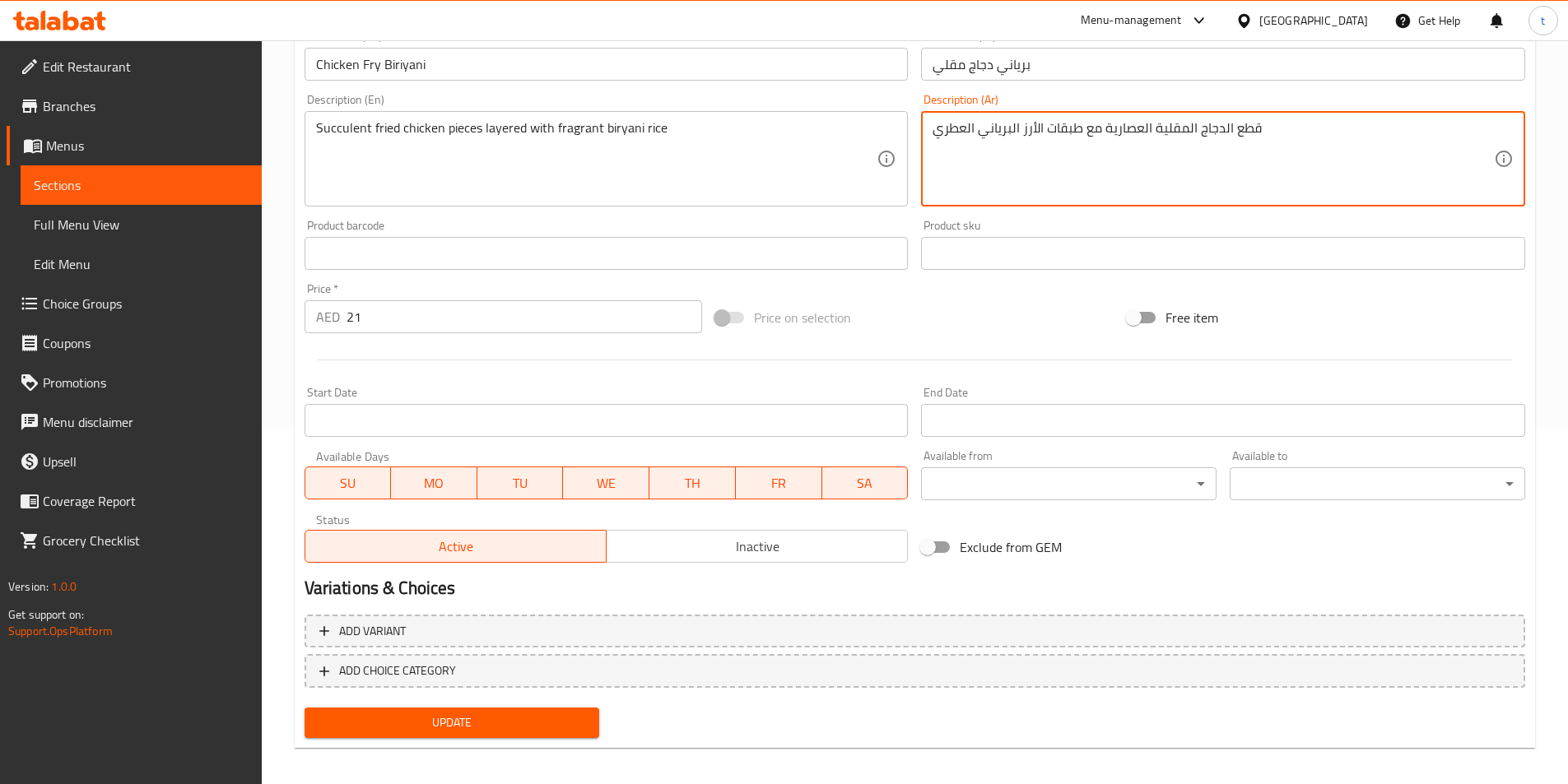
scroll to position [366, 0]
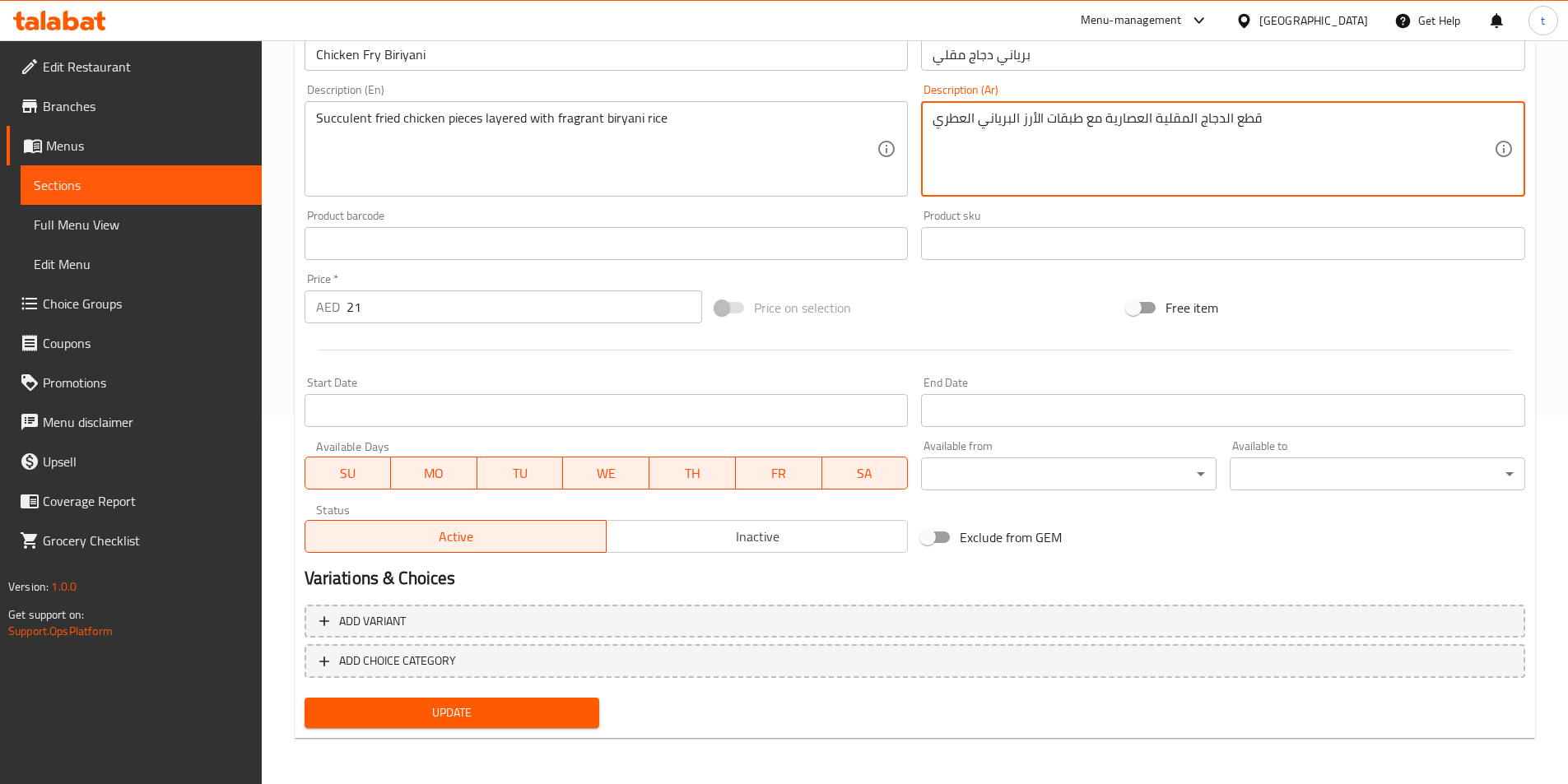
type textarea "قطع الدجاج المقلية العصارية مع طبقات الأرز البرياني العطري"
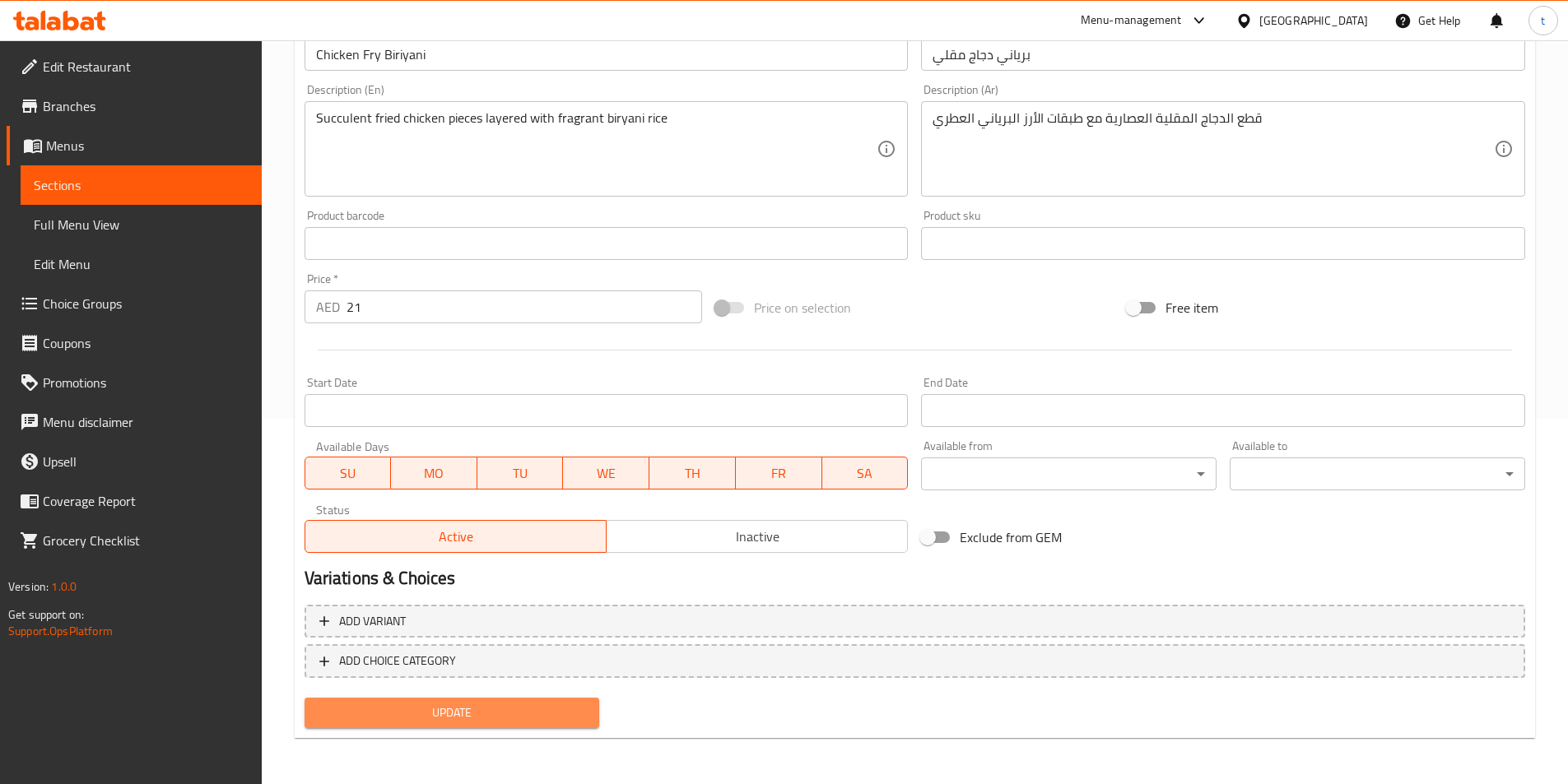
click at [446, 717] on span "Update" at bounding box center [452, 713] width 269 height 20
click at [373, 731] on div "Update" at bounding box center [451, 713] width 308 height 44
click at [400, 716] on span "Update" at bounding box center [452, 713] width 269 height 20
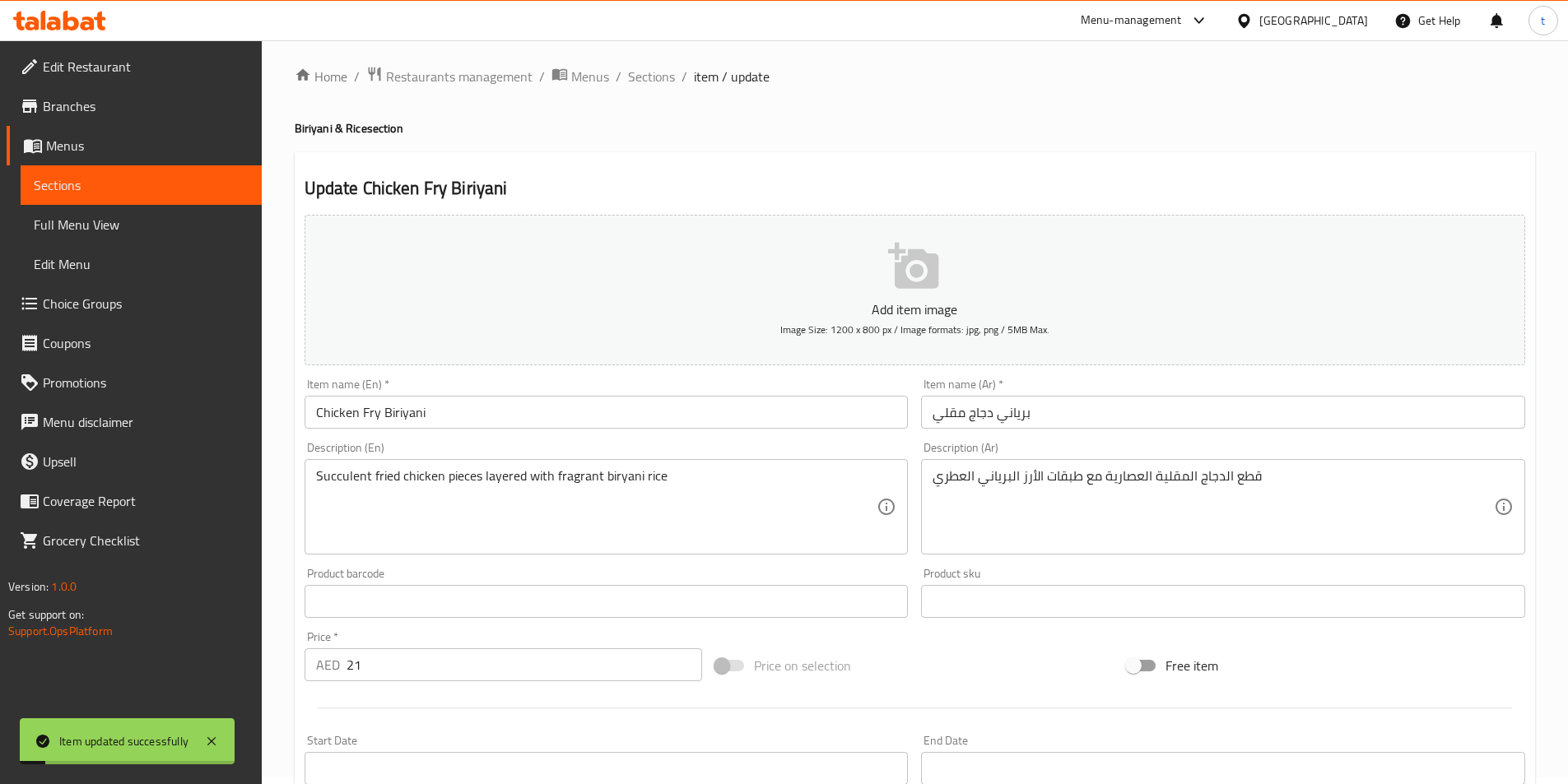
scroll to position [0, 0]
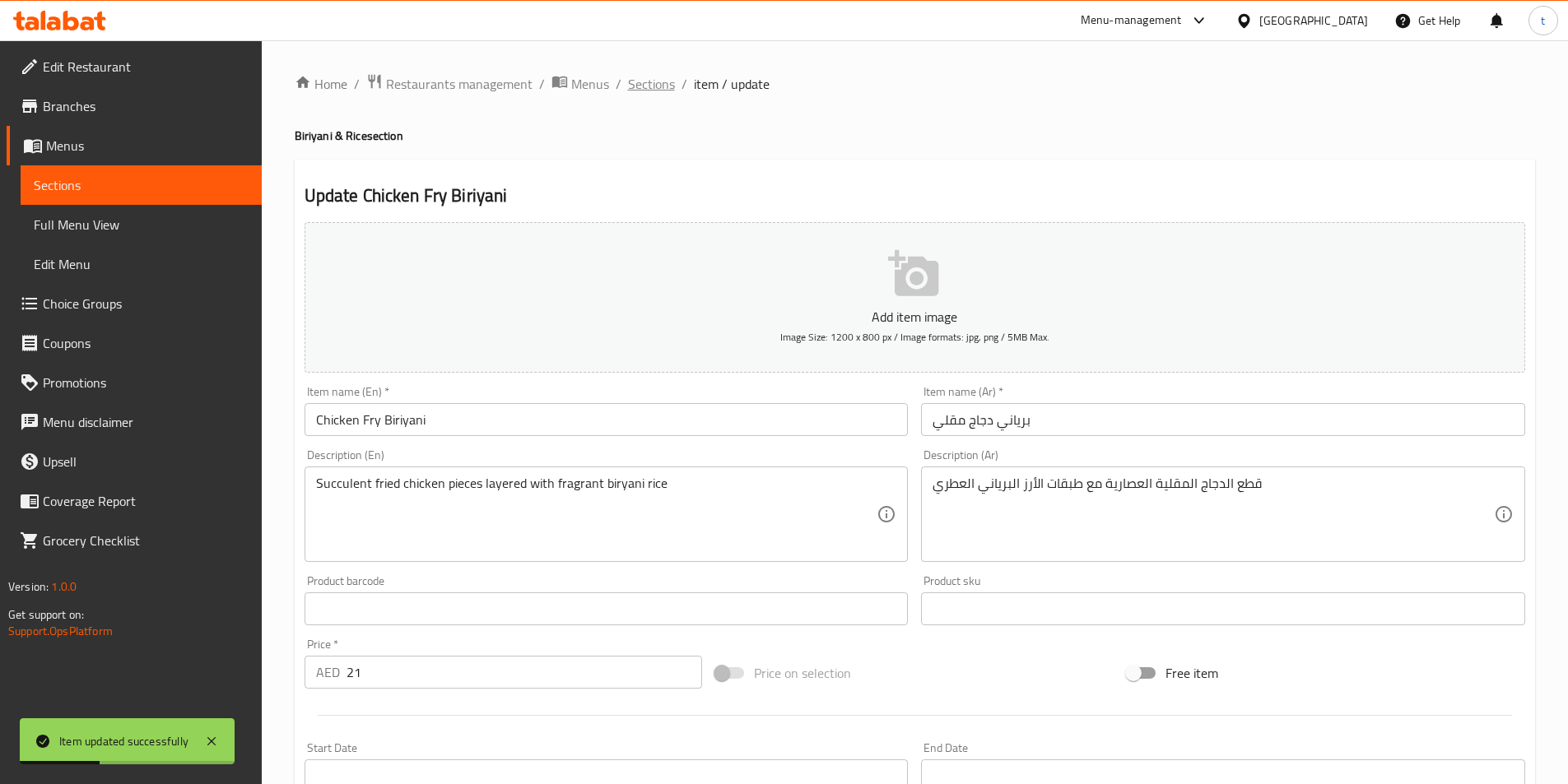
click at [660, 89] on span "Sections" at bounding box center [652, 84] width 47 height 19
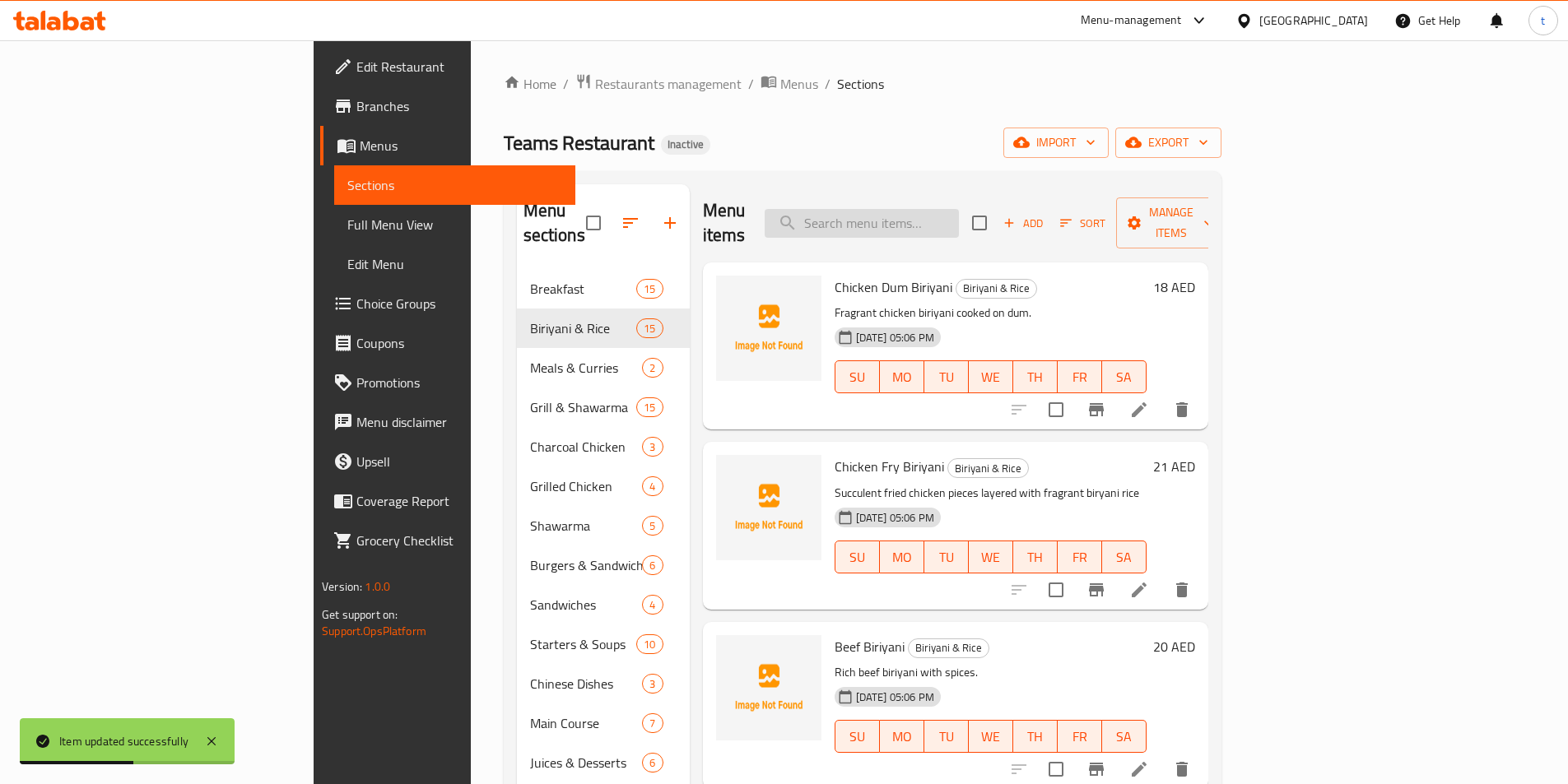
click at [959, 209] on input "search" at bounding box center [862, 224] width 195 height 29
paste input "Mutton Chatti Curry"
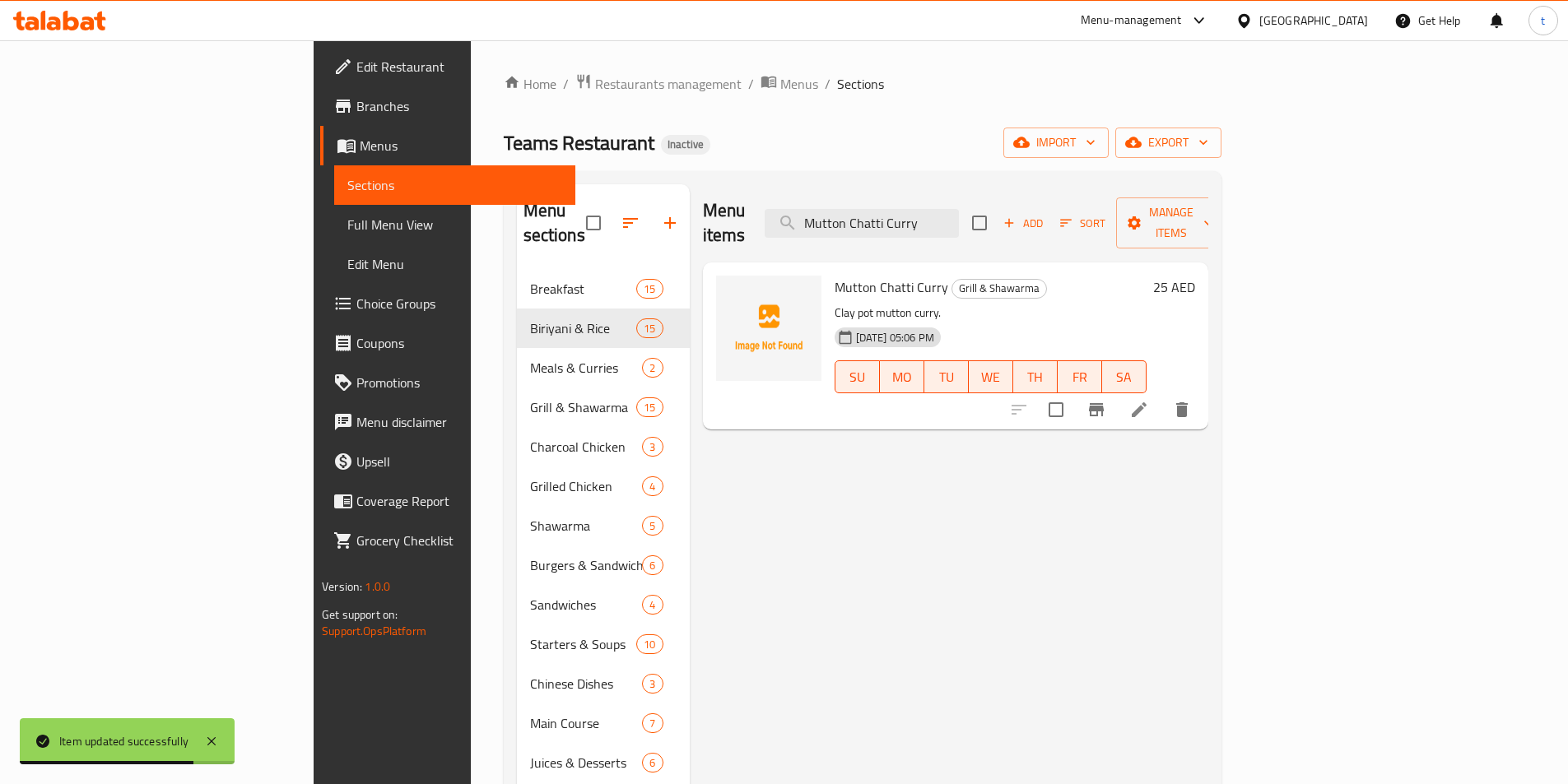
type input "Mutton Chatti Curry"
click at [1162, 395] on li at bounding box center [1138, 410] width 46 height 29
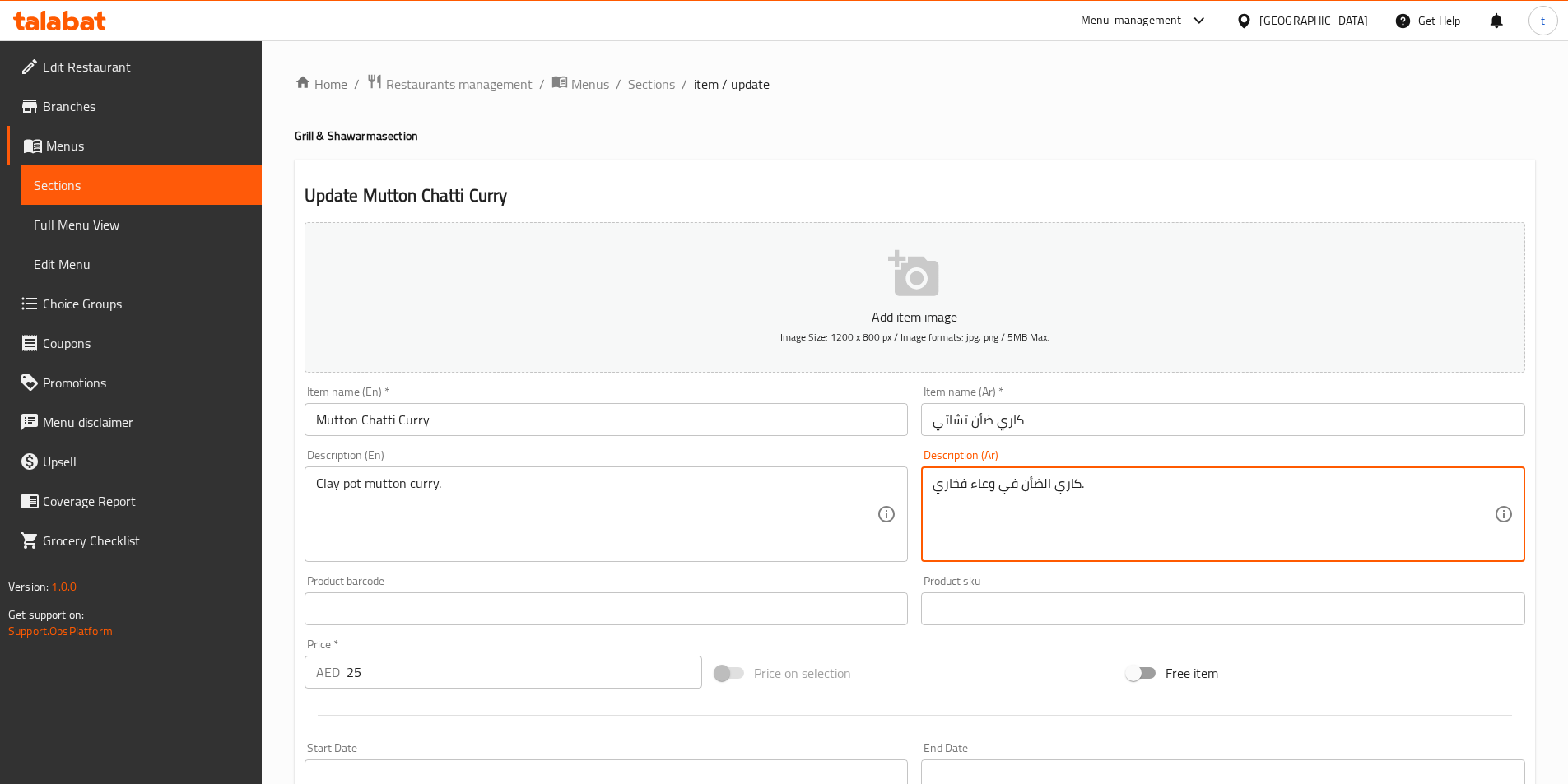
click at [1008, 484] on textarea "كاري الضأن في وعاء فخاري." at bounding box center [1213, 515] width 561 height 78
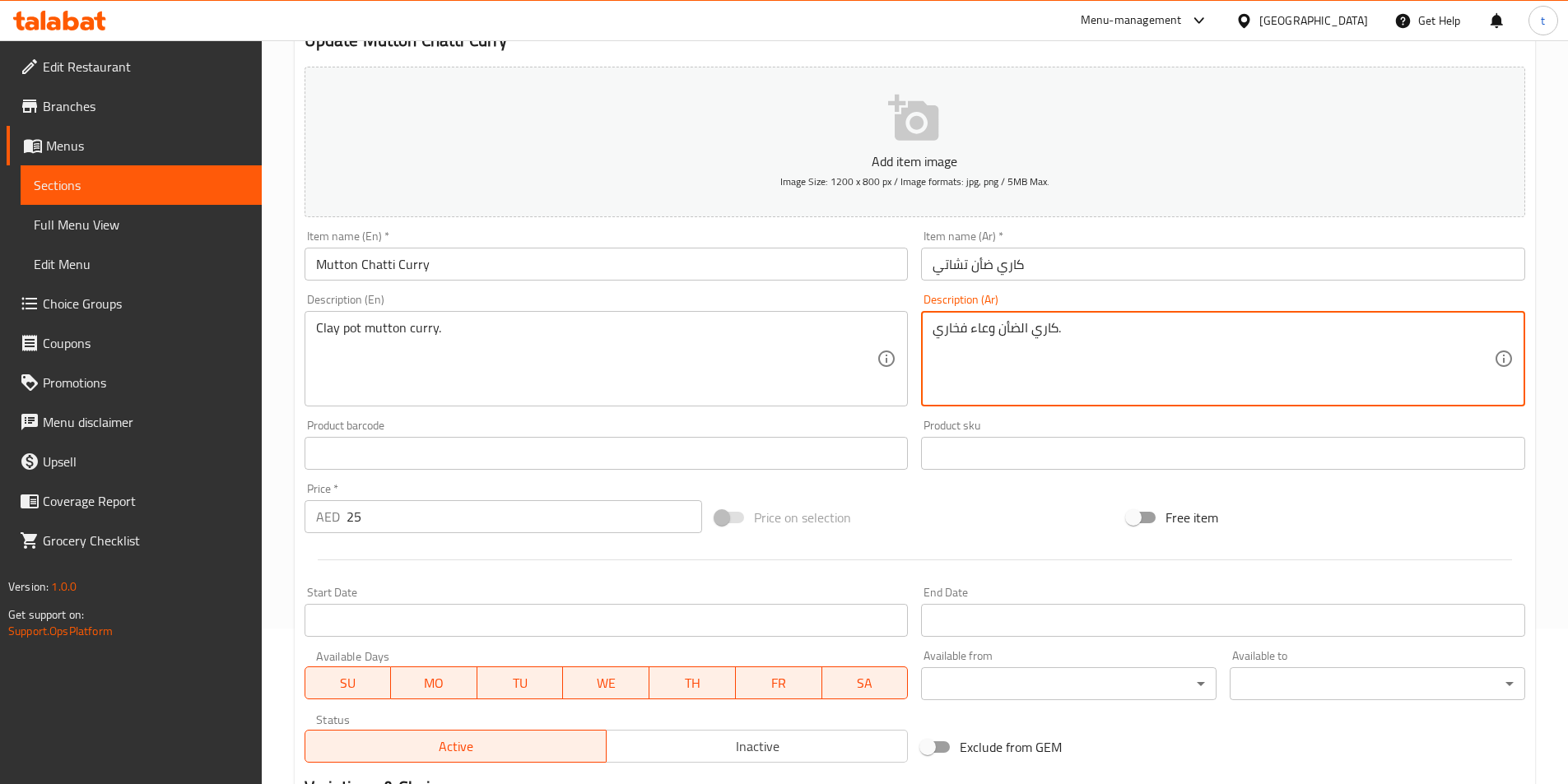
scroll to position [366, 0]
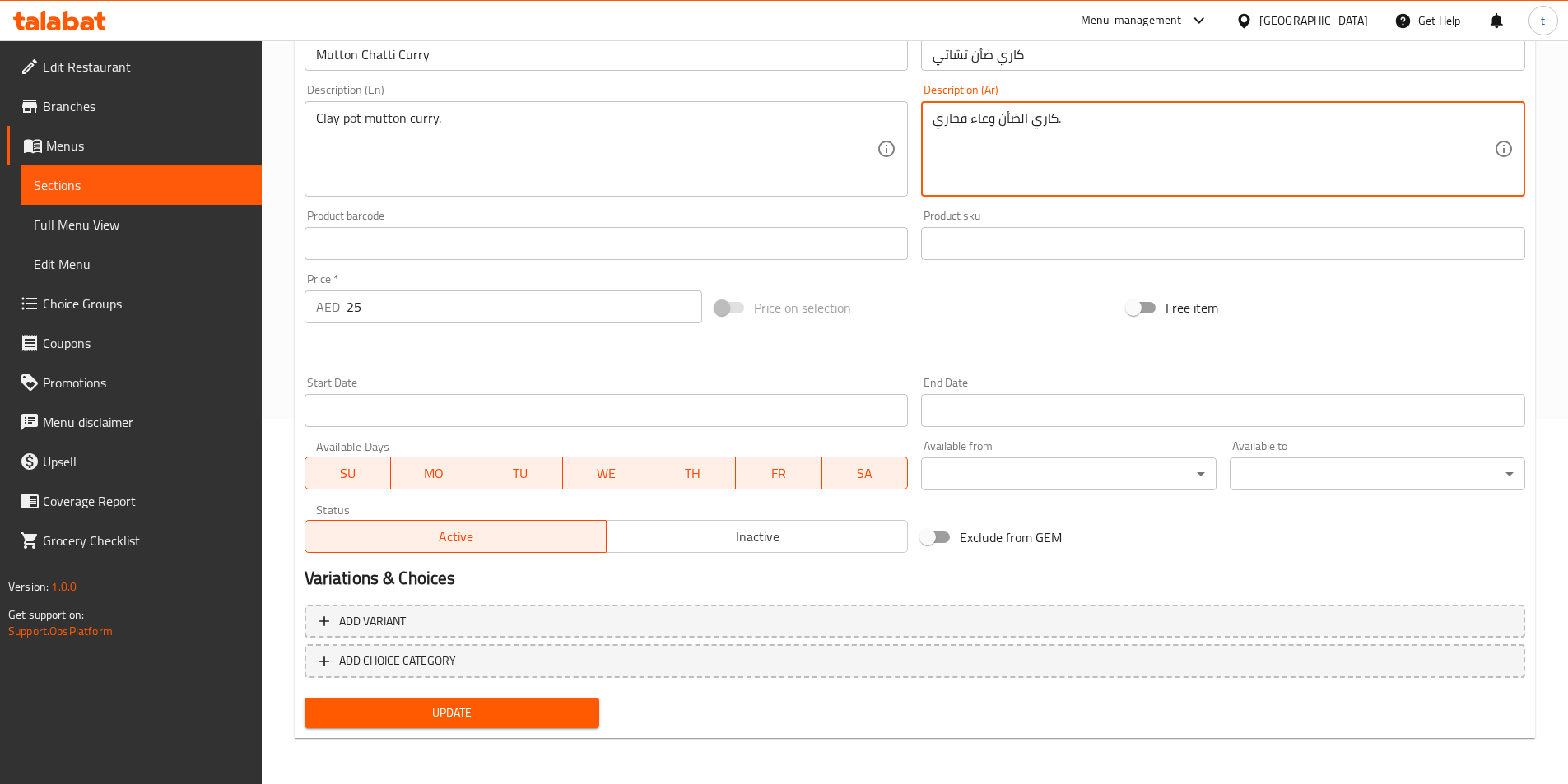
type textarea "كاري الضأن وعاء فخاري."
click at [551, 711] on span "Update" at bounding box center [452, 713] width 269 height 20
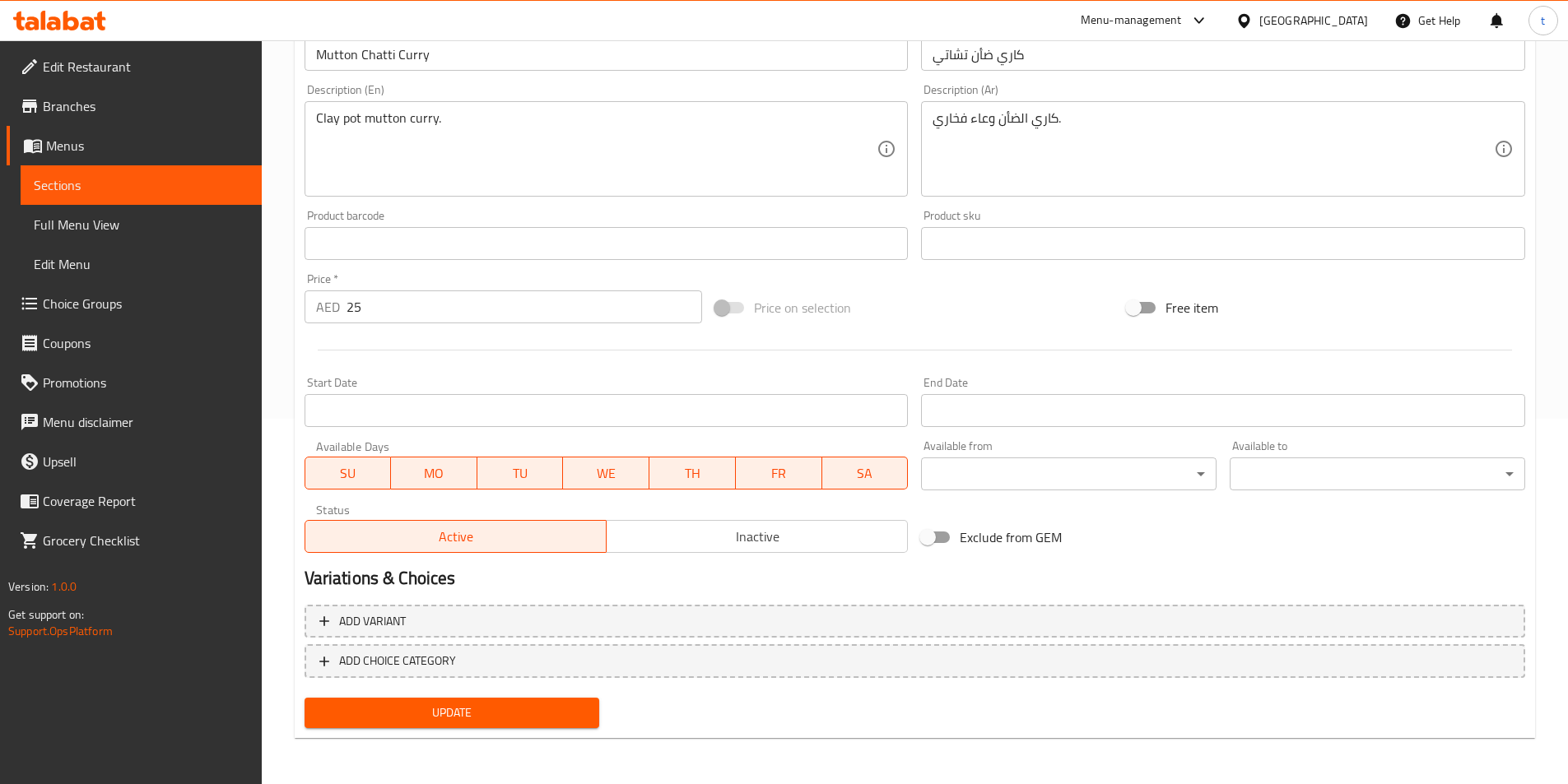
click at [454, 714] on span "Update" at bounding box center [452, 713] width 269 height 20
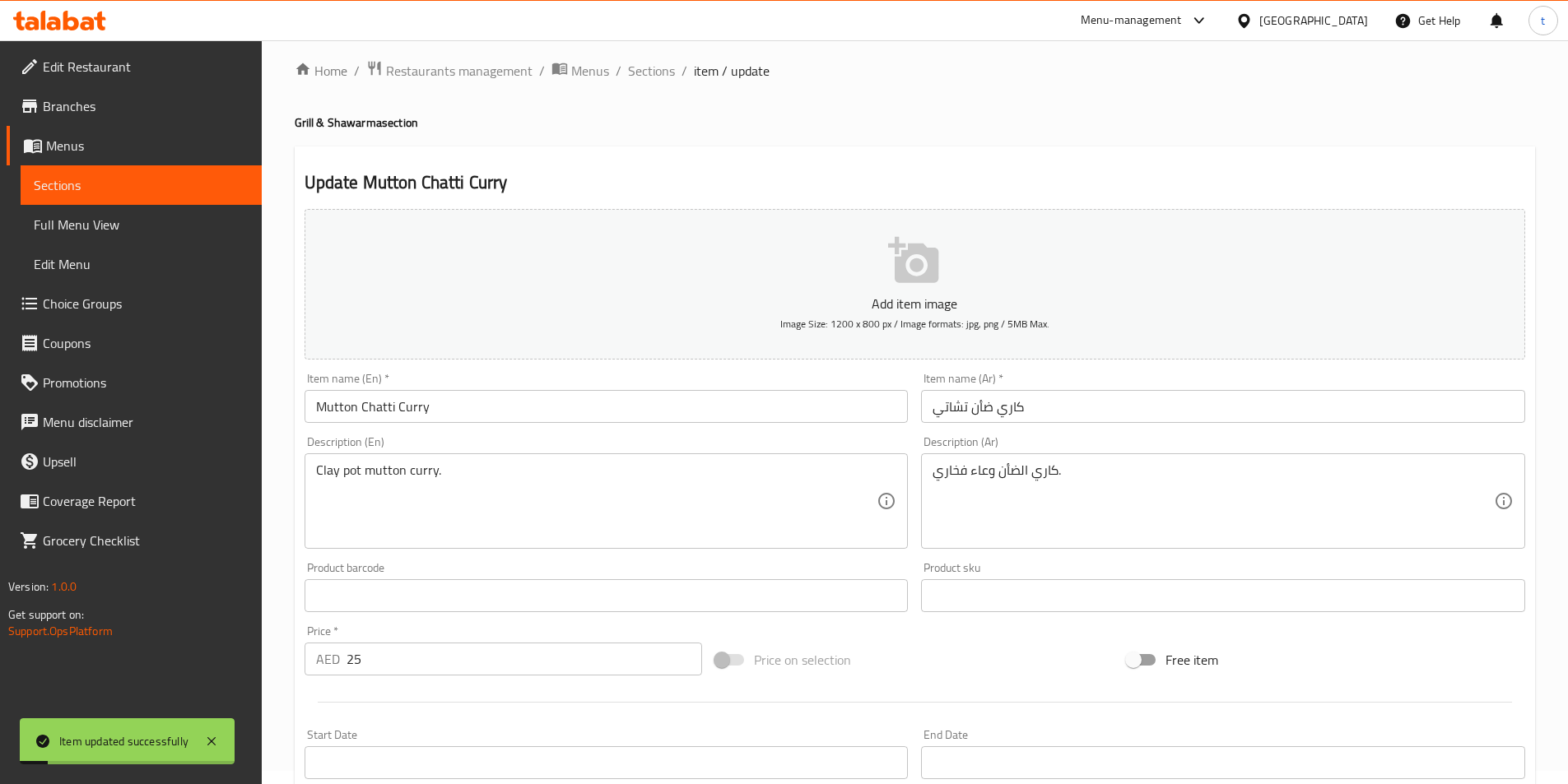
scroll to position [0, 0]
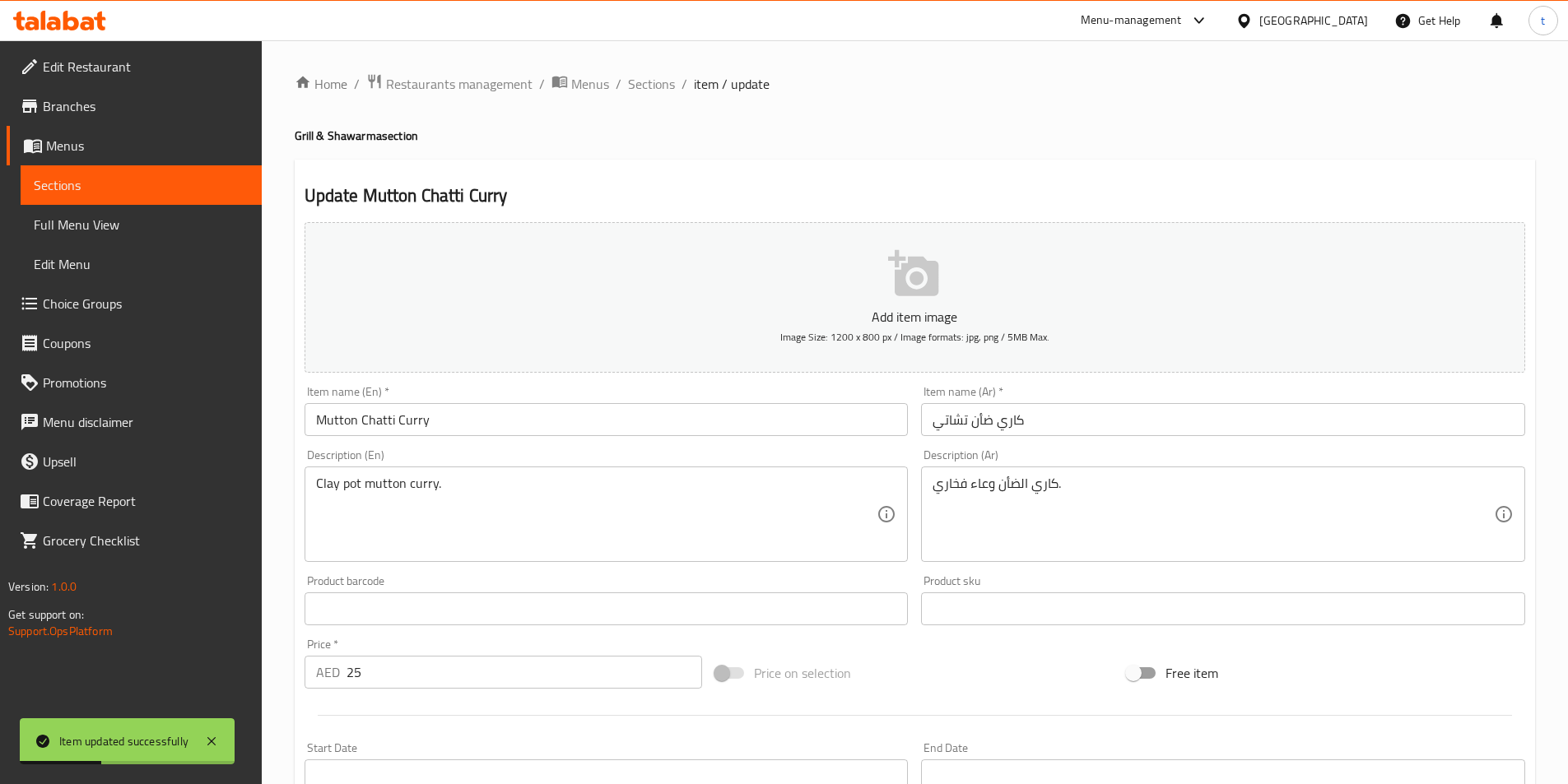
click at [161, 187] on span "Sections" at bounding box center [141, 185] width 215 height 19
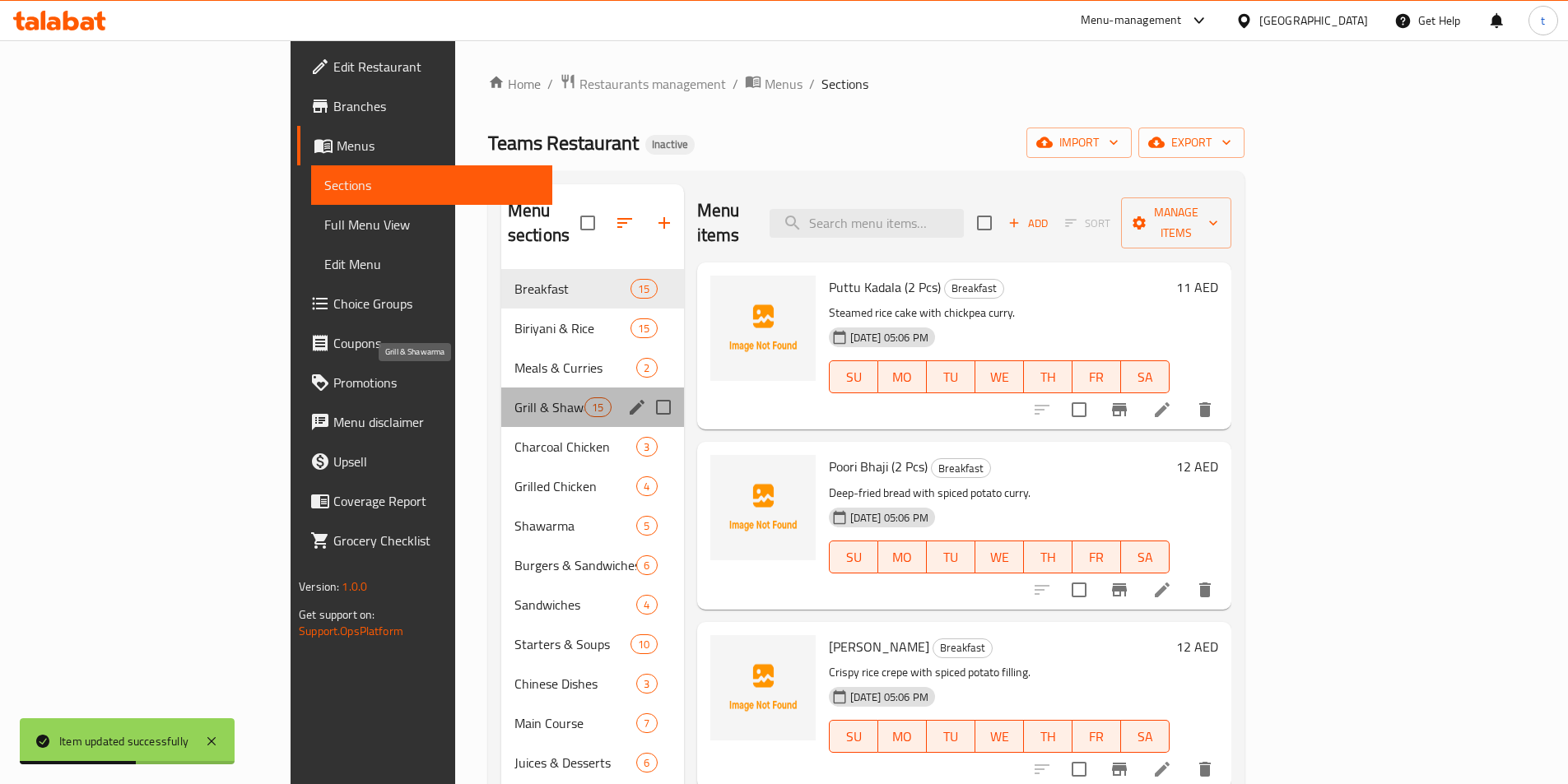
click at [515, 398] on span "Grill & Shawarma" at bounding box center [550, 408] width 70 height 19
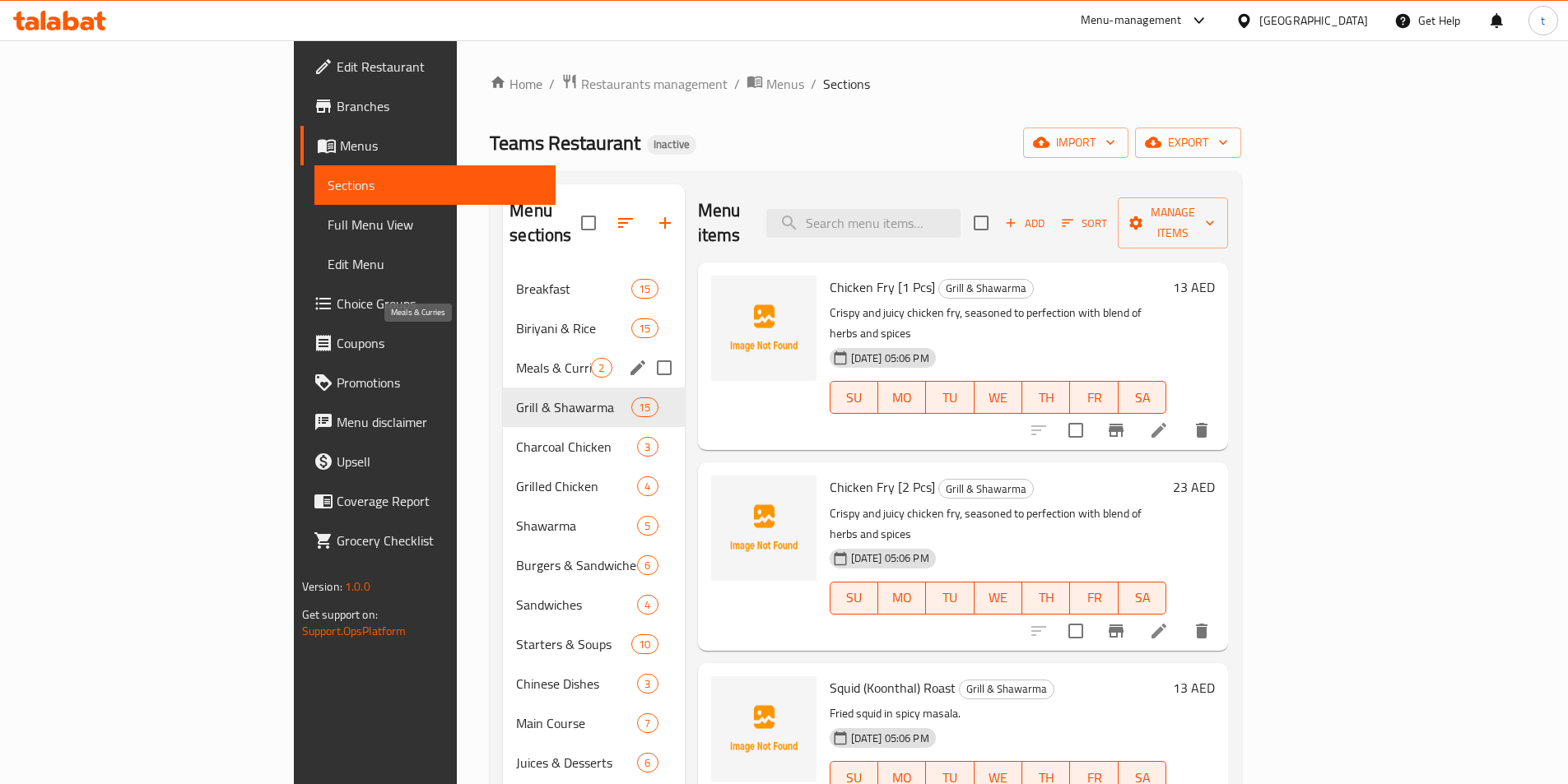
click at [516, 358] on span "Meals & Curries" at bounding box center [552, 368] width 75 height 19
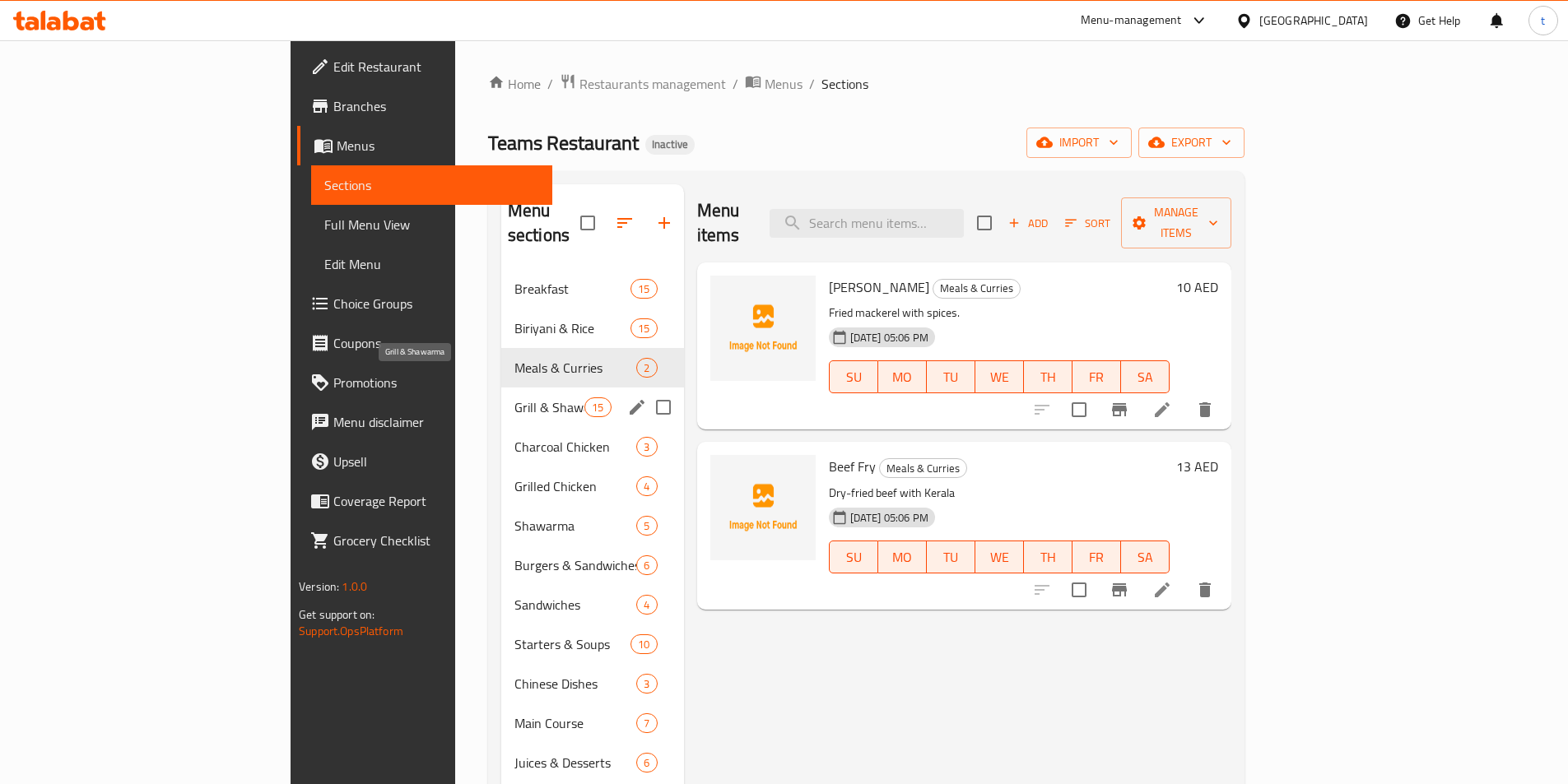
click at [515, 398] on span "Grill & Shawarma" at bounding box center [550, 408] width 70 height 19
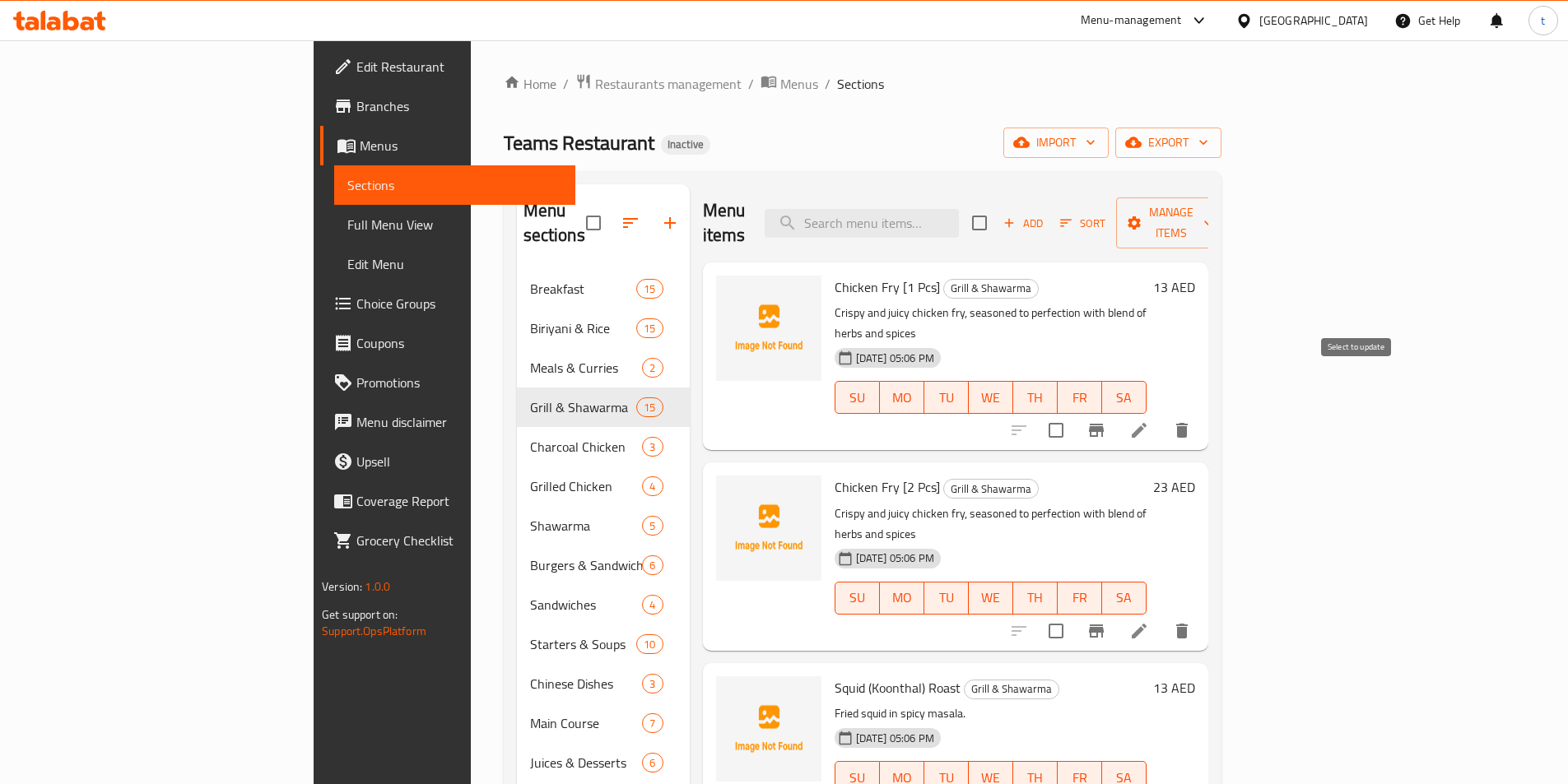
click at [1073, 413] on input "checkbox" at bounding box center [1056, 431] width 35 height 35
checkbox input "true"
click at [1073, 614] on input "checkbox" at bounding box center [1056, 631] width 35 height 35
checkbox input "true"
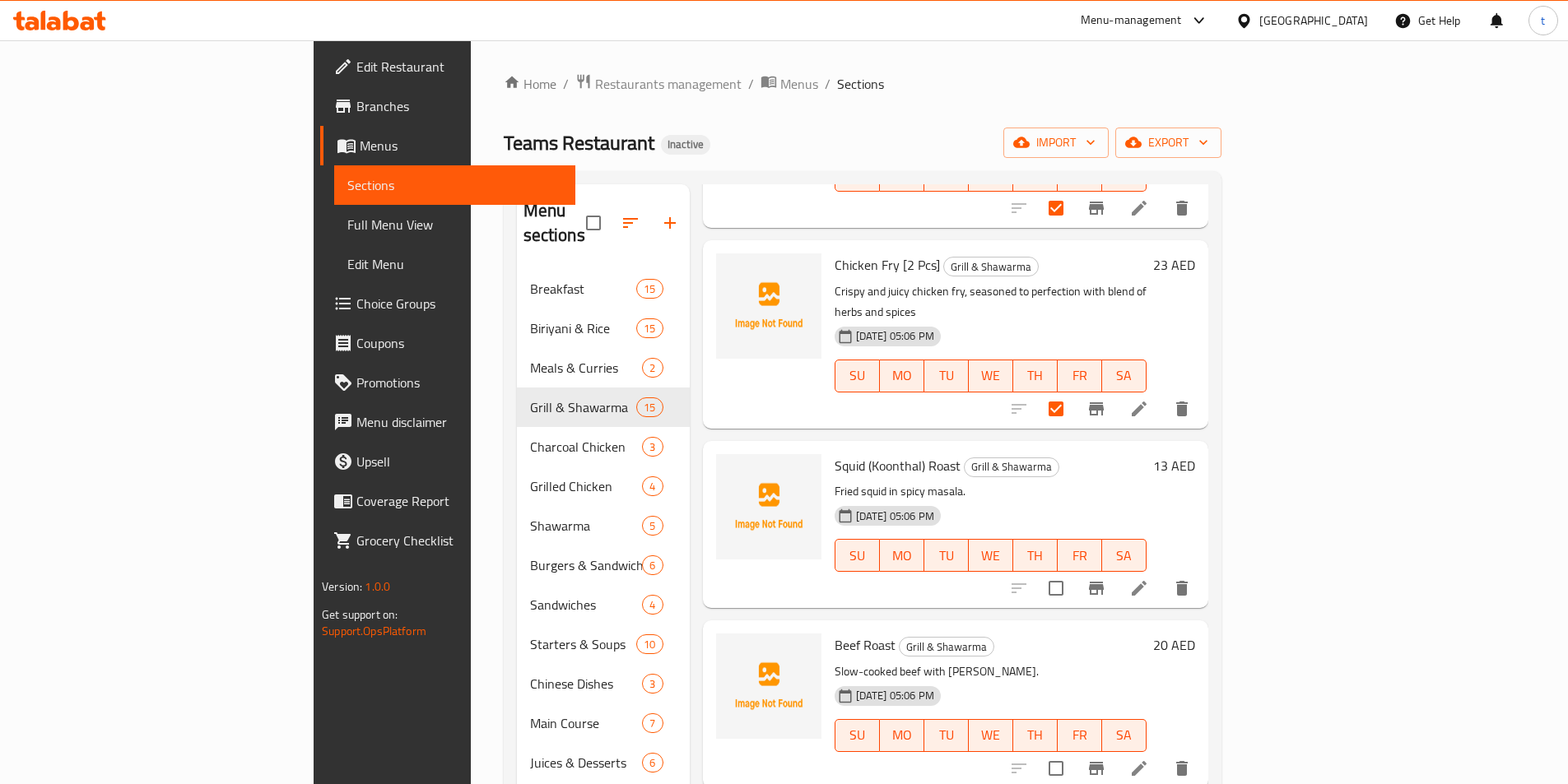
scroll to position [247, 0]
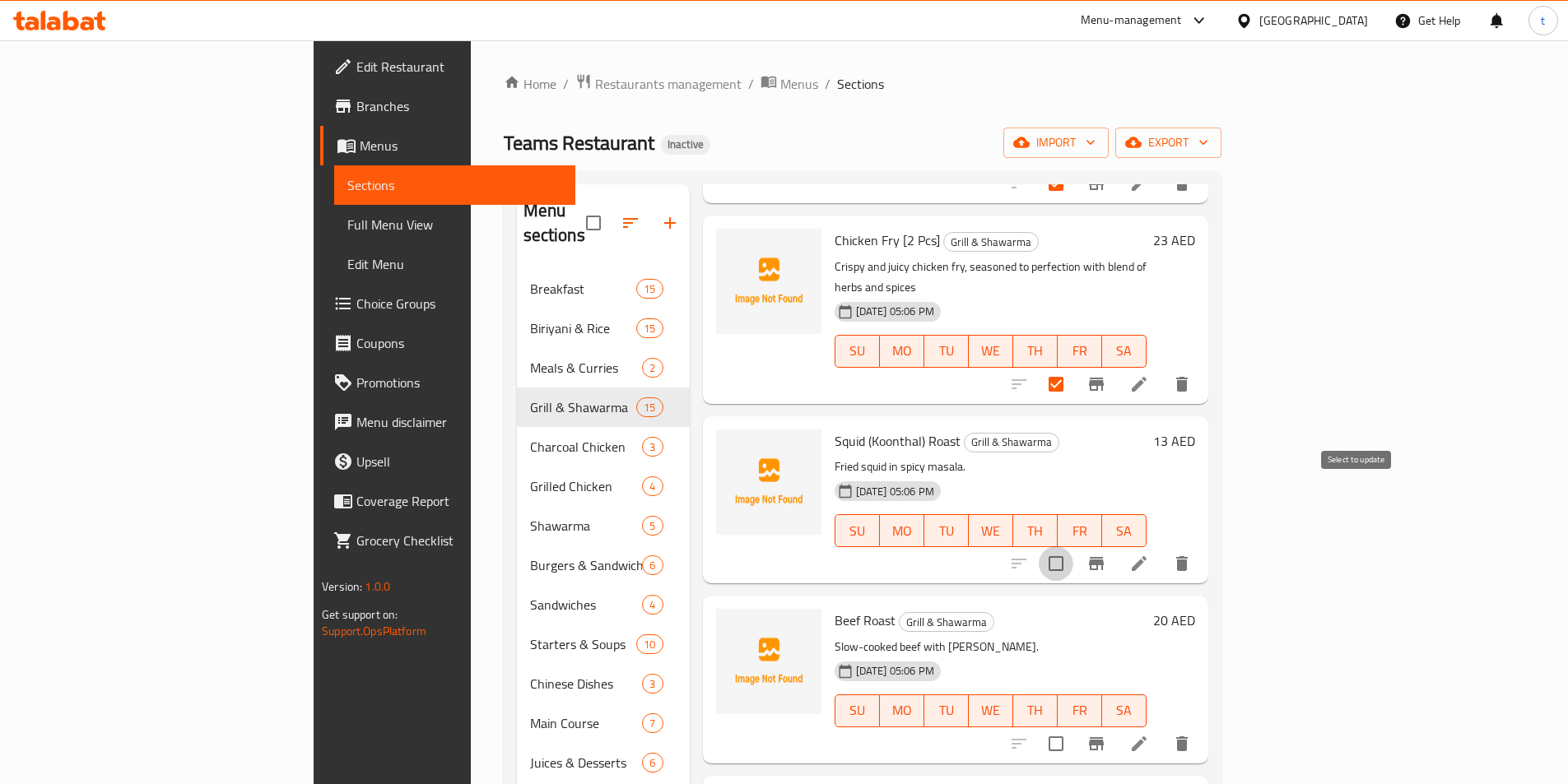
click at [1073, 547] on input "checkbox" at bounding box center [1056, 564] width 35 height 35
checkbox input "true"
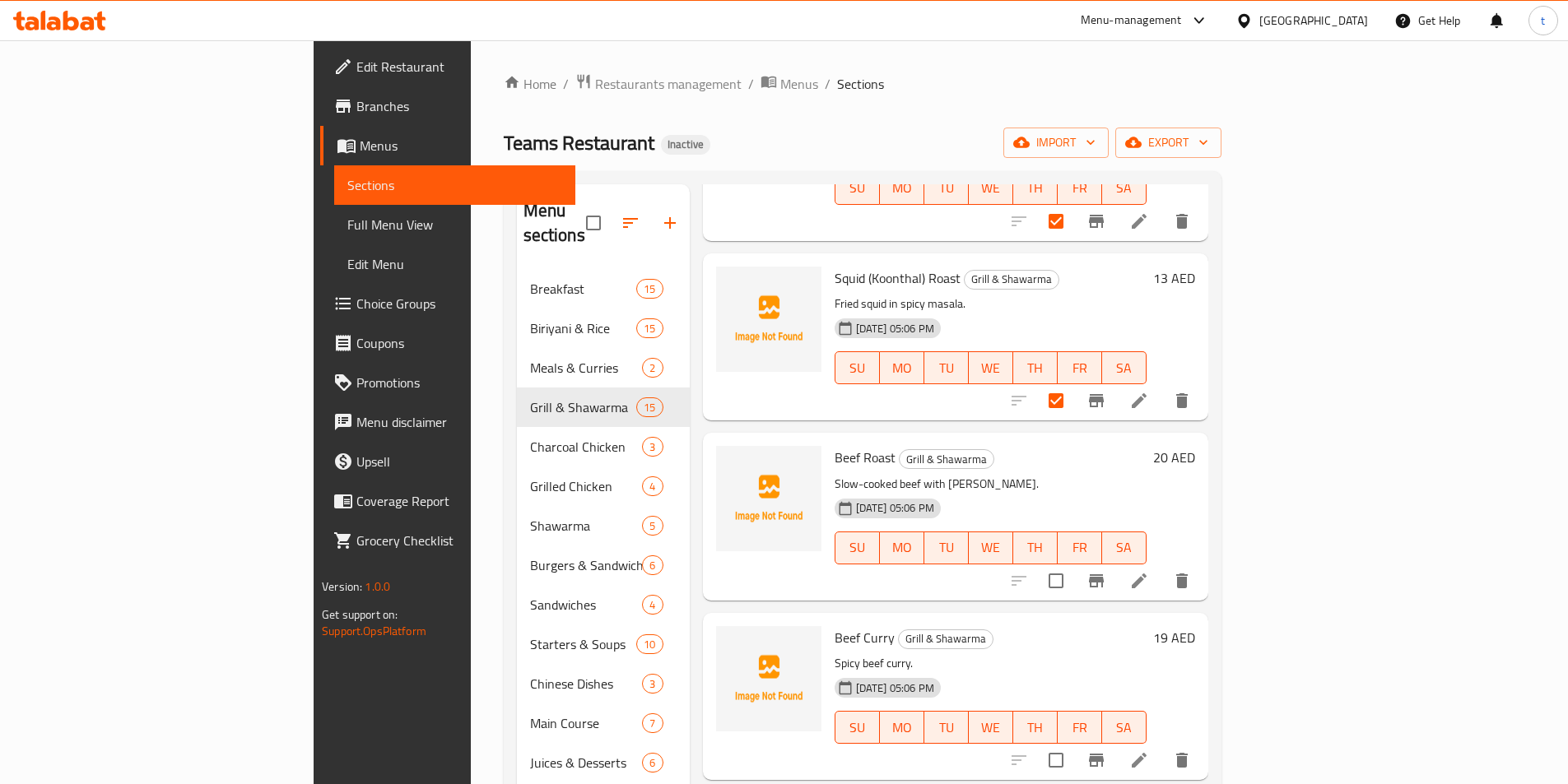
scroll to position [411, 0]
click at [1073, 562] on input "checkbox" at bounding box center [1056, 580] width 35 height 35
checkbox input "true"
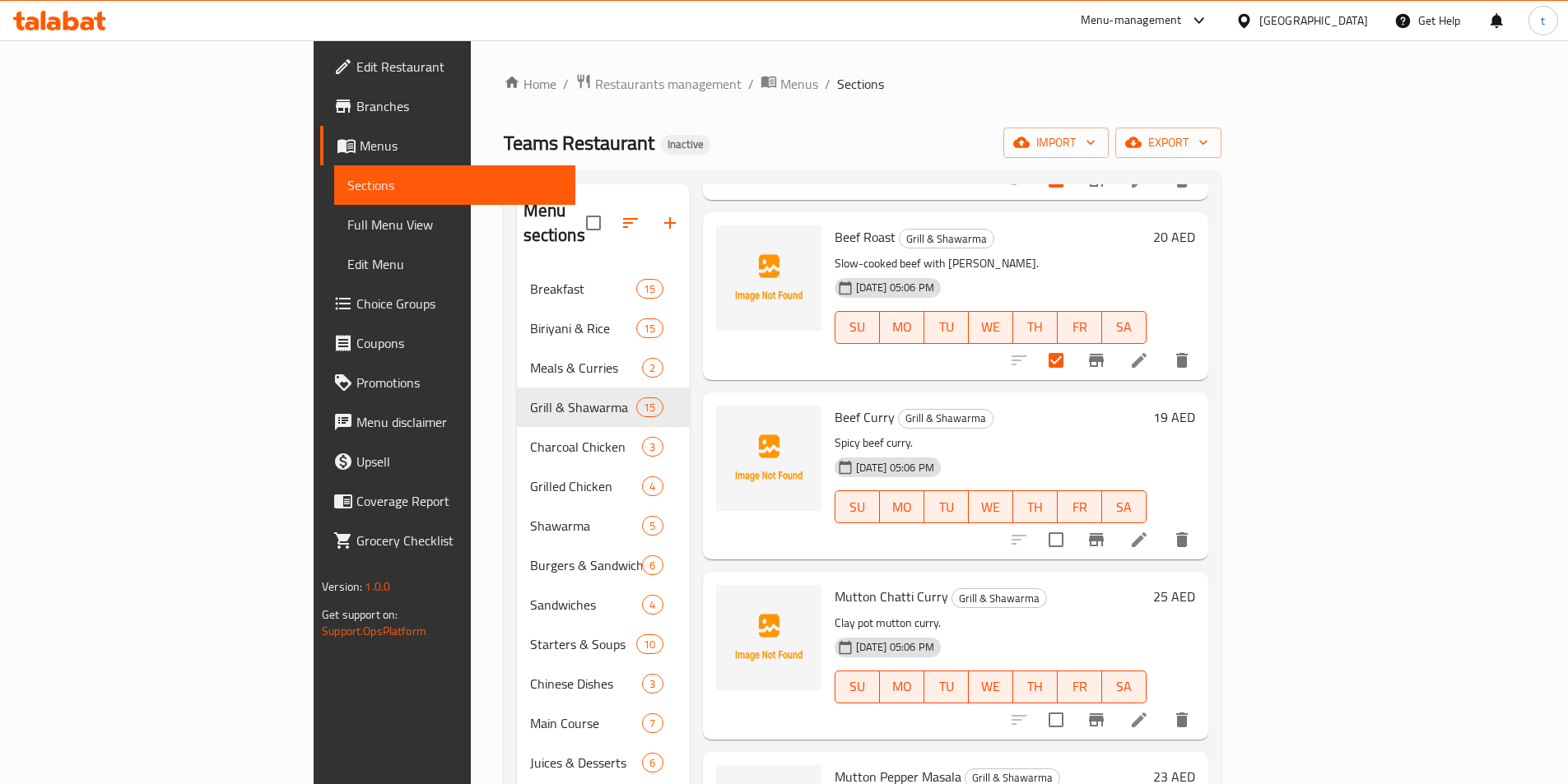
scroll to position [659, 0]
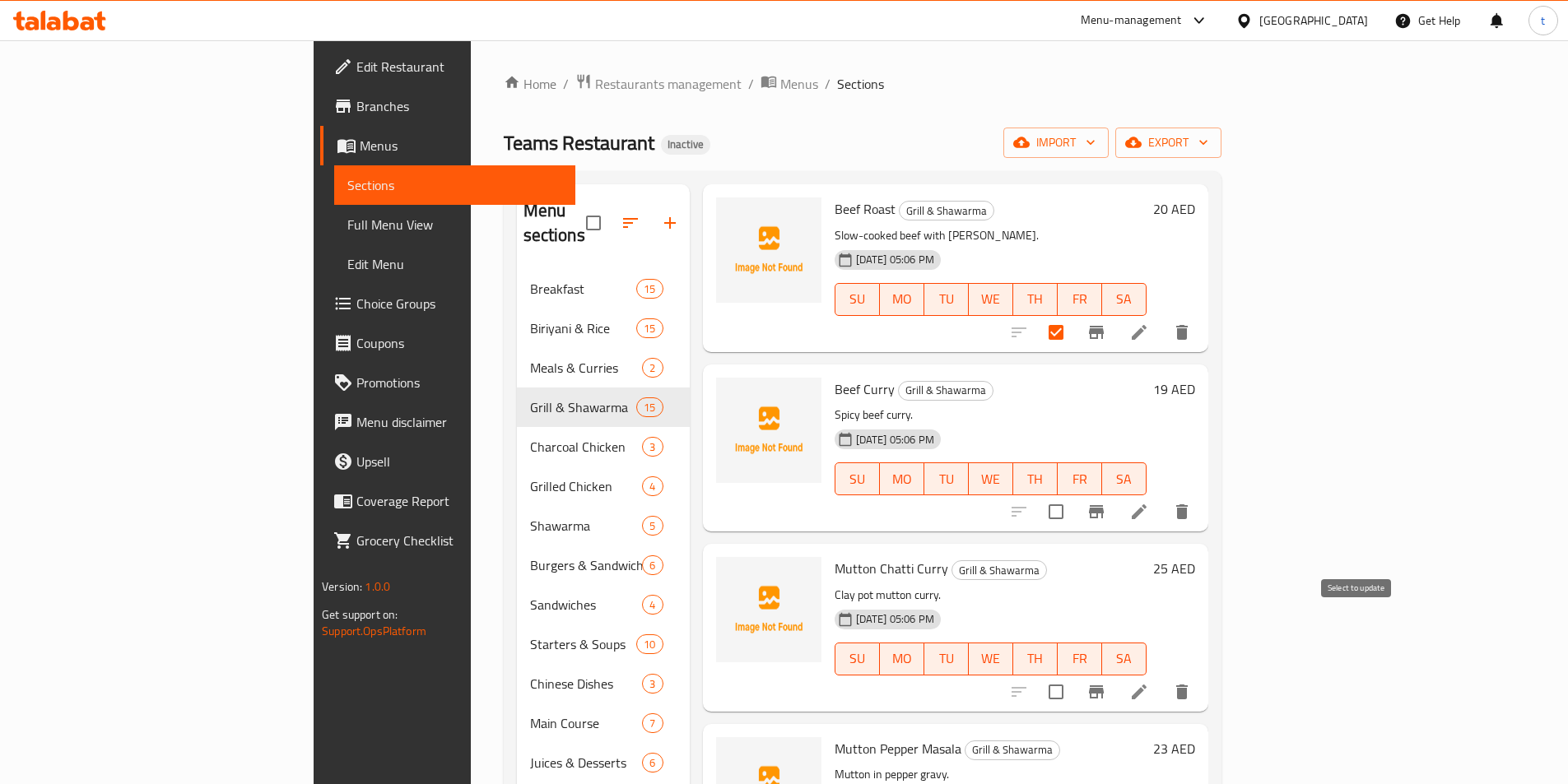
click at [1073, 675] on input "checkbox" at bounding box center [1056, 693] width 35 height 35
checkbox input "true"
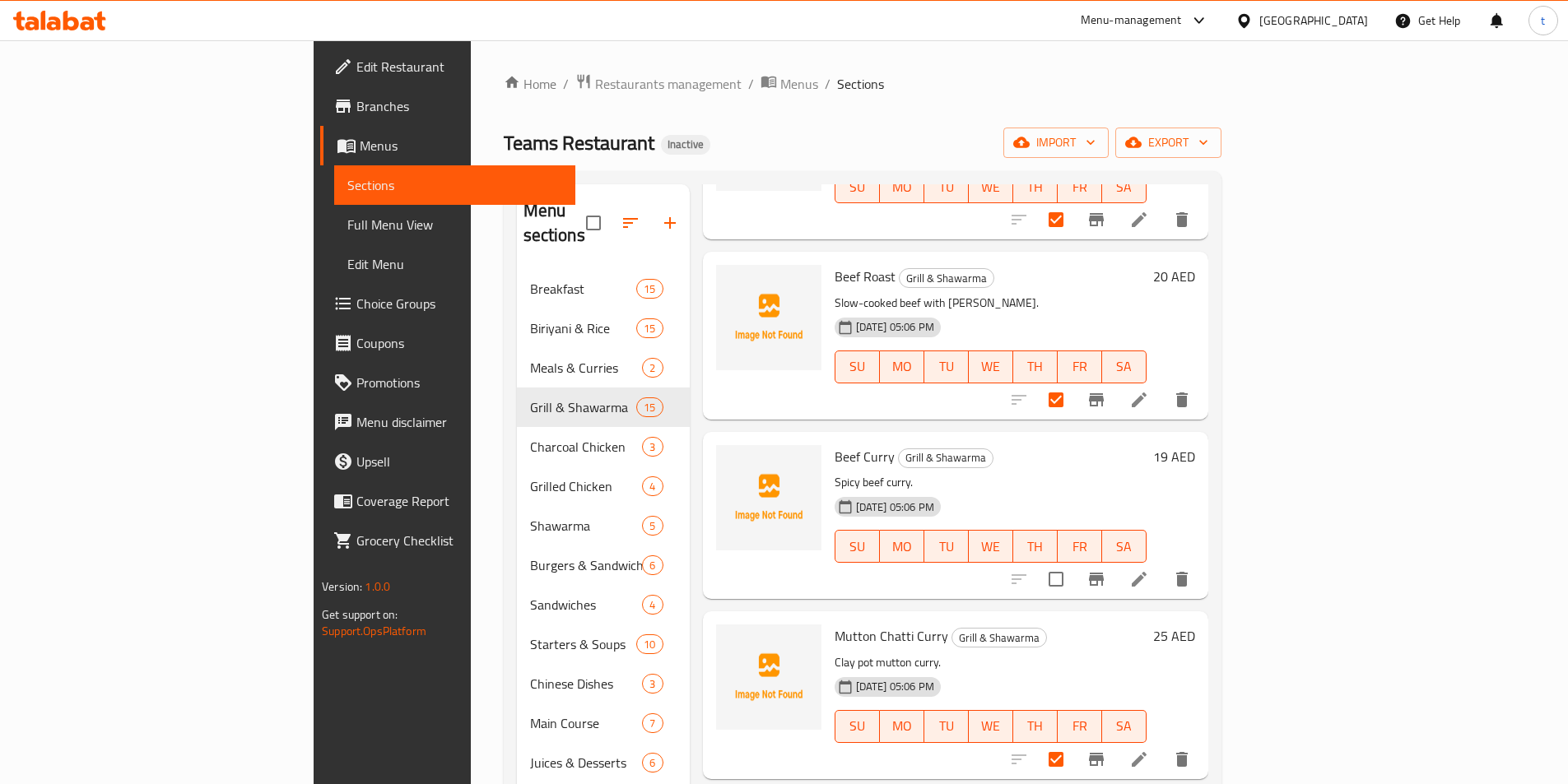
scroll to position [494, 0]
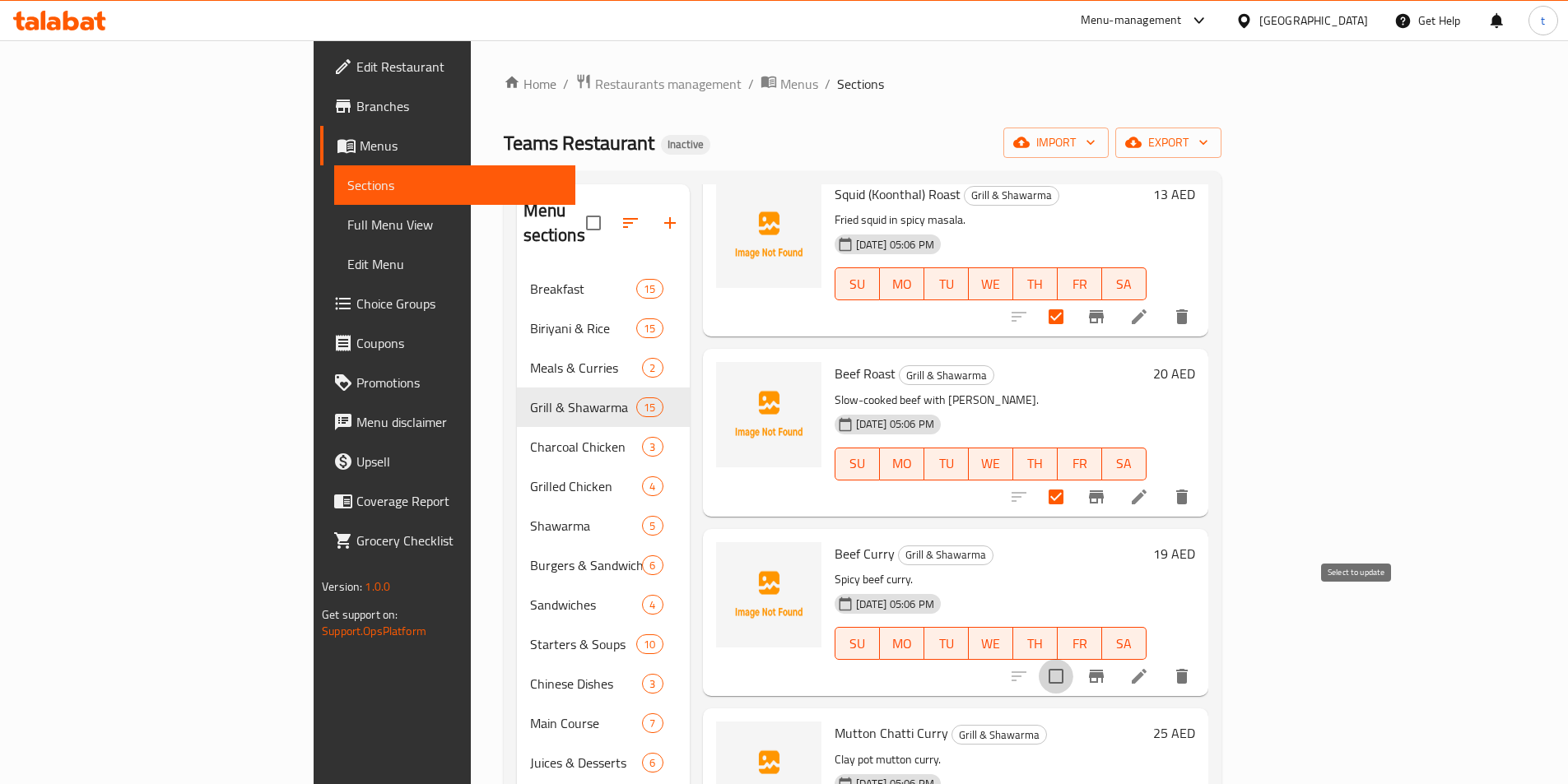
click at [1073, 659] on input "checkbox" at bounding box center [1056, 677] width 35 height 35
checkbox input "true"
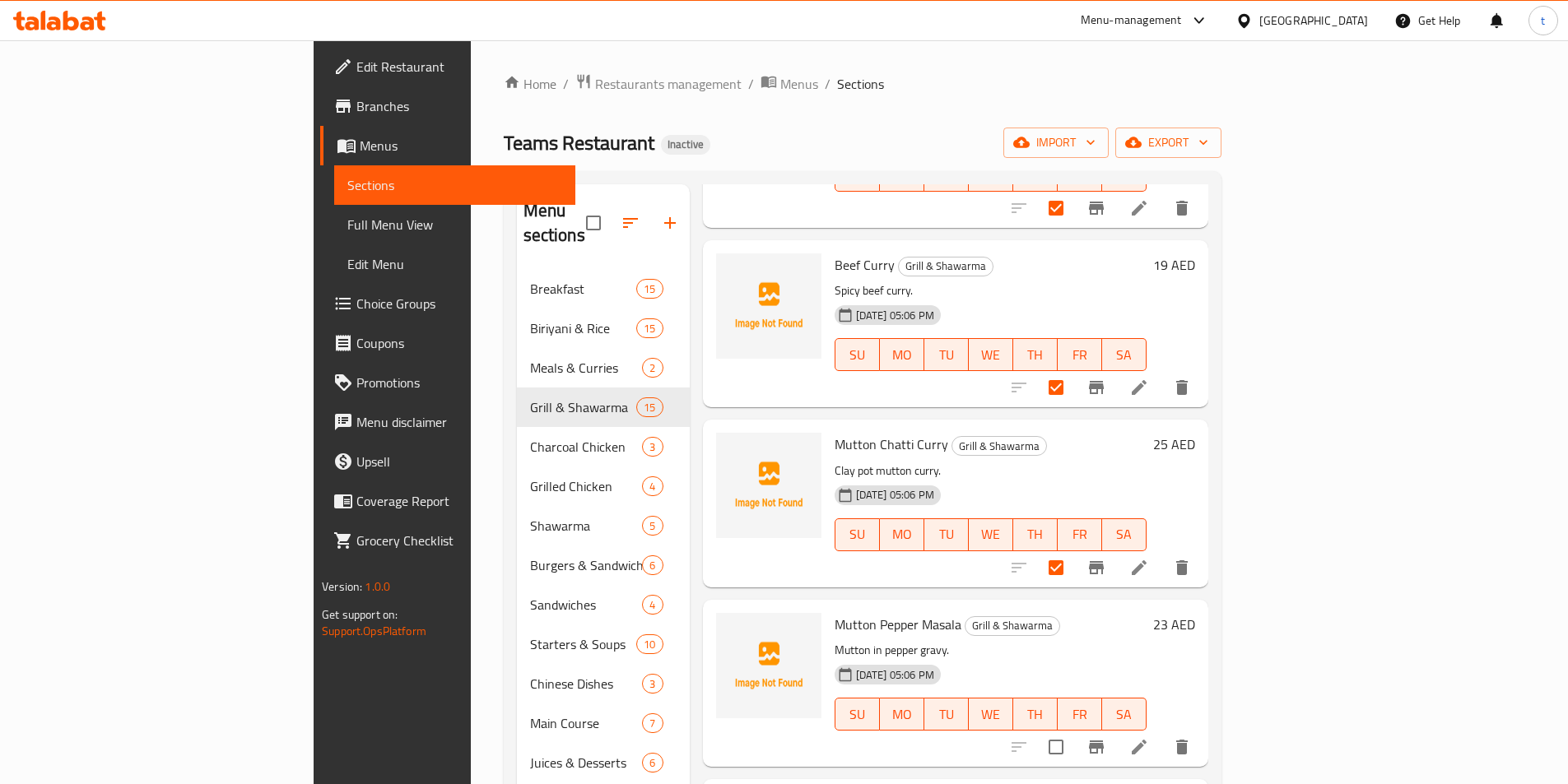
scroll to position [823, 0]
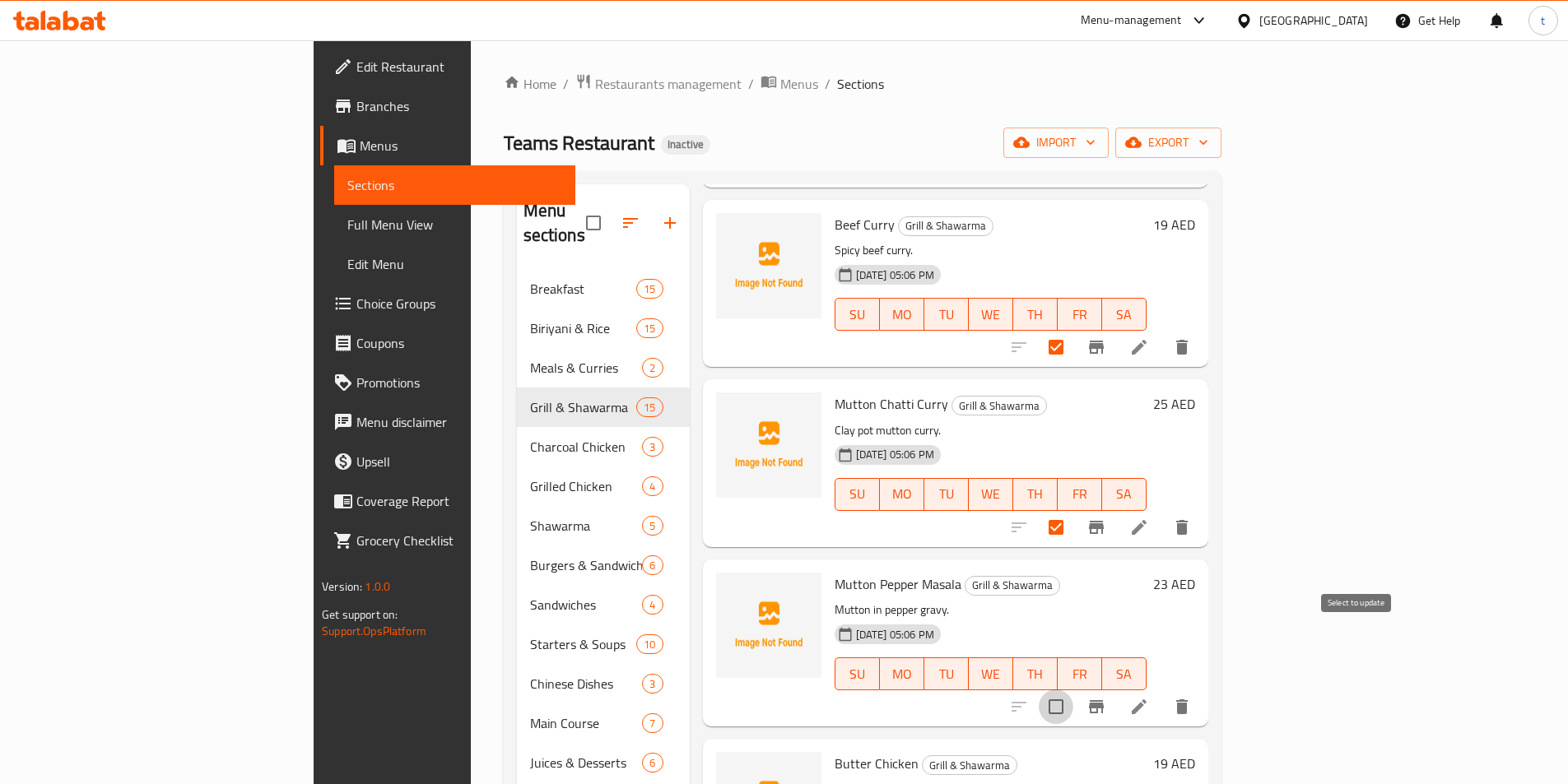
click at [1073, 690] on input "checkbox" at bounding box center [1056, 707] width 35 height 35
checkbox input "true"
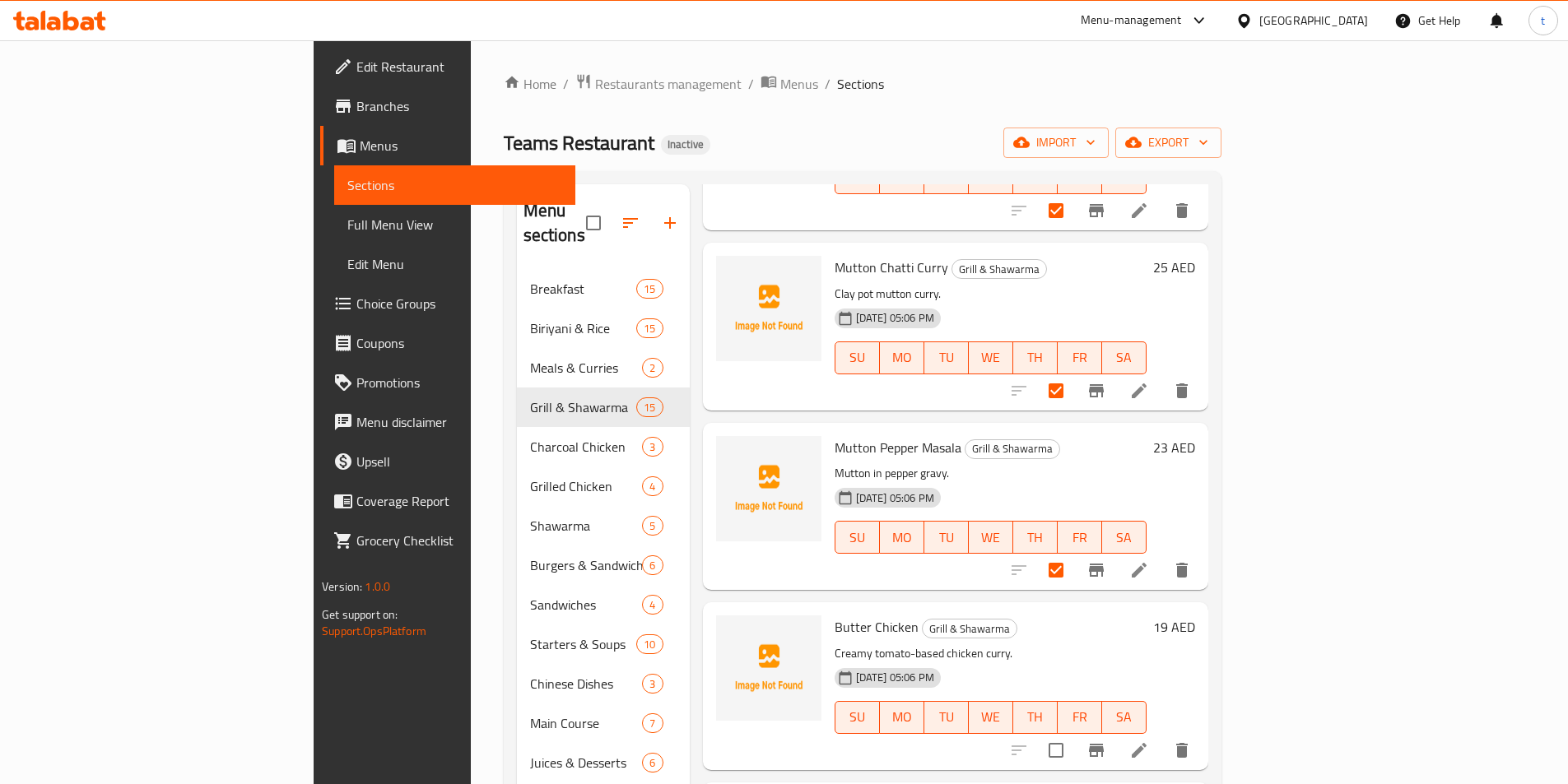
scroll to position [987, 0]
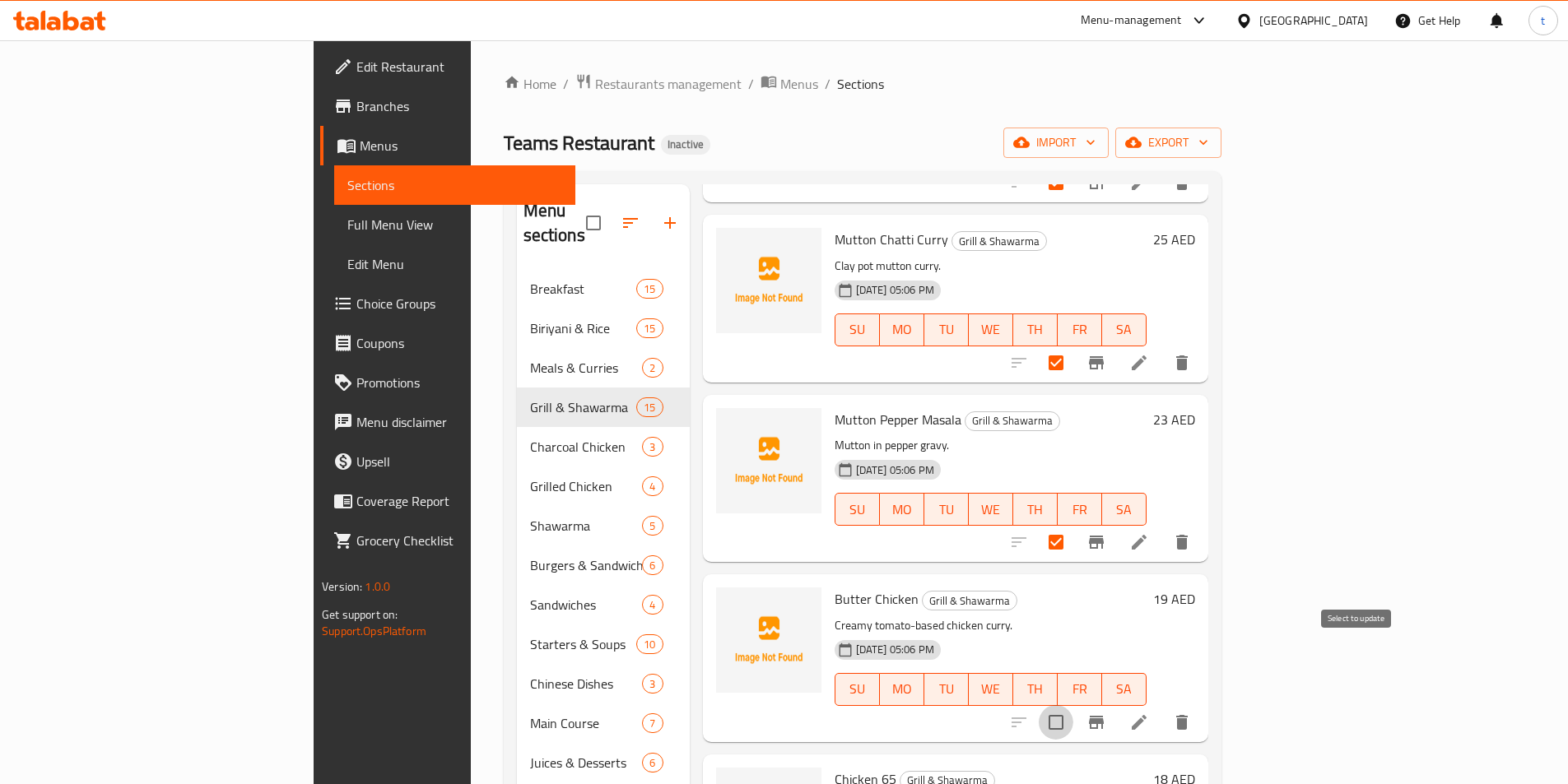
click at [1073, 705] on input "checkbox" at bounding box center [1056, 723] width 35 height 35
checkbox input "true"
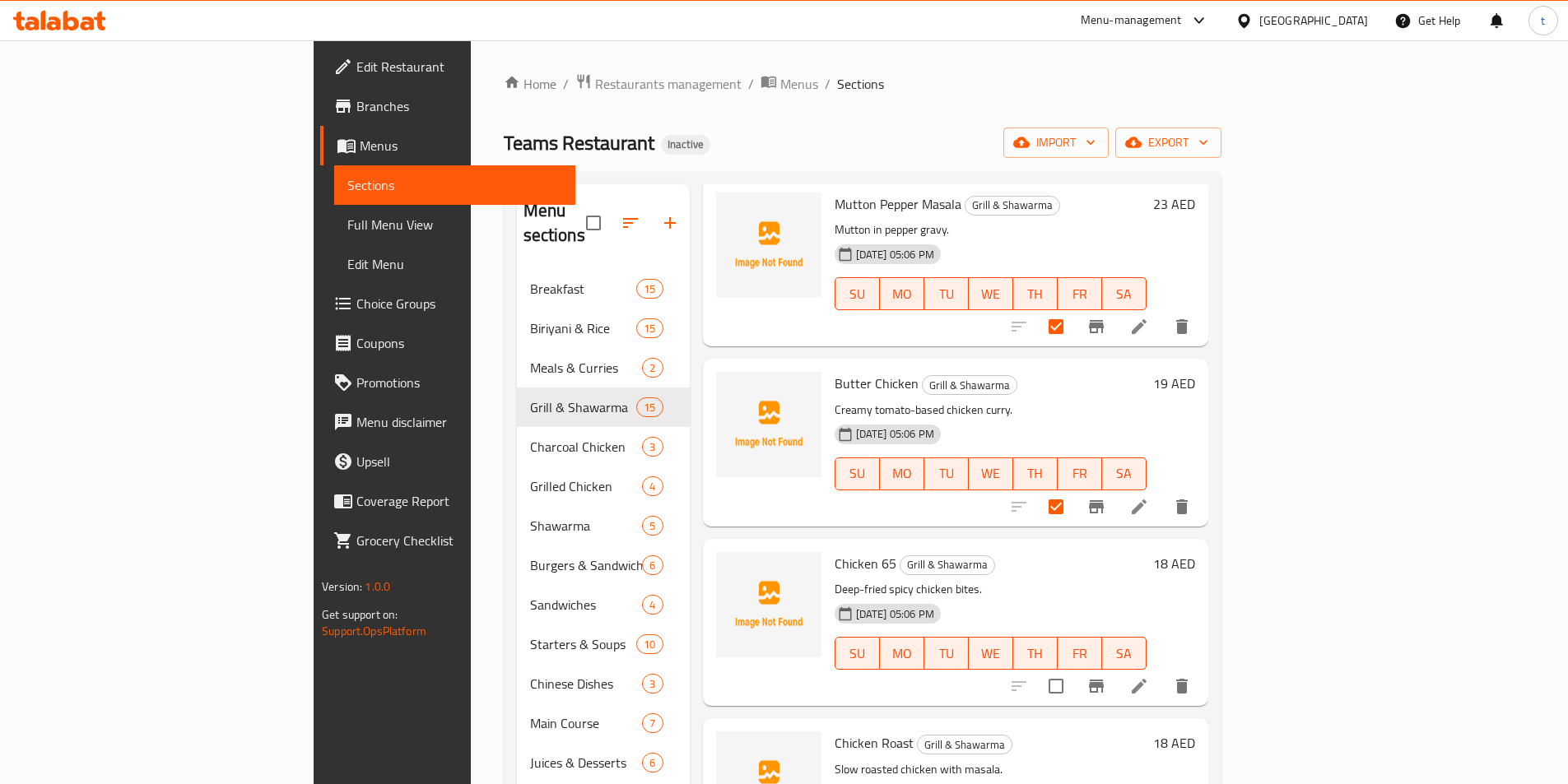
scroll to position [1234, 0]
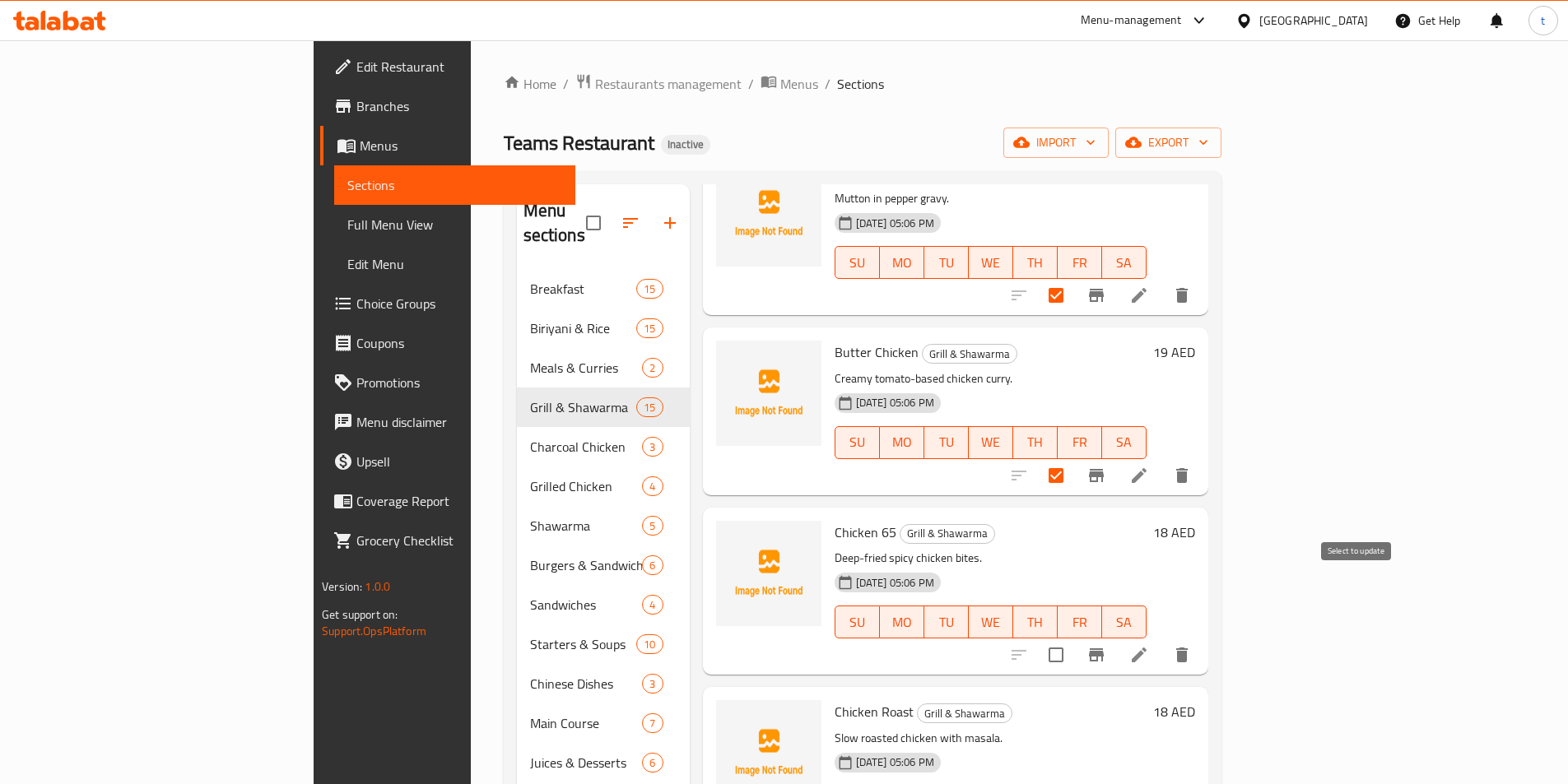
click at [1073, 638] on input "checkbox" at bounding box center [1056, 656] width 35 height 35
checkbox input "true"
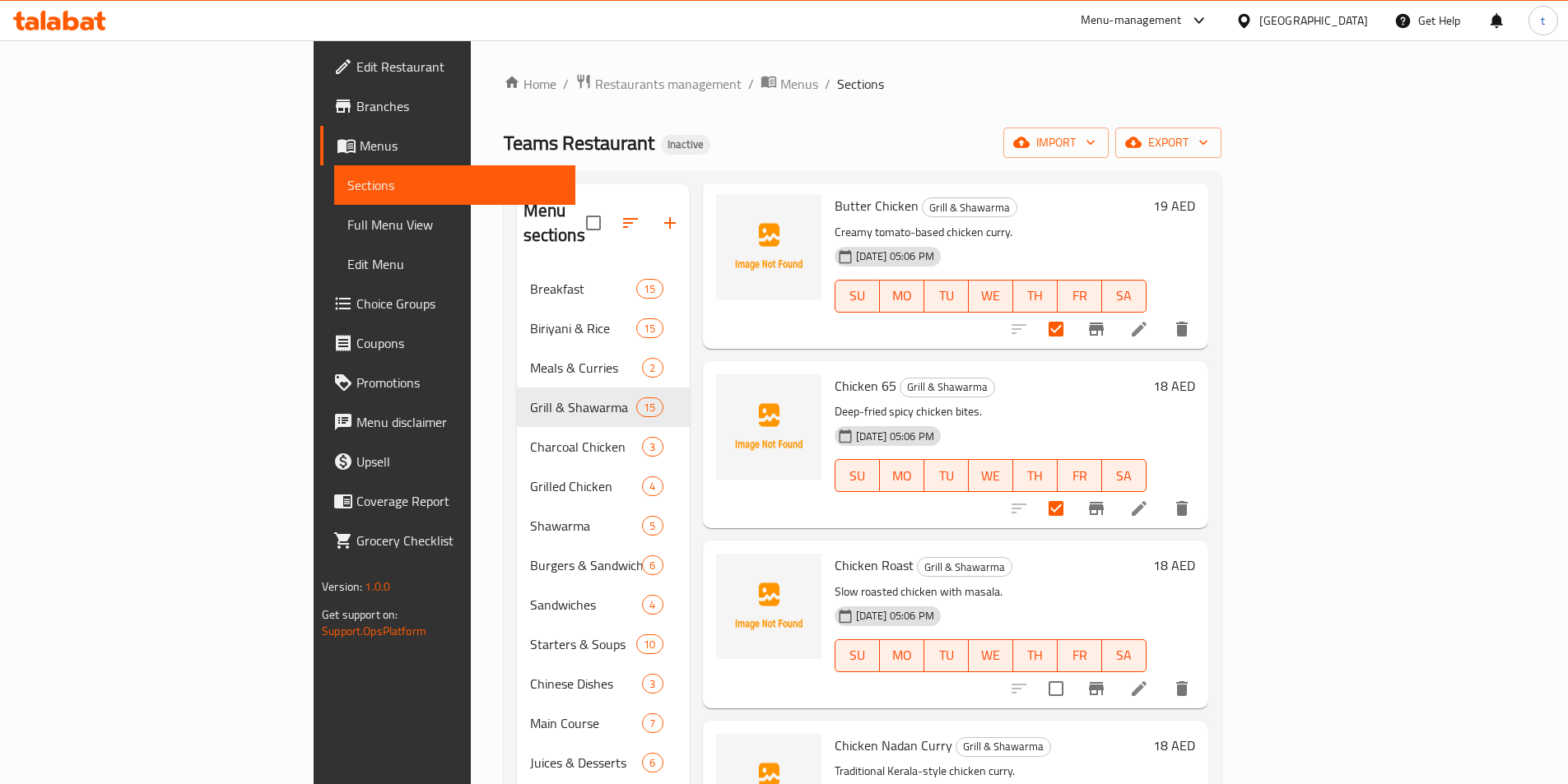
scroll to position [1399, 0]
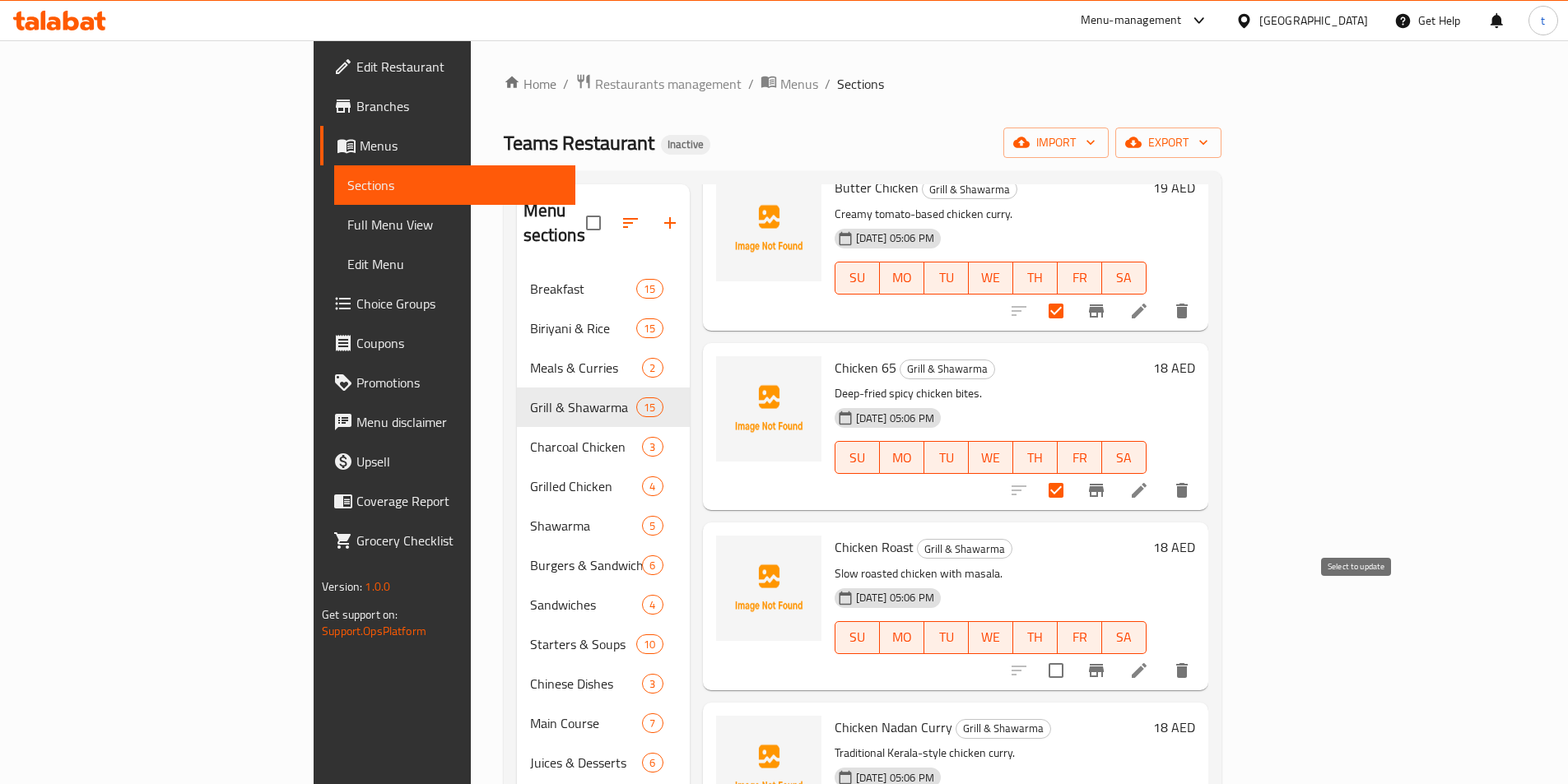
click at [1073, 654] on input "checkbox" at bounding box center [1056, 671] width 35 height 35
checkbox input "true"
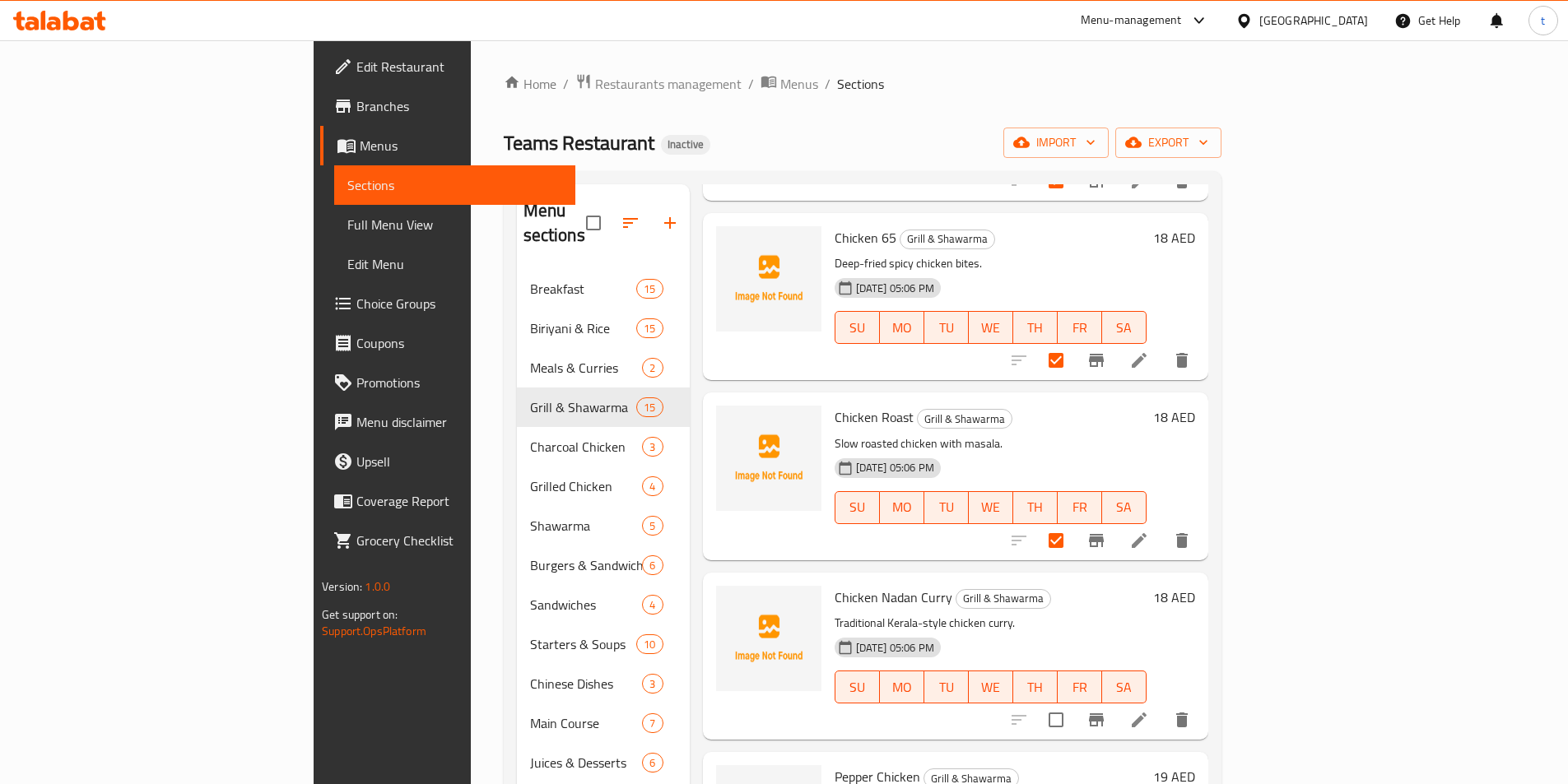
scroll to position [1564, 0]
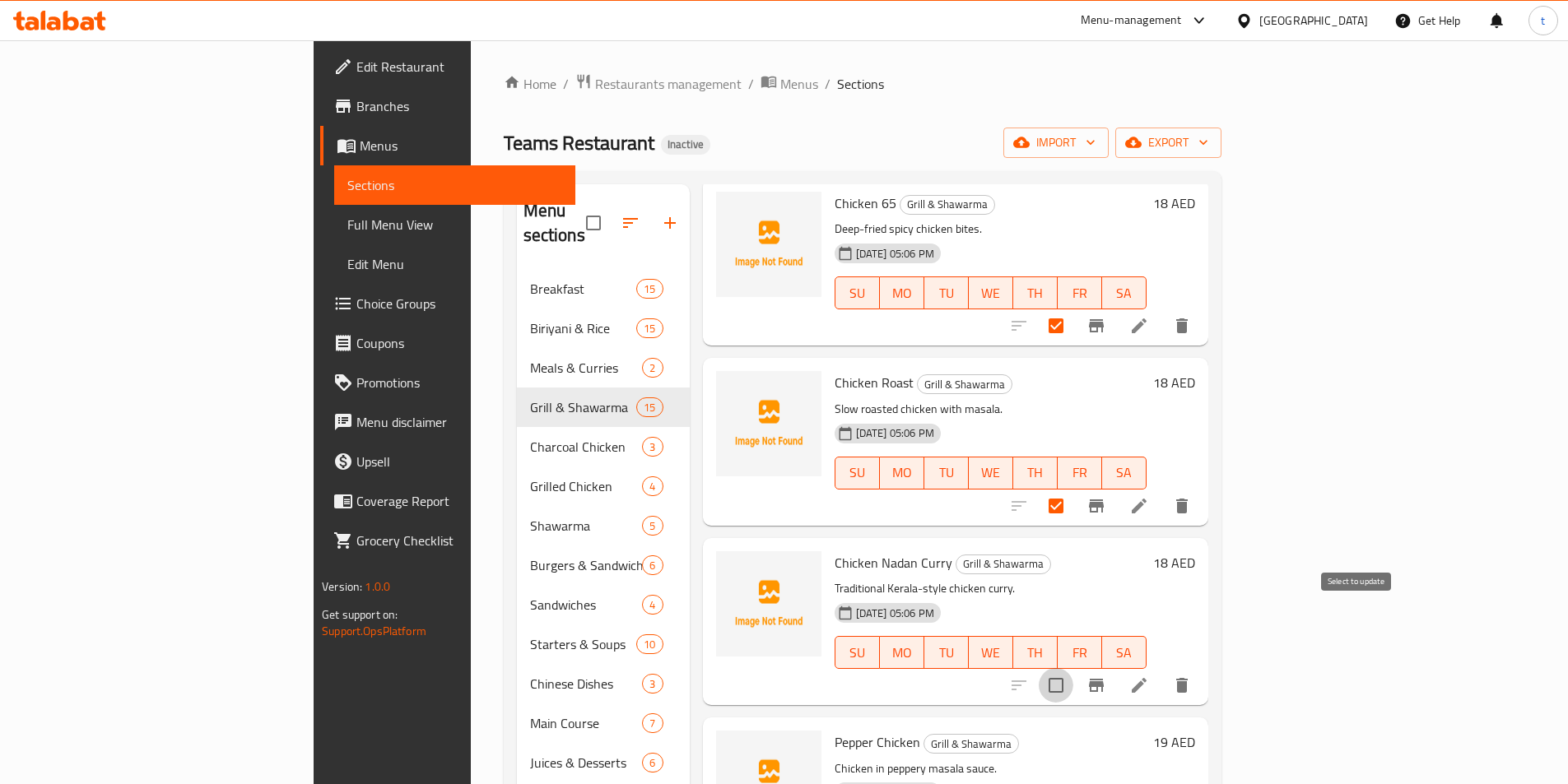
click at [1073, 668] on input "checkbox" at bounding box center [1056, 686] width 35 height 35
checkbox input "true"
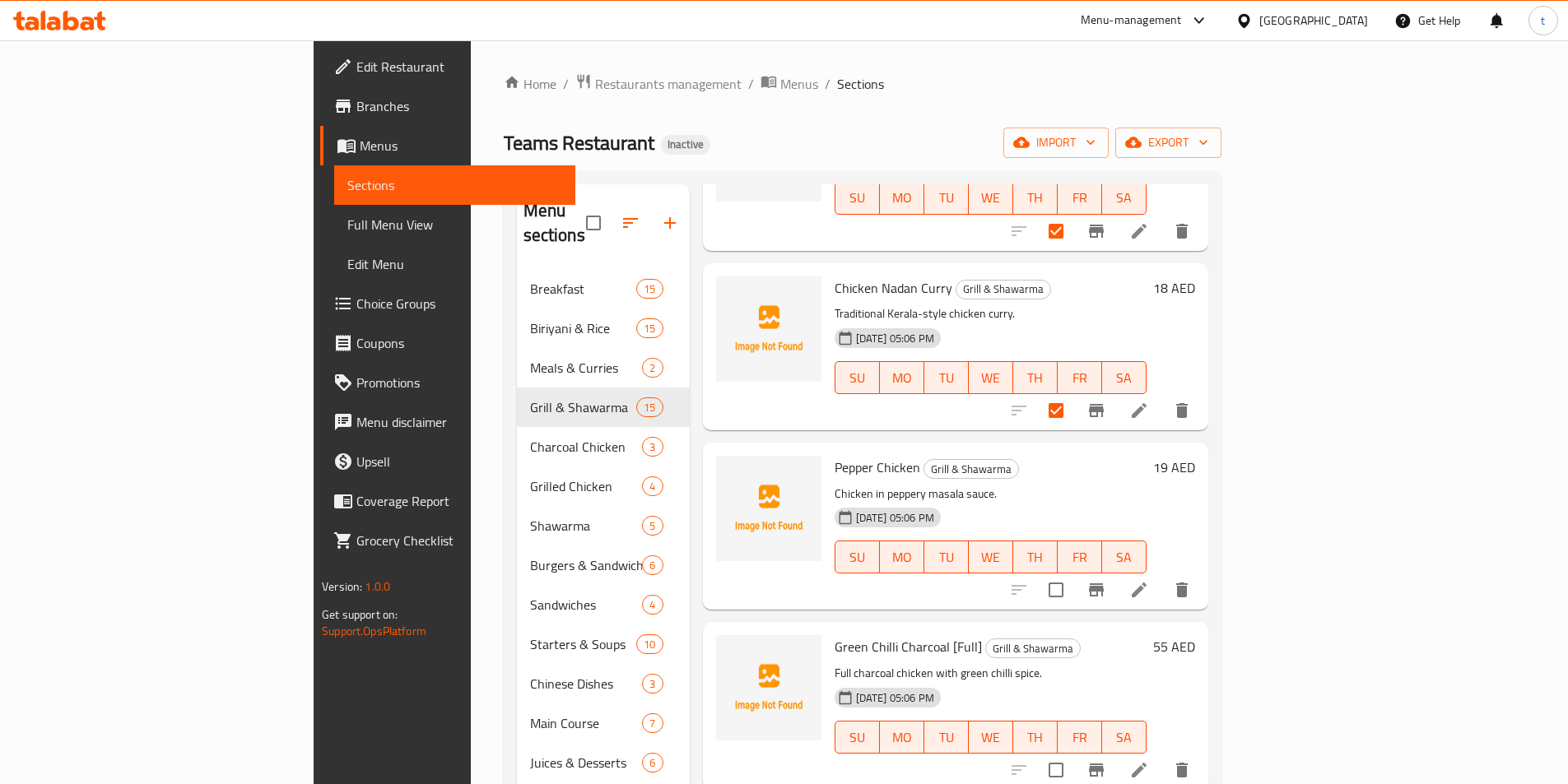
scroll to position [1893, 0]
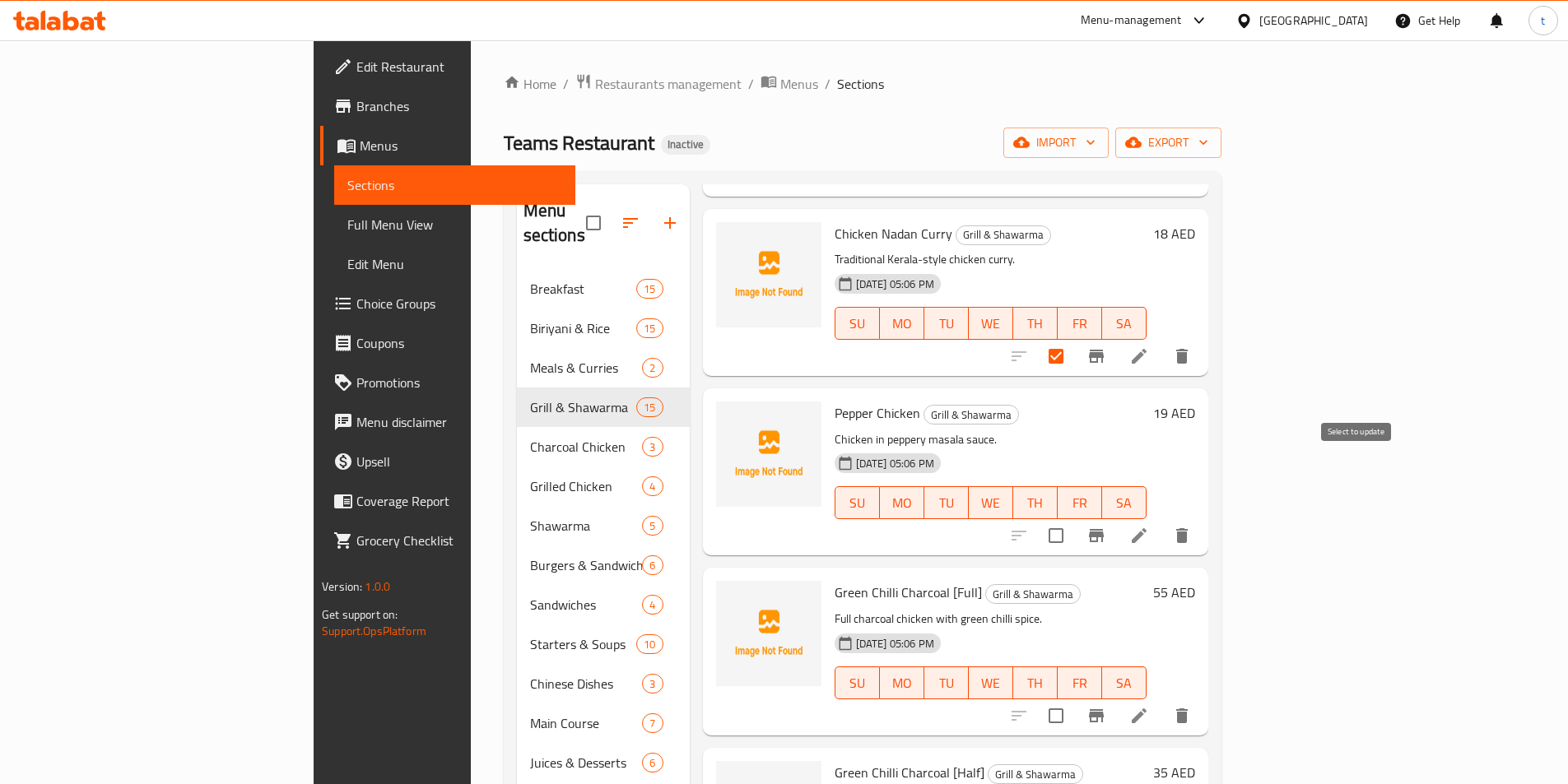
click at [1073, 518] on input "checkbox" at bounding box center [1056, 536] width 35 height 35
checkbox input "true"
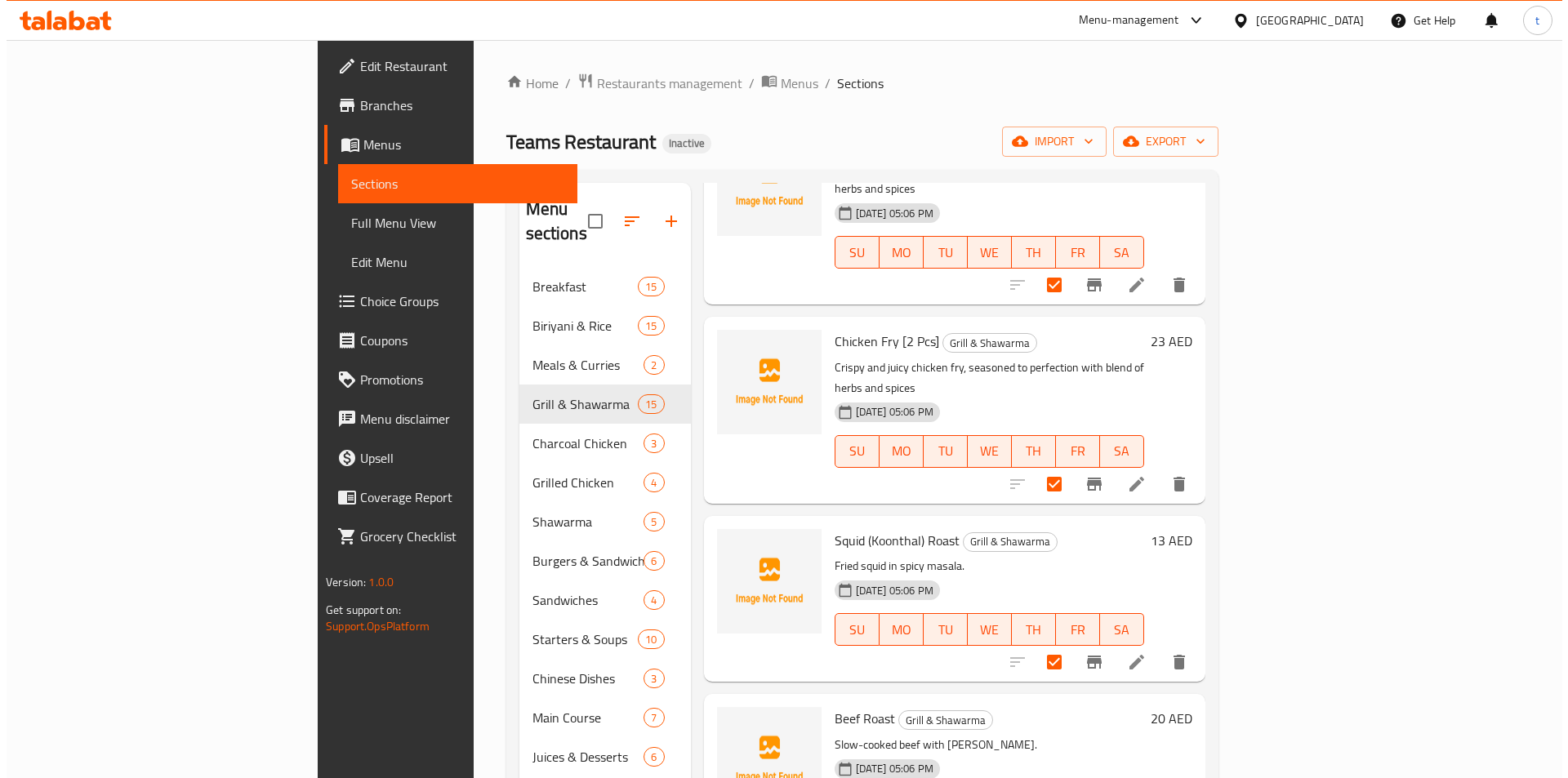
scroll to position [0, 0]
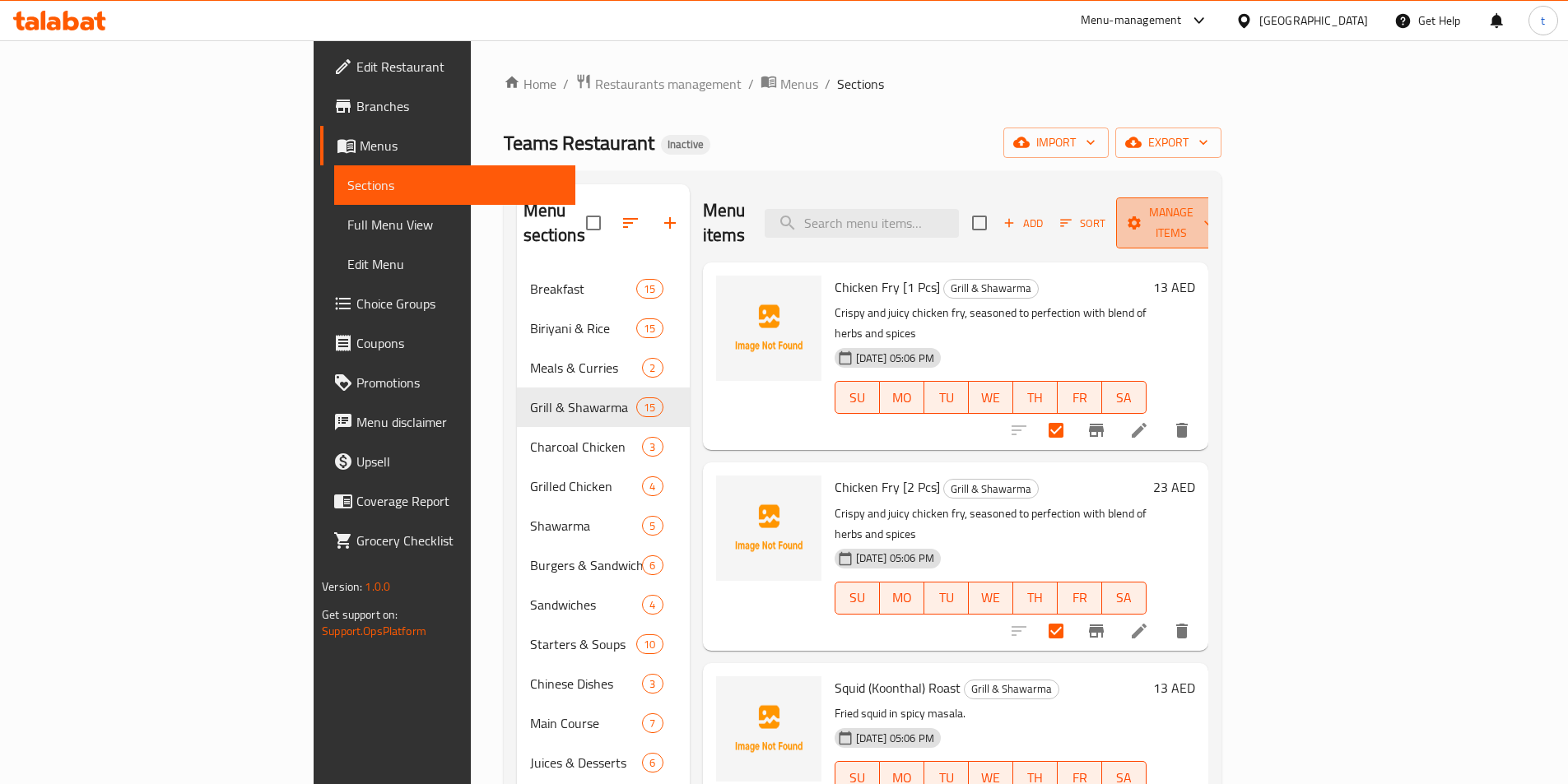
click at [1213, 205] on span "Manage items" at bounding box center [1171, 223] width 84 height 41
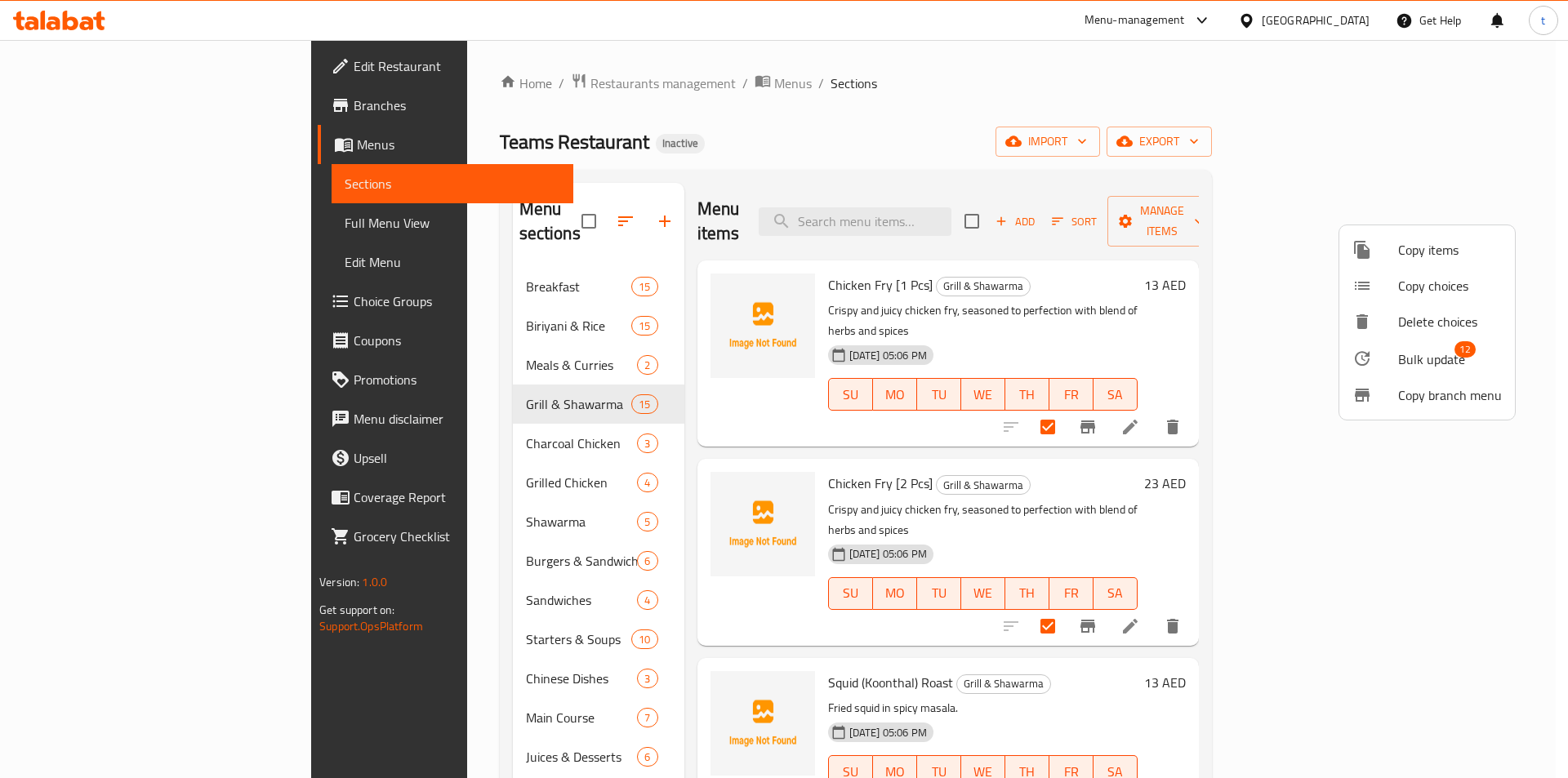
click at [1393, 366] on div at bounding box center [1375, 358] width 45 height 19
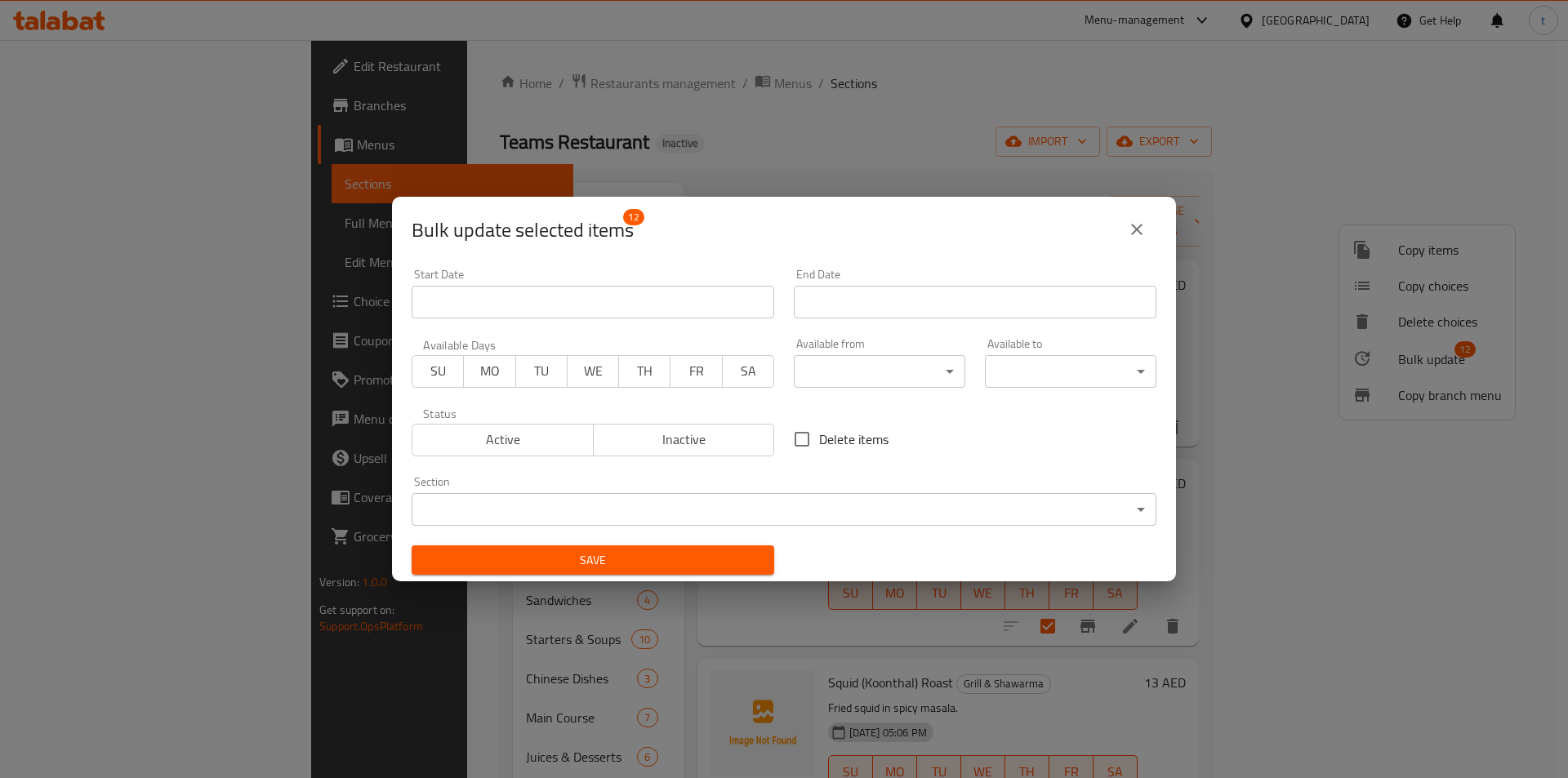
click at [1038, 514] on body "​ Menu-management United Arab Emirates Get Help t Edit Restaurant Branches Menu…" at bounding box center [784, 408] width 1568 height 738
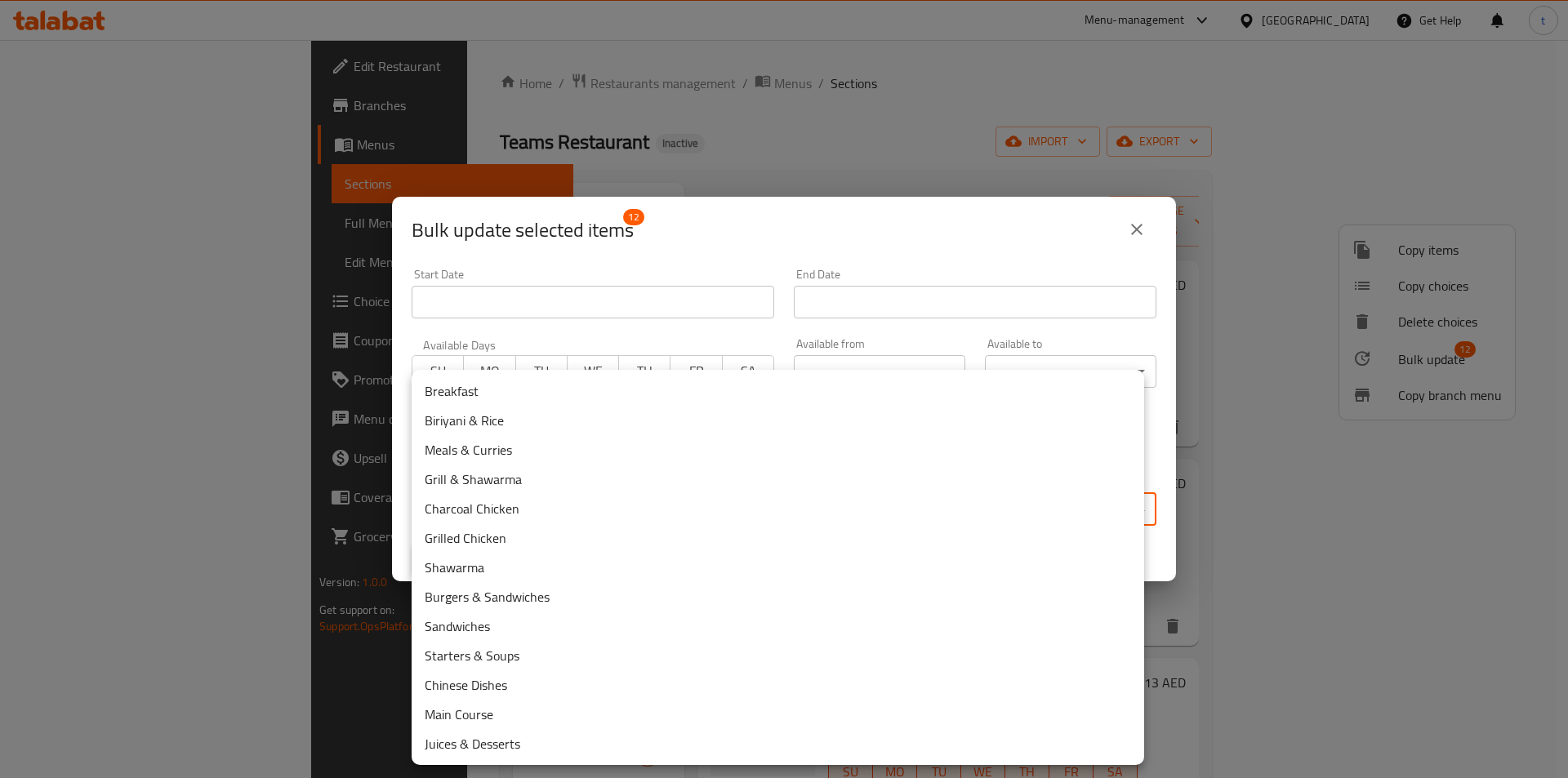
click at [459, 454] on li "Meals & Curries" at bounding box center [777, 450] width 733 height 29
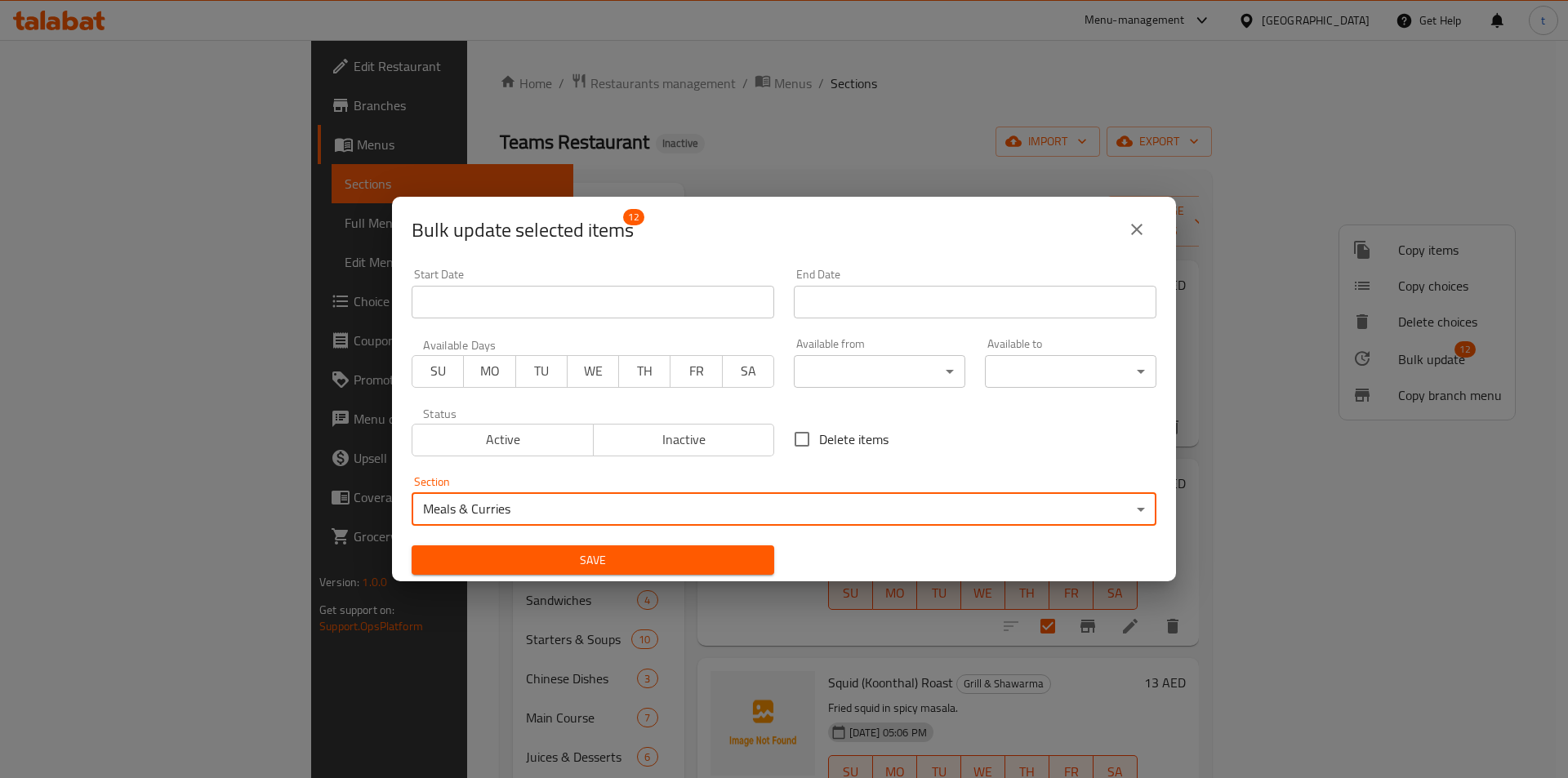
click at [646, 549] on button "Save" at bounding box center [593, 560] width 363 height 30
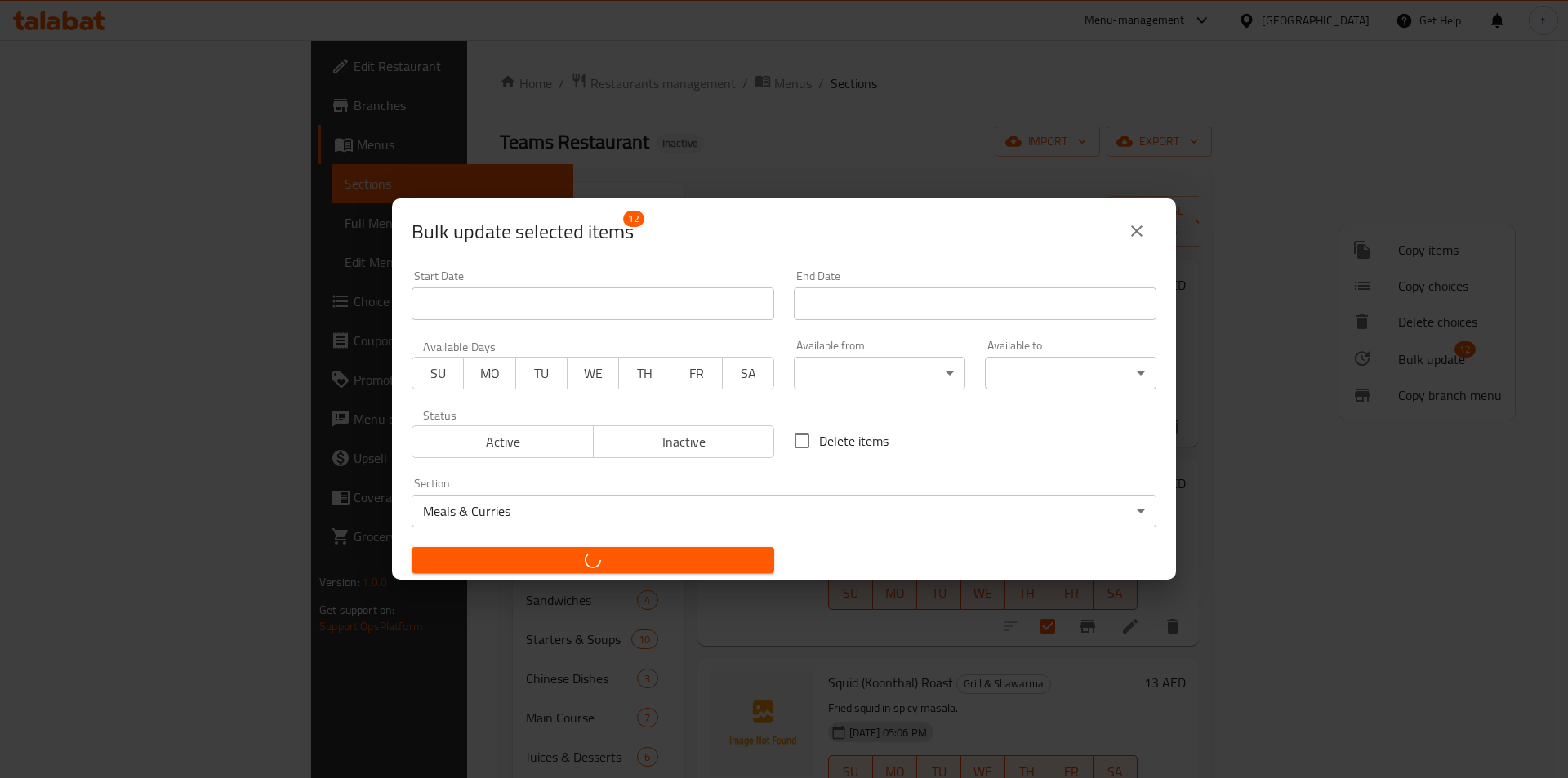
checkbox input "false"
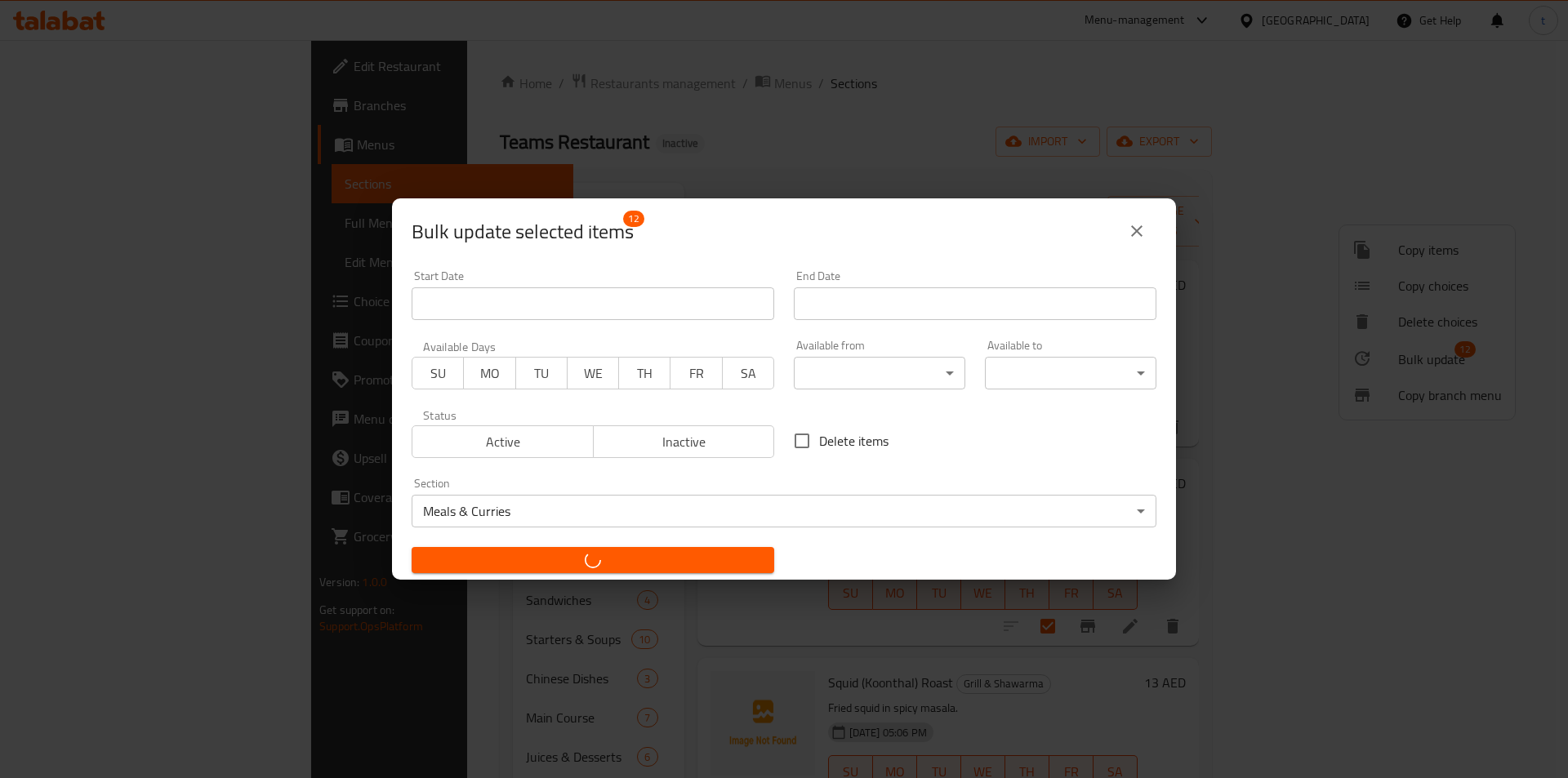
checkbox input "false"
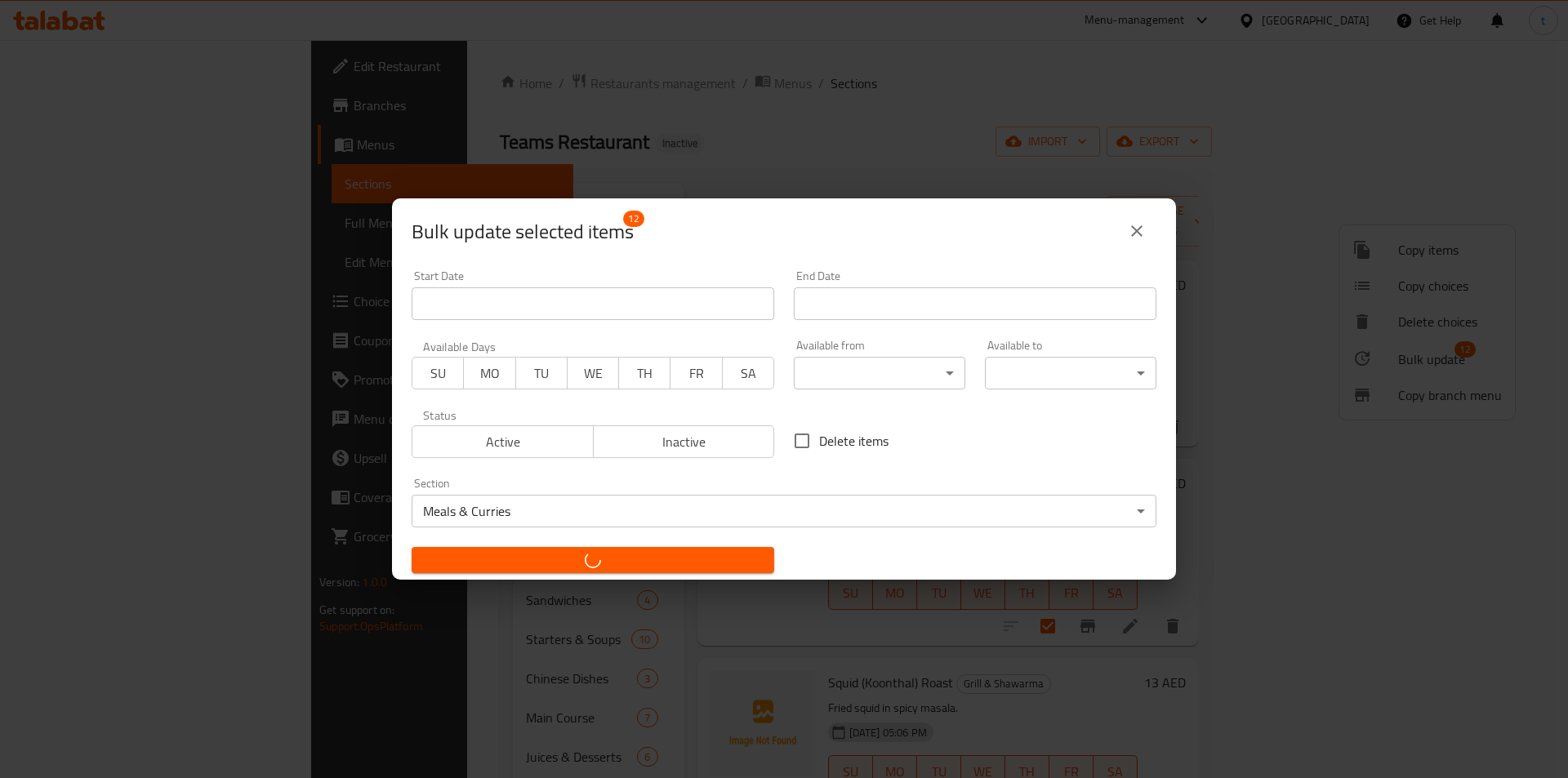
checkbox input "false"
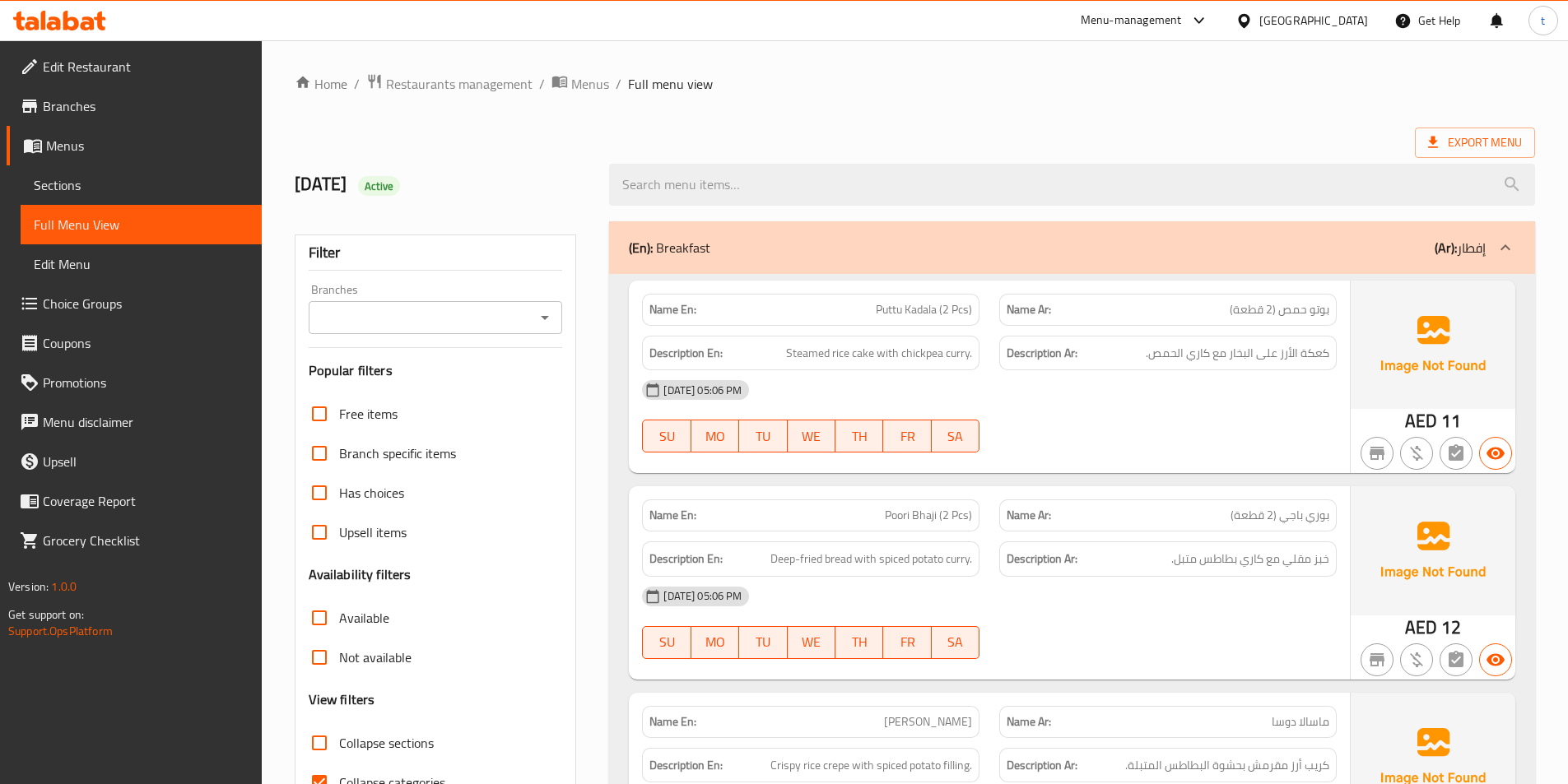
scroll to position [247, 0]
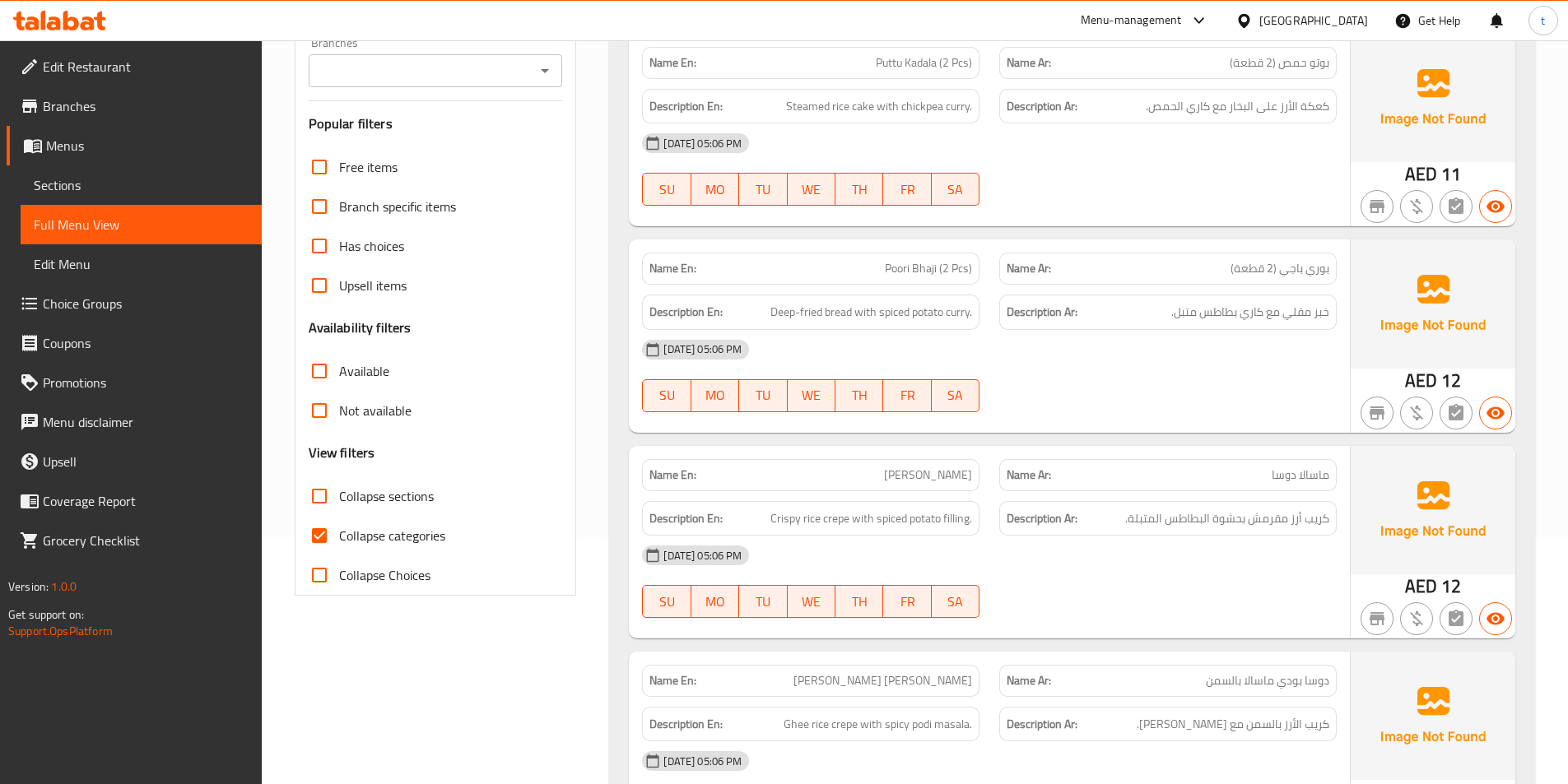
click at [313, 533] on input "Collapse categories" at bounding box center [319, 535] width 40 height 40
checkbox input "false"
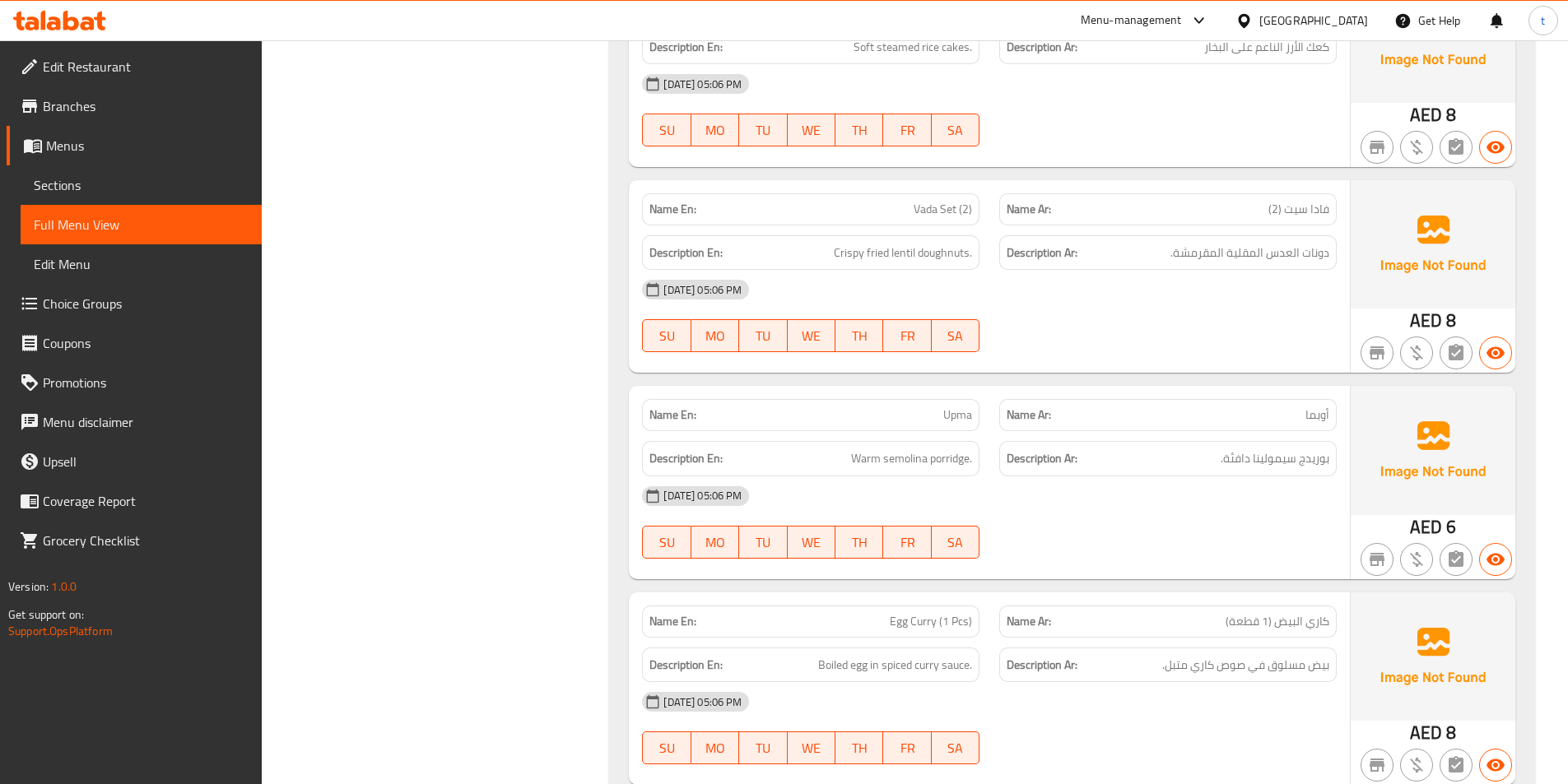
scroll to position [2304, 0]
